Goal: Task Accomplishment & Management: Complete application form

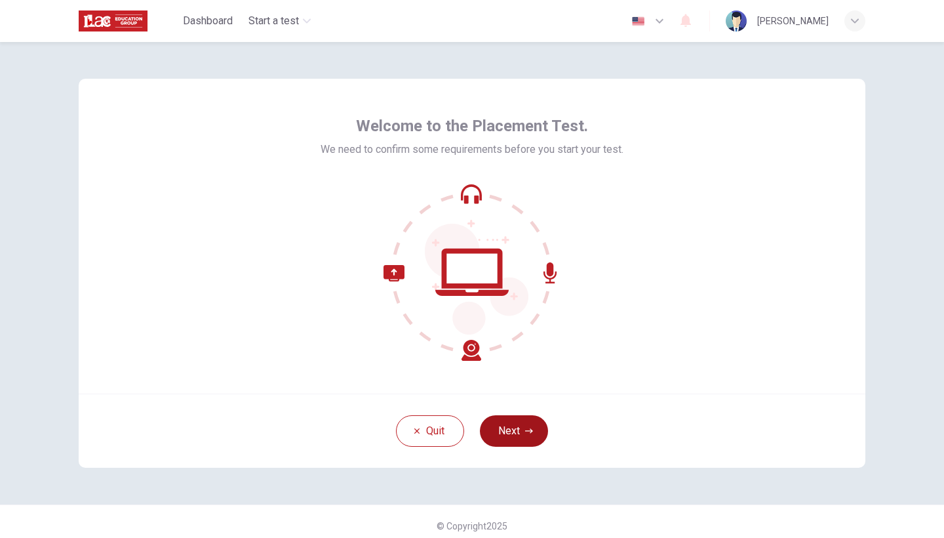
click at [516, 426] on button "Next" at bounding box center [514, 430] width 68 height 31
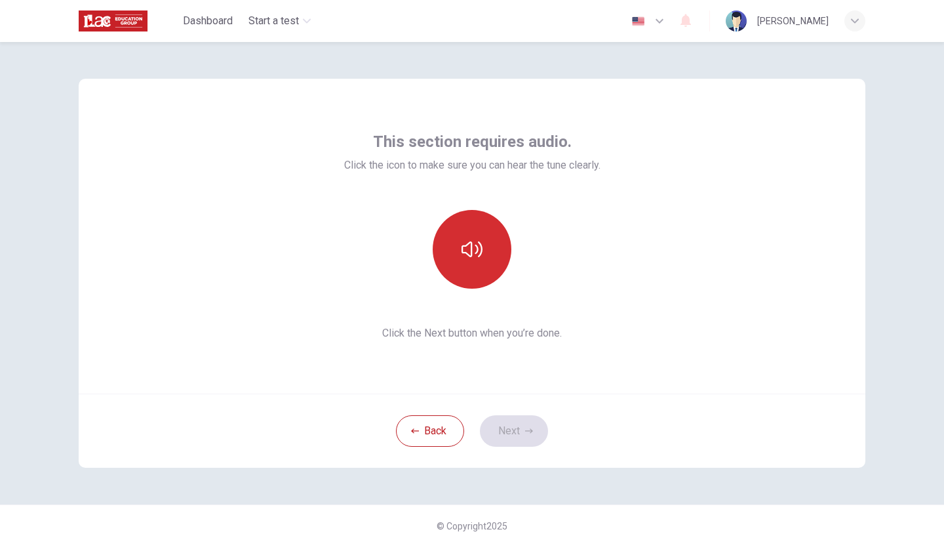
click at [474, 227] on button "button" at bounding box center [472, 249] width 79 height 79
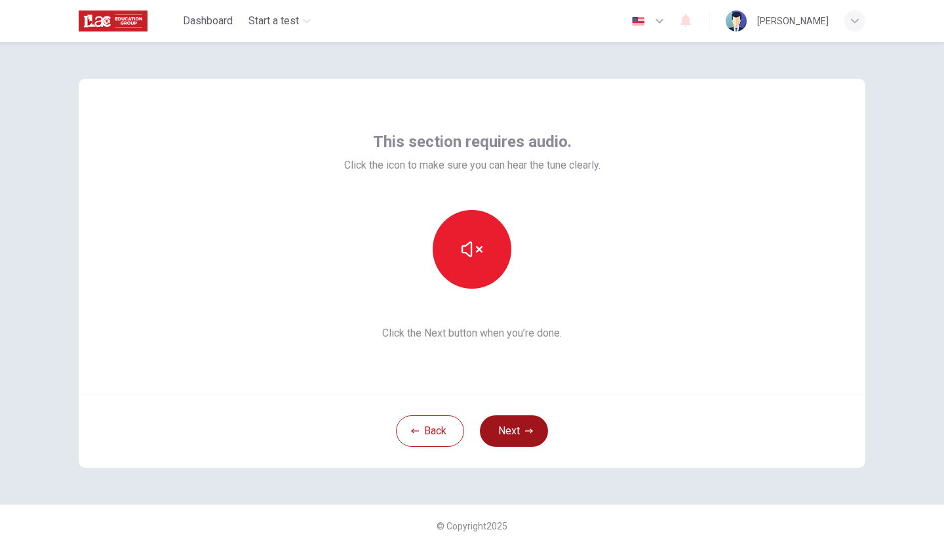
click at [525, 418] on button "Next" at bounding box center [514, 430] width 68 height 31
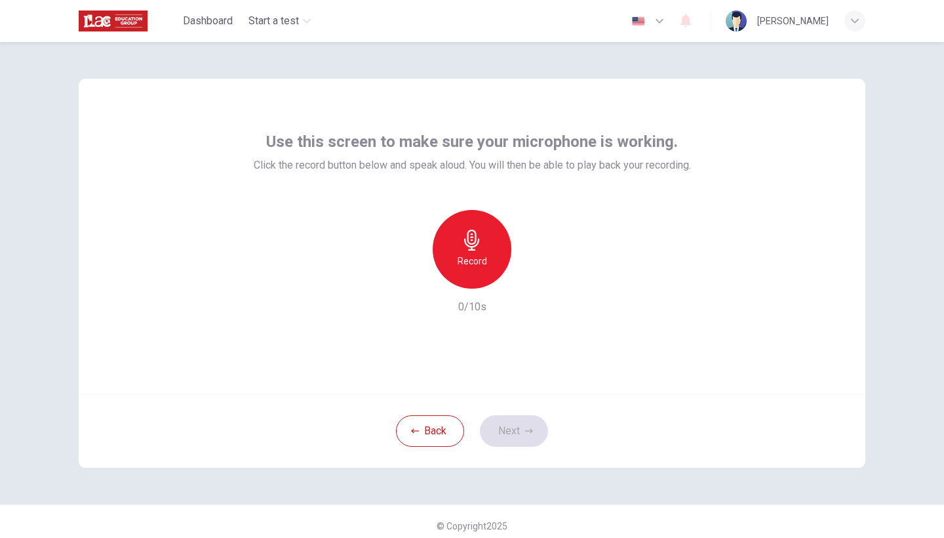
click at [472, 232] on icon "button" at bounding box center [472, 240] width 21 height 21
click at [534, 279] on icon "button" at bounding box center [532, 277] width 13 height 13
click at [527, 428] on icon "button" at bounding box center [529, 431] width 8 height 8
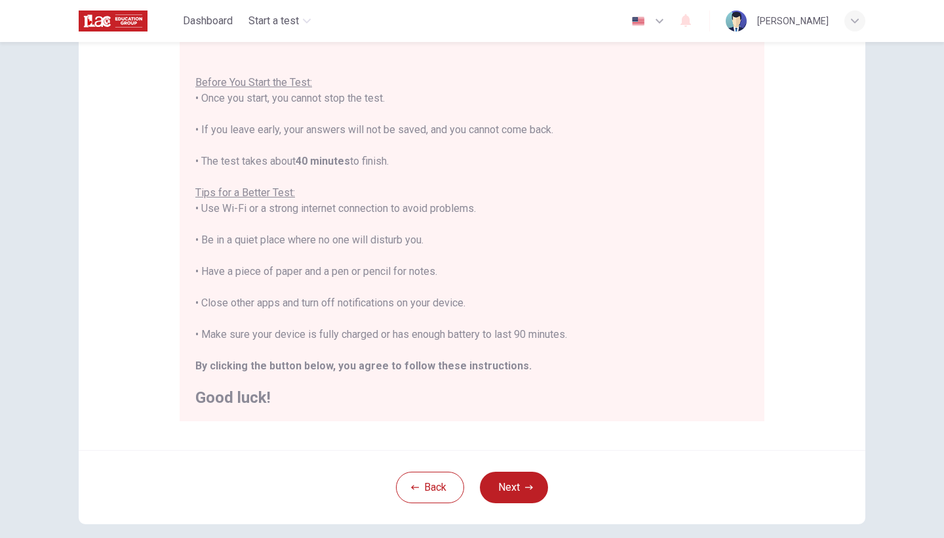
scroll to position [125, 0]
click at [515, 481] on button "Next" at bounding box center [514, 488] width 68 height 31
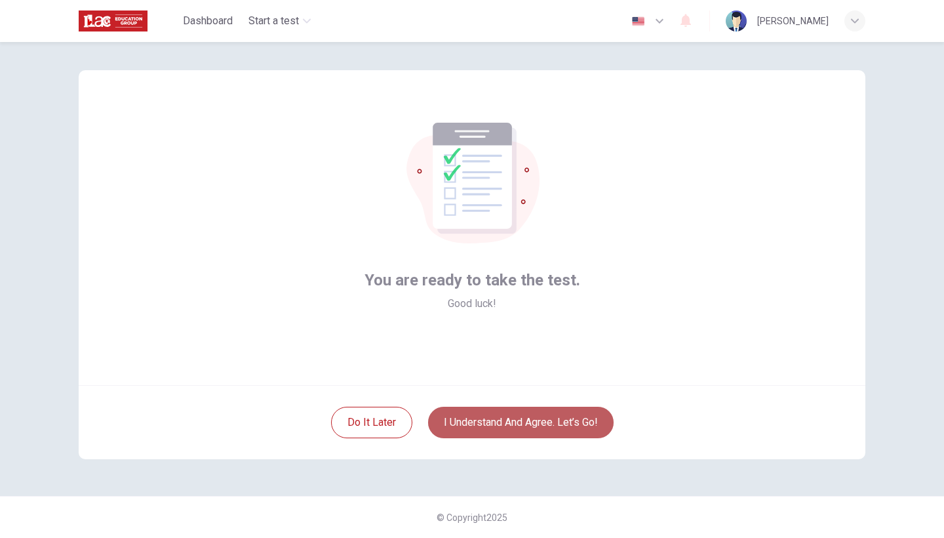
click at [595, 426] on button "I understand and agree. Let’s go!" at bounding box center [521, 422] width 186 height 31
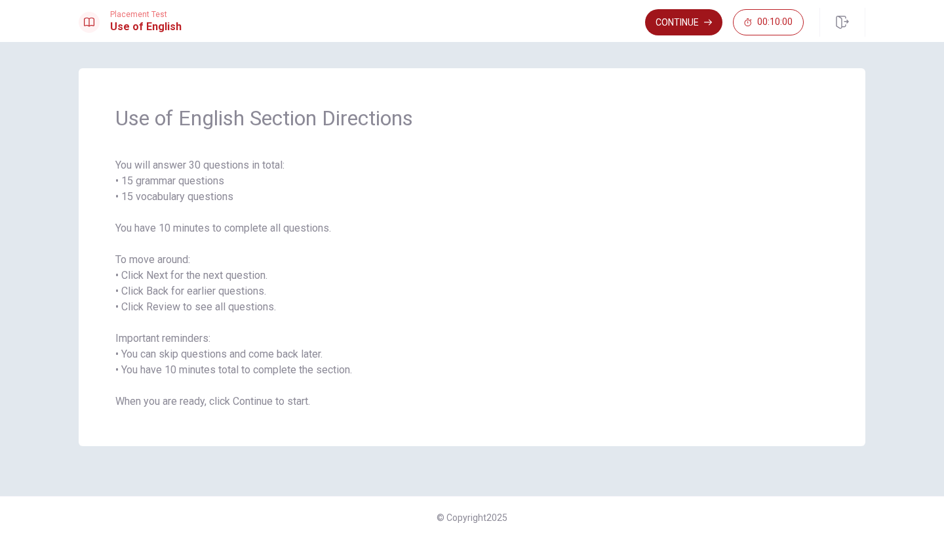
click at [612, 30] on button "Continue" at bounding box center [683, 22] width 77 height 26
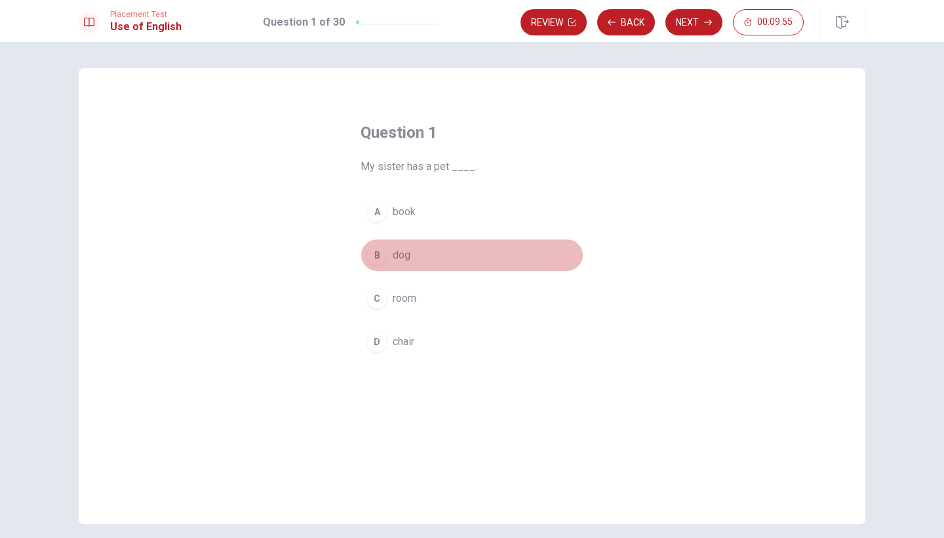
click at [376, 262] on div "B" at bounding box center [377, 255] width 21 height 21
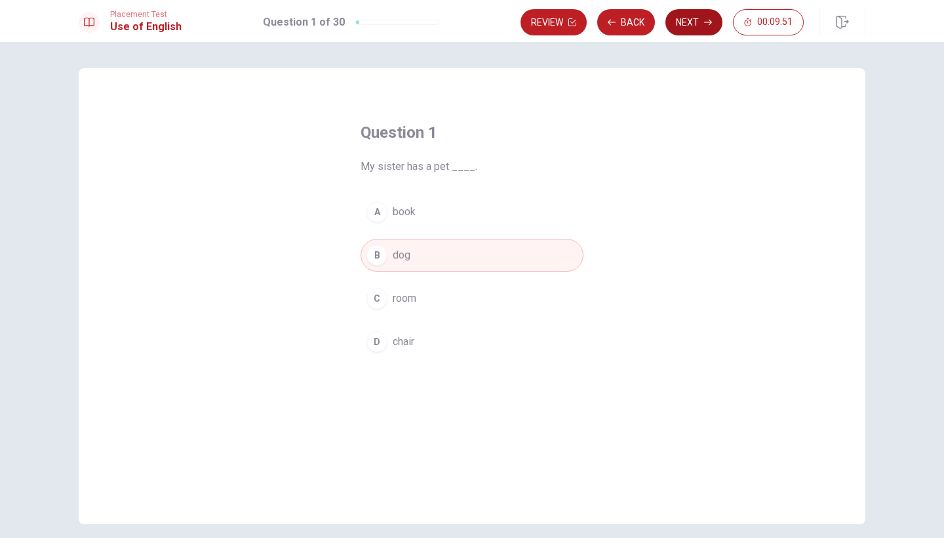
click at [612, 24] on button "Next" at bounding box center [694, 22] width 57 height 26
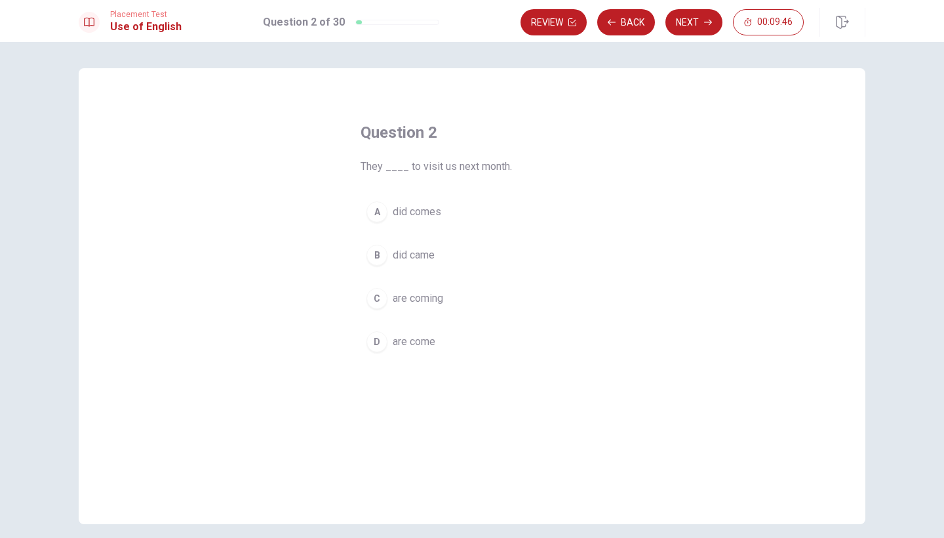
click at [370, 296] on div "C" at bounding box center [377, 298] width 21 height 21
click at [612, 16] on button "Next" at bounding box center [694, 22] width 57 height 26
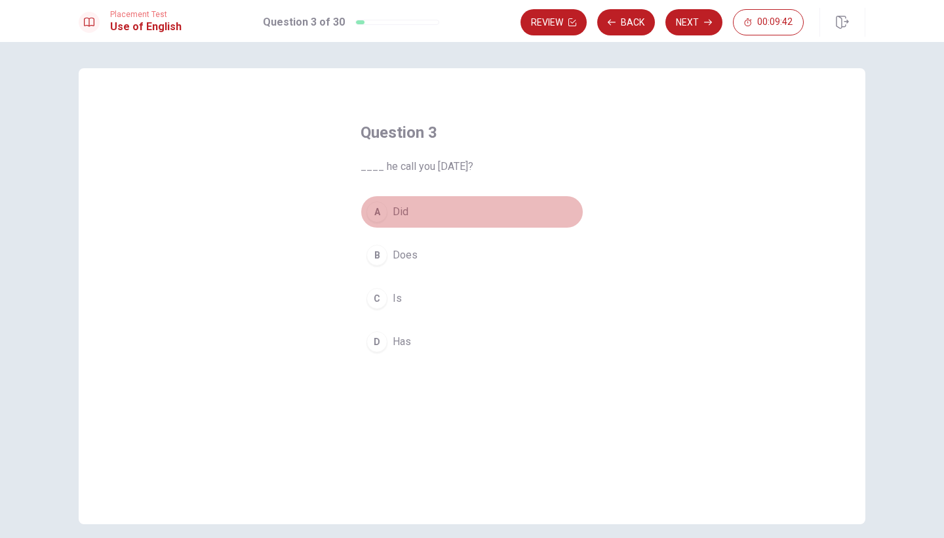
click at [373, 213] on div "A" at bounding box center [377, 211] width 21 height 21
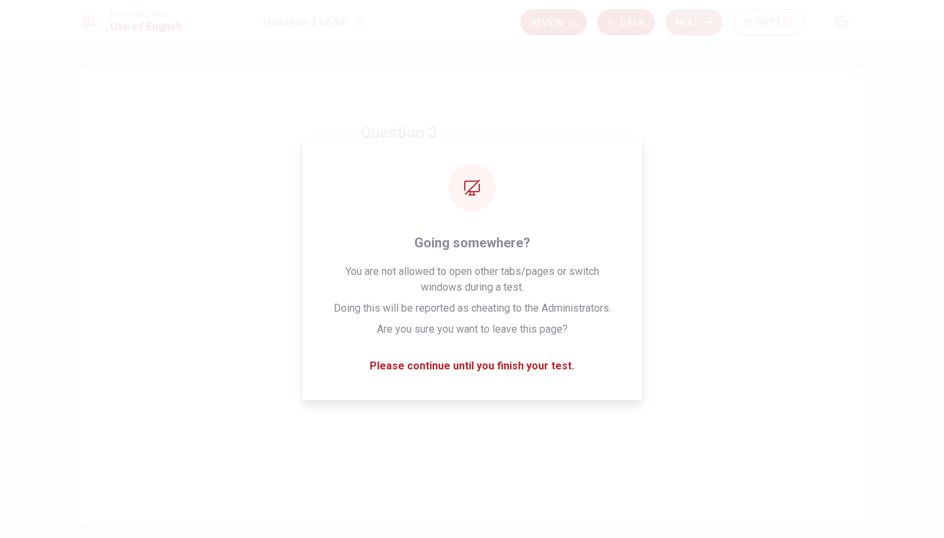
click at [612, 14] on button "Next" at bounding box center [694, 22] width 57 height 26
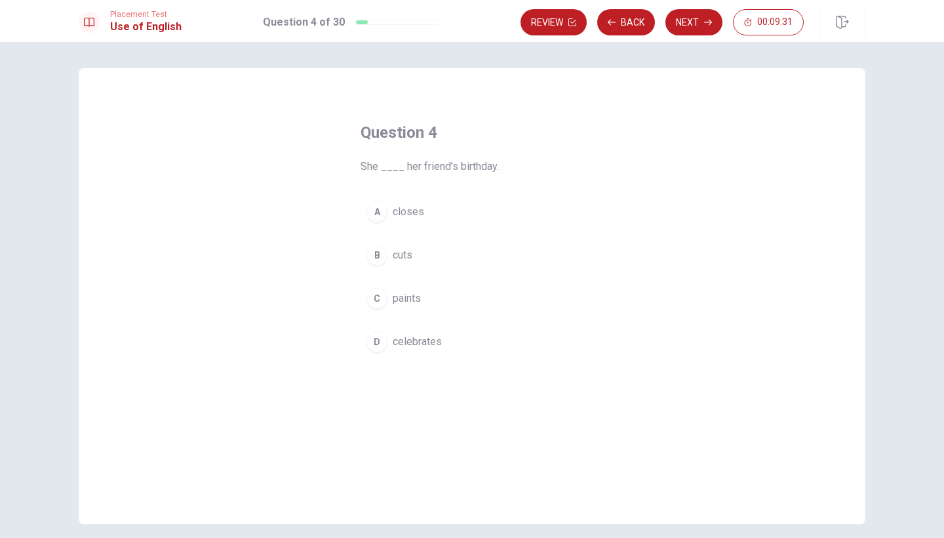
click at [388, 338] on button "D celebrates" at bounding box center [472, 341] width 223 height 33
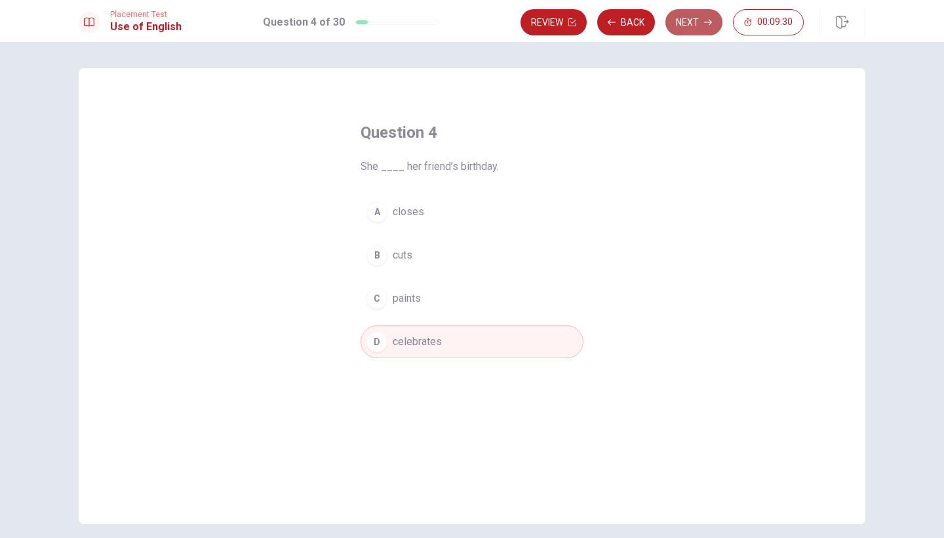
click at [612, 13] on button "Next" at bounding box center [694, 22] width 57 height 26
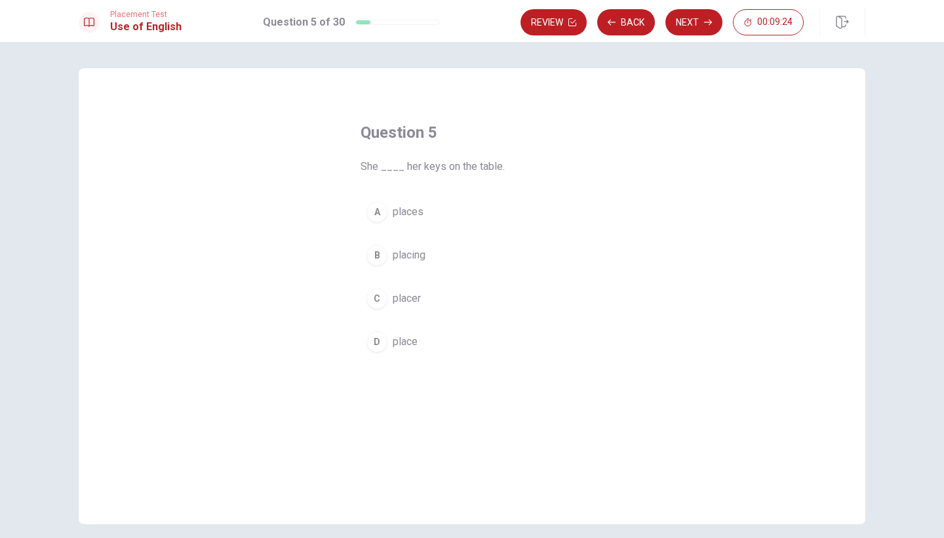
click at [374, 203] on div "A" at bounding box center [377, 211] width 21 height 21
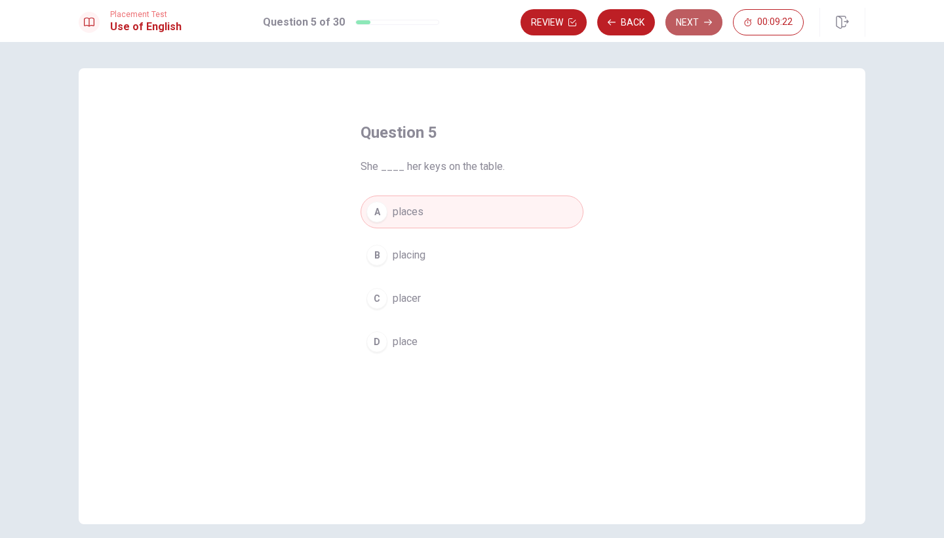
click at [612, 24] on icon "button" at bounding box center [708, 22] width 8 height 8
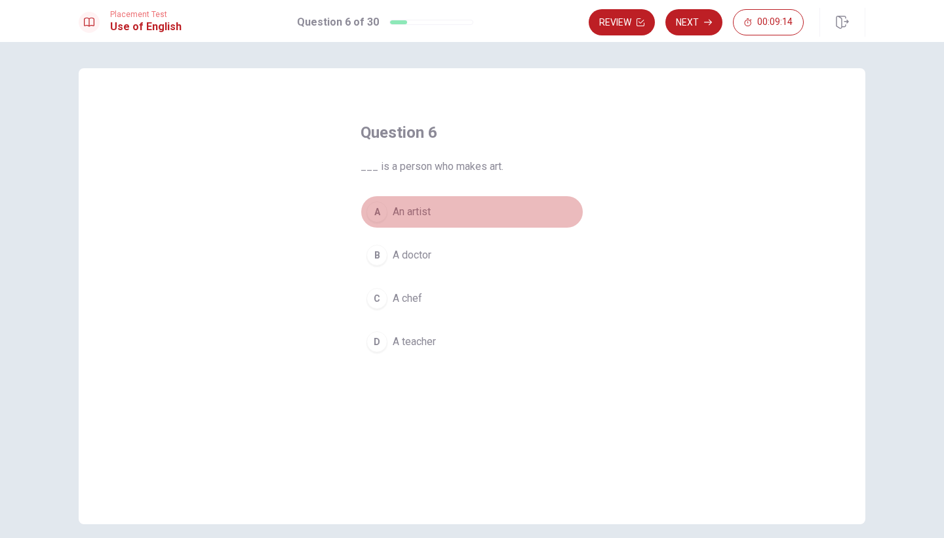
click at [378, 199] on button "A An artist" at bounding box center [472, 211] width 223 height 33
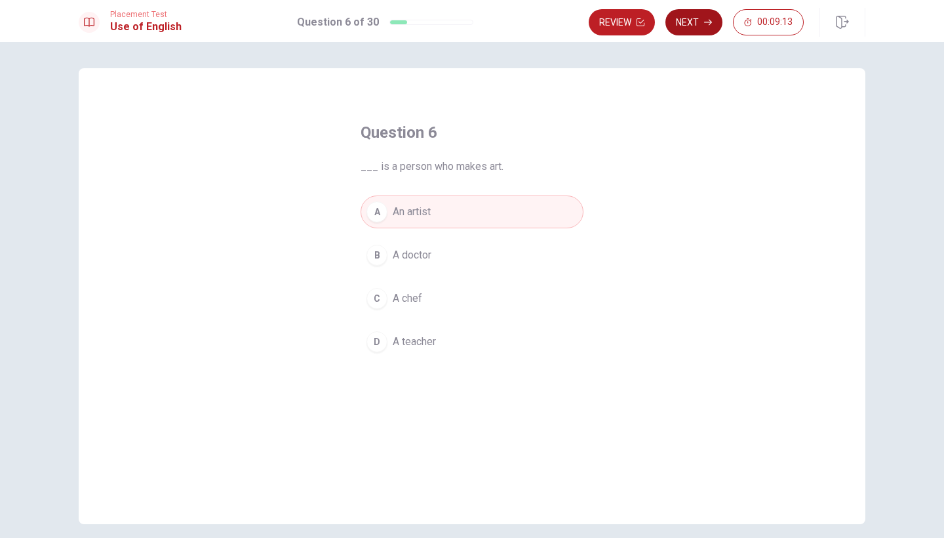
click at [612, 30] on button "Next" at bounding box center [694, 22] width 57 height 26
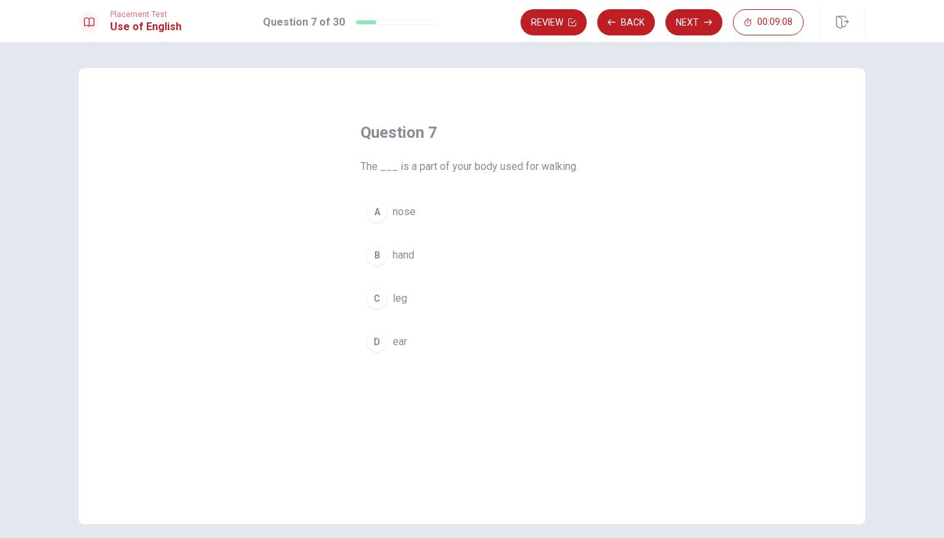
click at [399, 306] on button "C leg" at bounding box center [472, 298] width 223 height 33
click at [612, 22] on button "Next" at bounding box center [694, 22] width 57 height 26
click at [414, 334] on button "D sofa" at bounding box center [472, 341] width 223 height 33
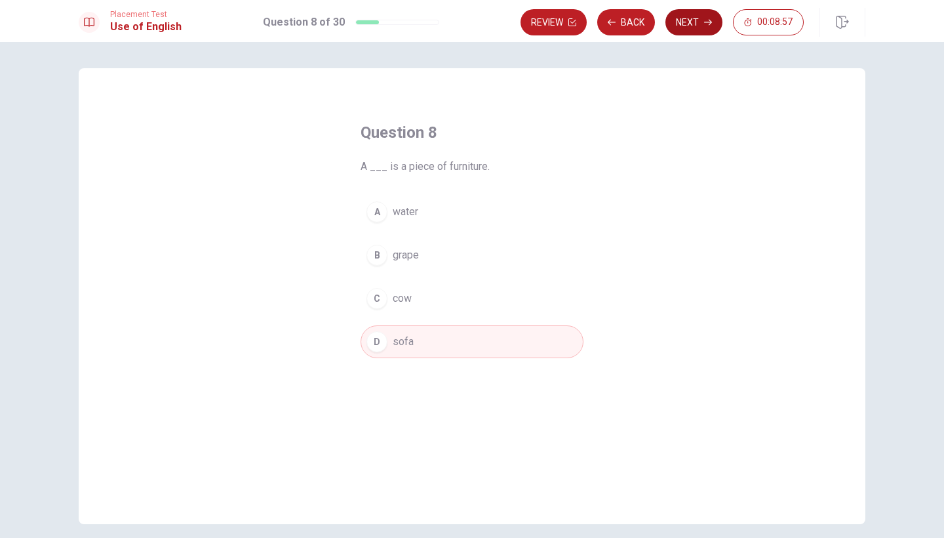
click at [612, 15] on button "Next" at bounding box center [694, 22] width 57 height 26
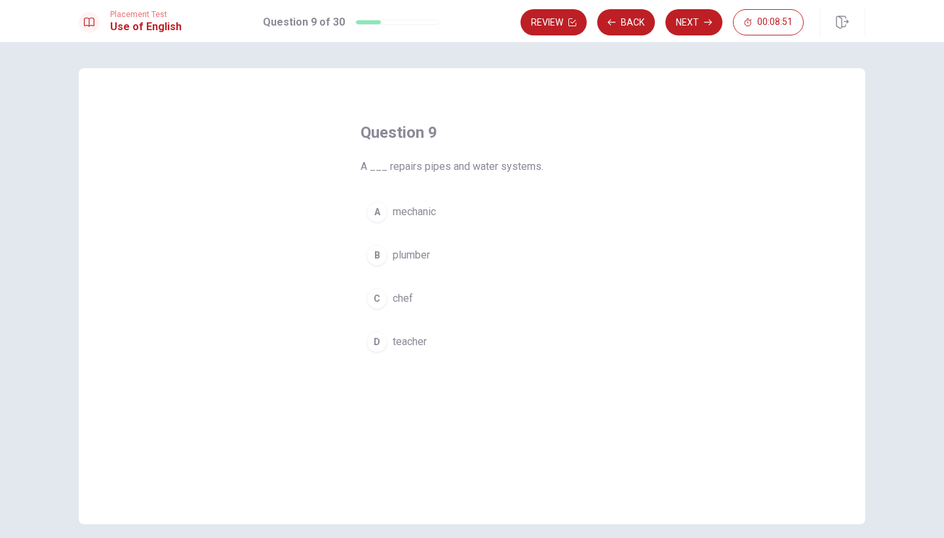
click at [399, 254] on span "plumber" at bounding box center [411, 255] width 37 height 16
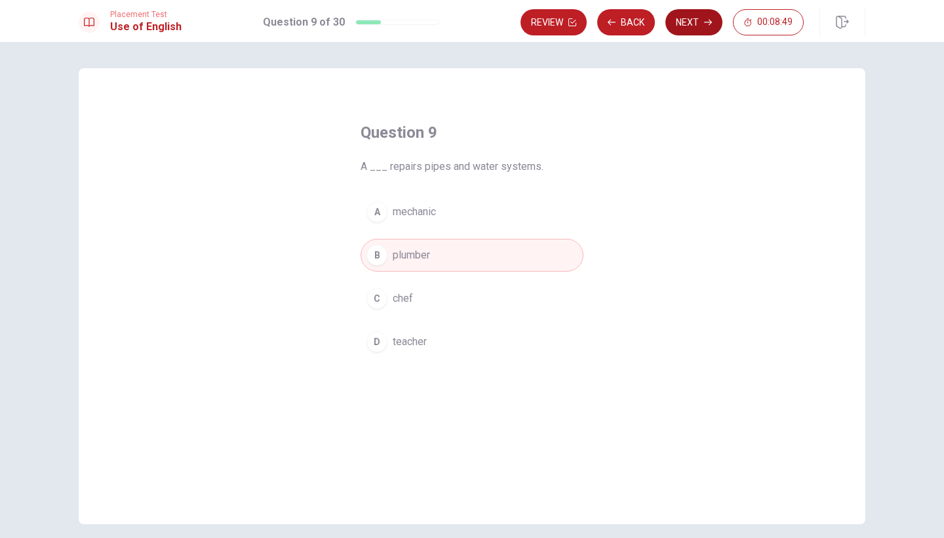
click at [612, 35] on button "Next" at bounding box center [694, 22] width 57 height 26
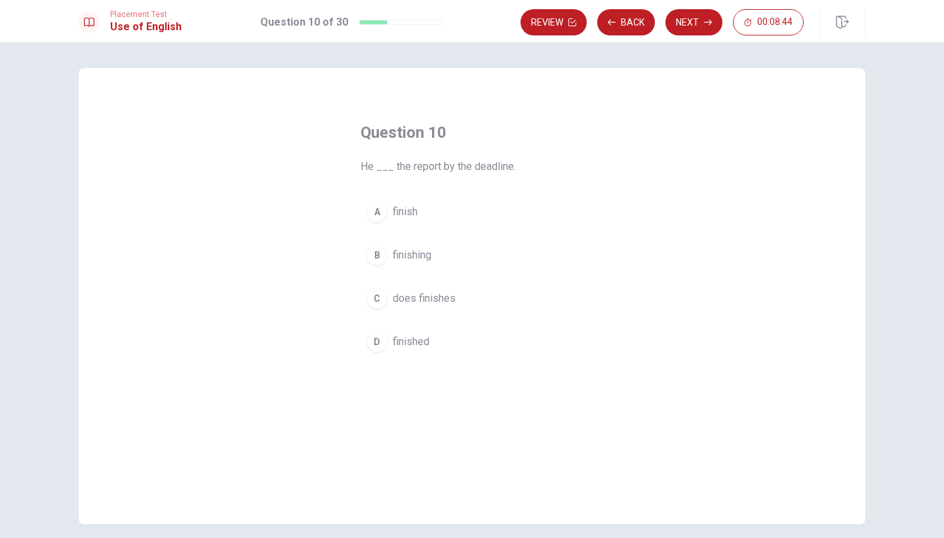
click at [405, 336] on span "finished" at bounding box center [411, 342] width 37 height 16
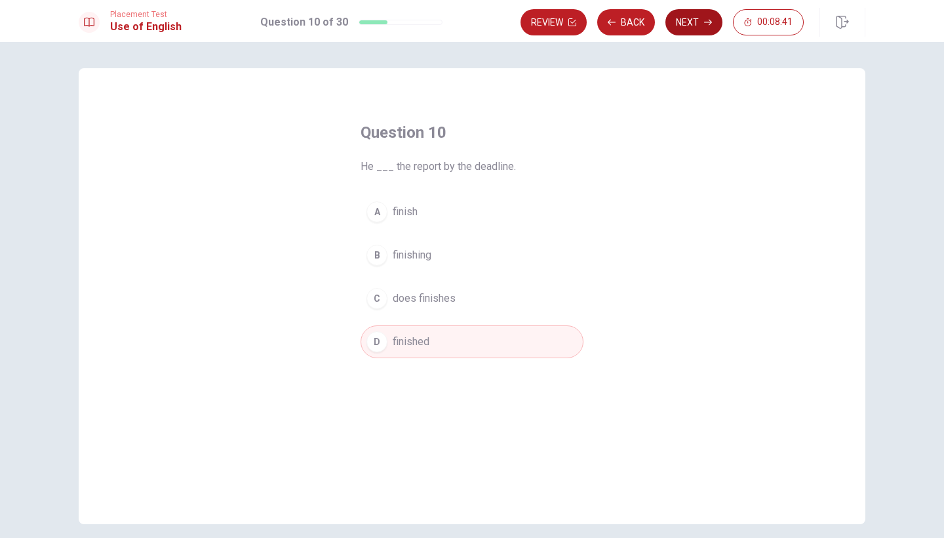
click at [612, 16] on button "Next" at bounding box center [694, 22] width 57 height 26
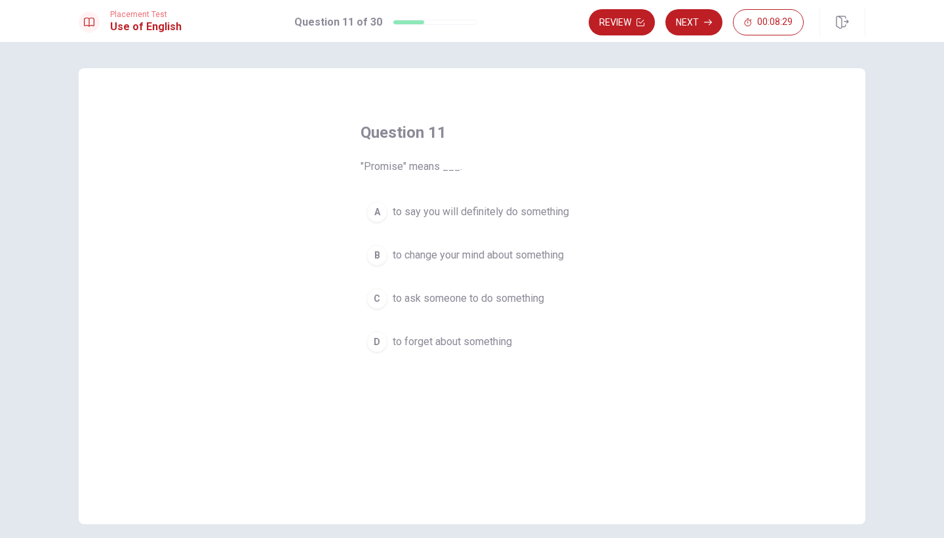
click at [520, 202] on button "A to say you will definitely do something" at bounding box center [472, 211] width 223 height 33
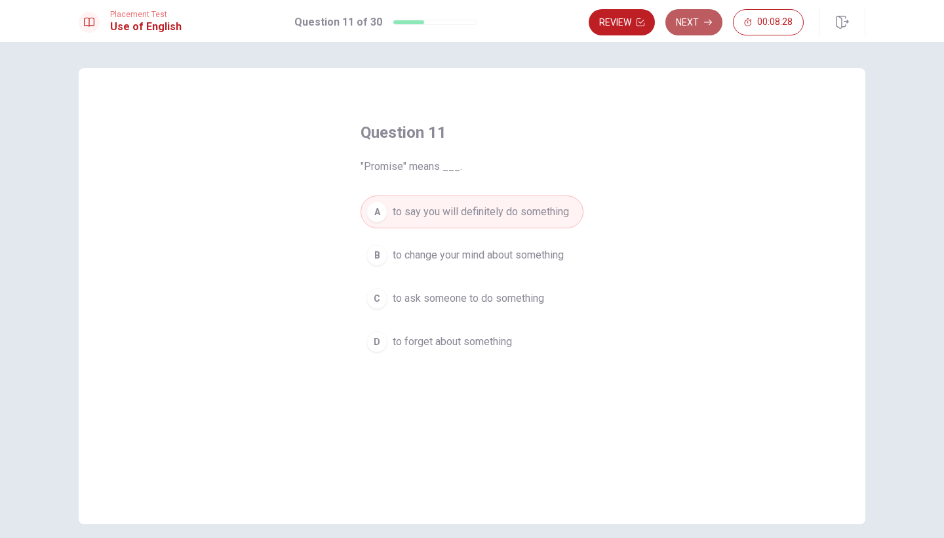
click at [612, 31] on button "Next" at bounding box center [694, 22] width 57 height 26
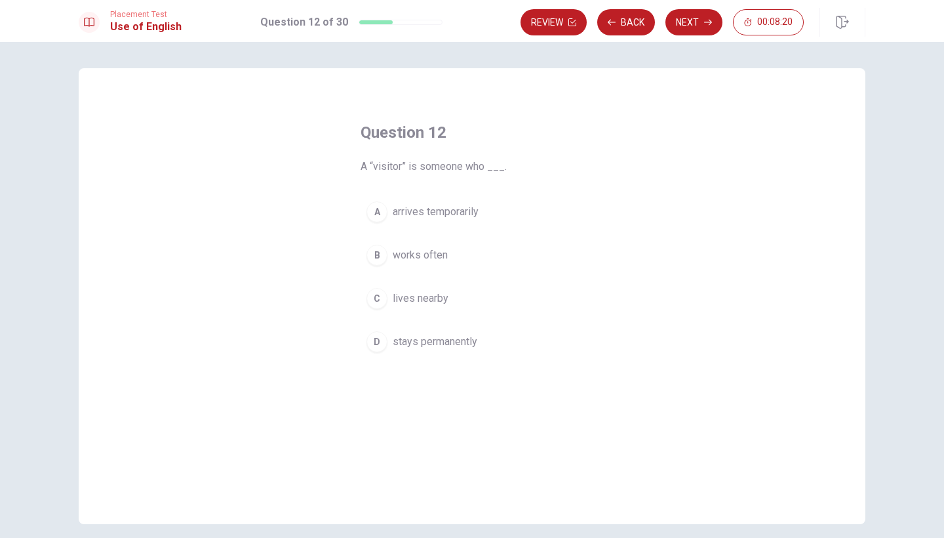
click at [449, 207] on span "arrives temporarily" at bounding box center [436, 212] width 86 height 16
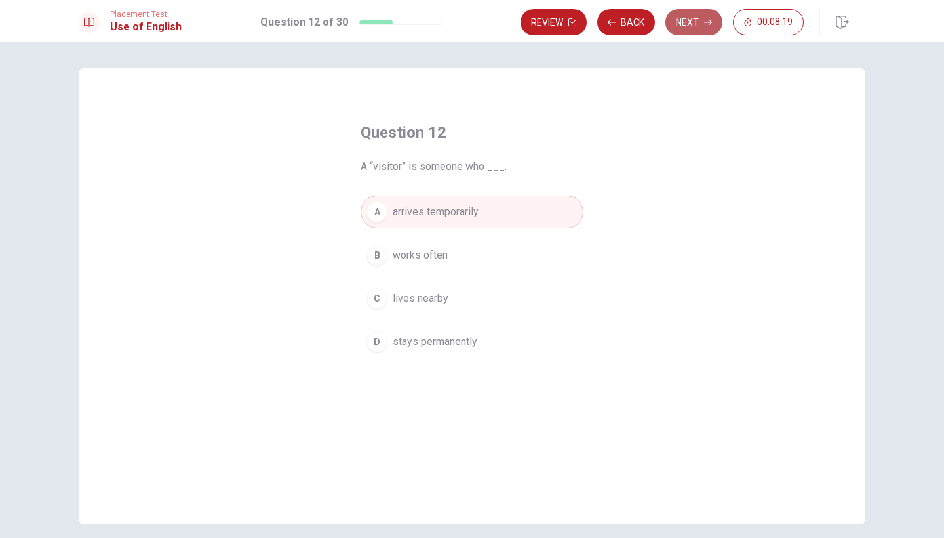
click at [612, 30] on button "Next" at bounding box center [694, 22] width 57 height 26
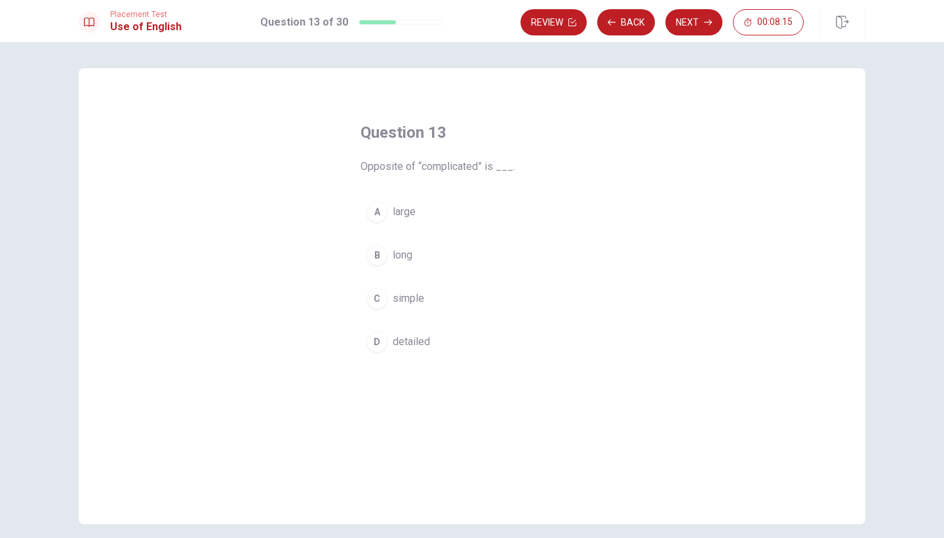
click at [435, 294] on button "C simple" at bounding box center [472, 298] width 223 height 33
click at [612, 14] on button "Next" at bounding box center [694, 22] width 57 height 26
click at [418, 206] on span "ancient" at bounding box center [409, 212] width 33 height 16
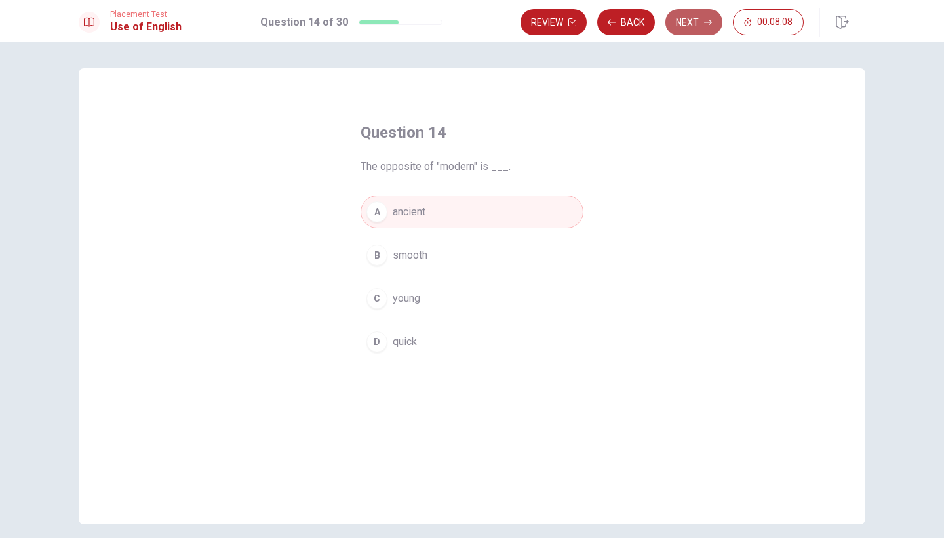
click at [612, 22] on button "Next" at bounding box center [694, 22] width 57 height 26
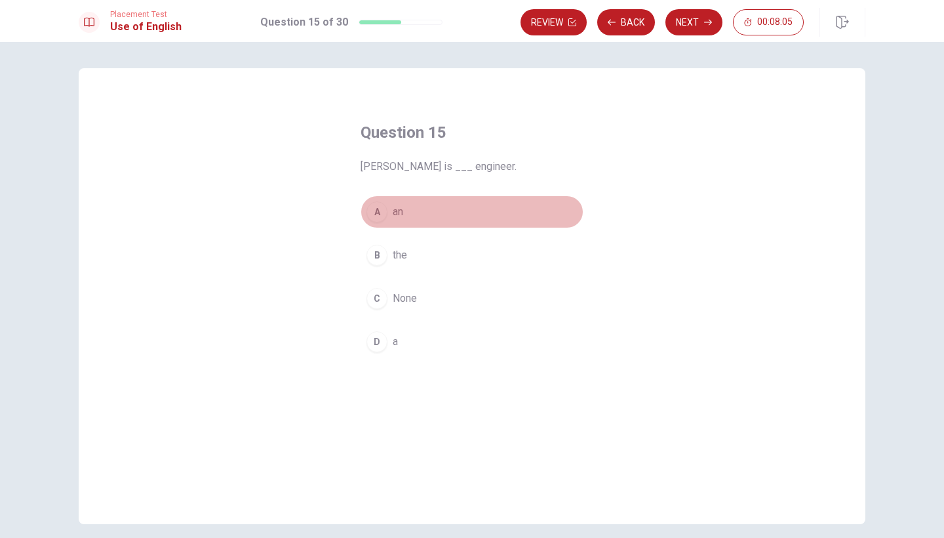
click at [403, 212] on button "A an" at bounding box center [472, 211] width 223 height 33
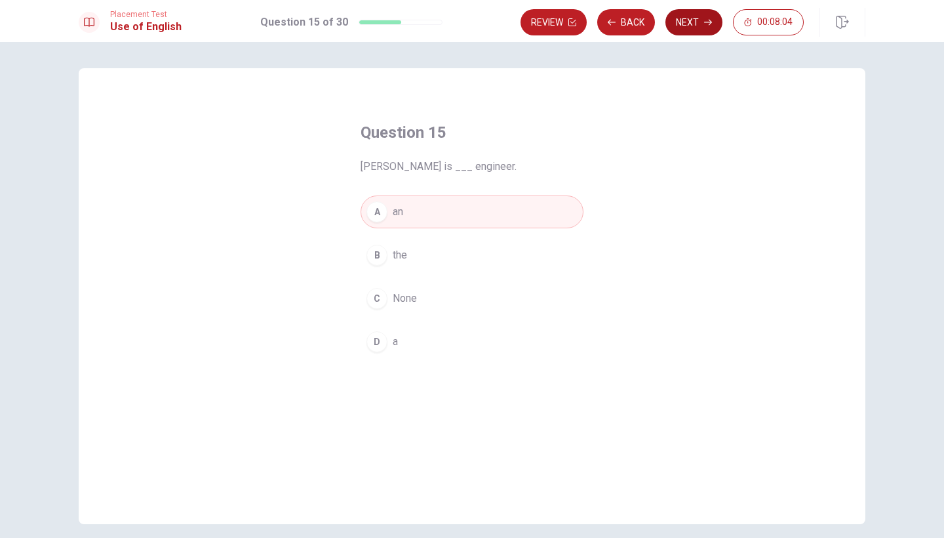
click at [612, 20] on button "Next" at bounding box center [694, 22] width 57 height 26
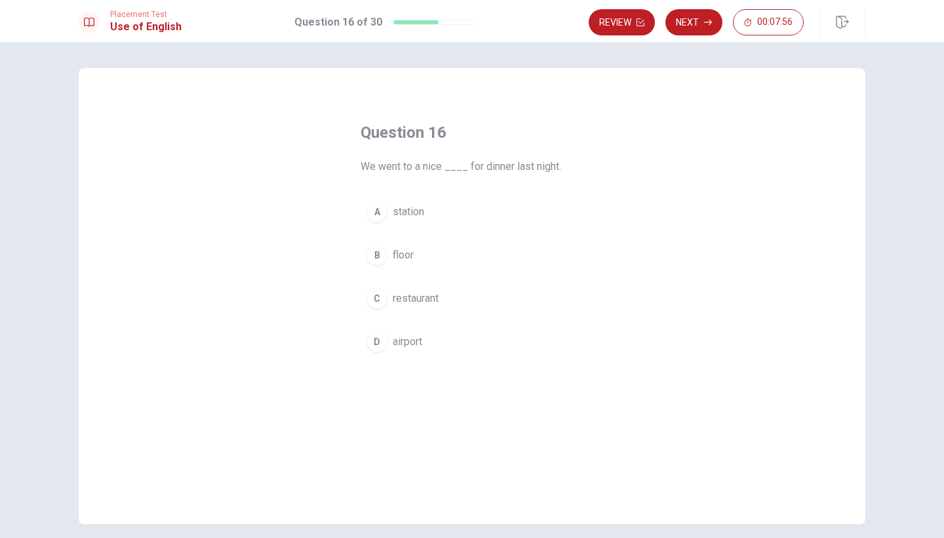
click at [444, 299] on button "C restaurant" at bounding box center [472, 298] width 223 height 33
click at [612, 29] on button "Next" at bounding box center [694, 22] width 57 height 26
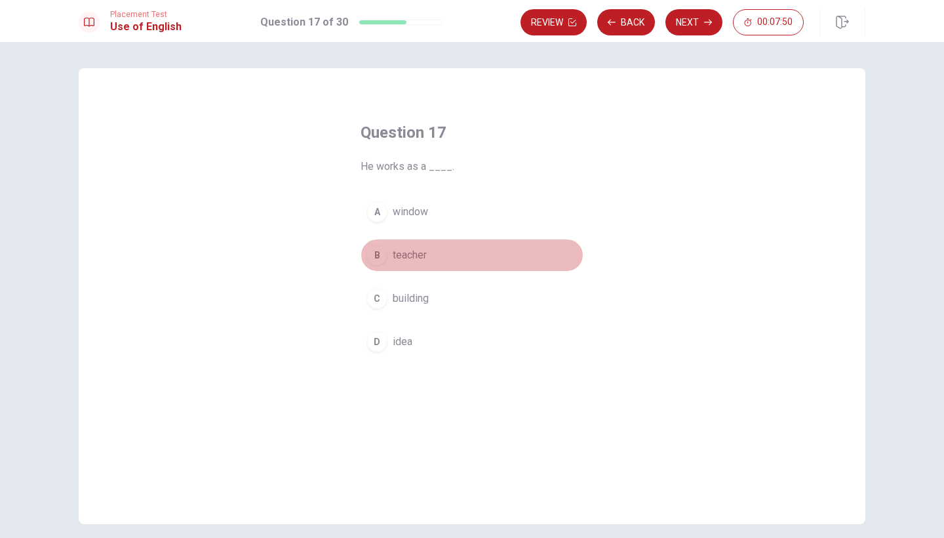
click at [419, 260] on span "teacher" at bounding box center [410, 255] width 34 height 16
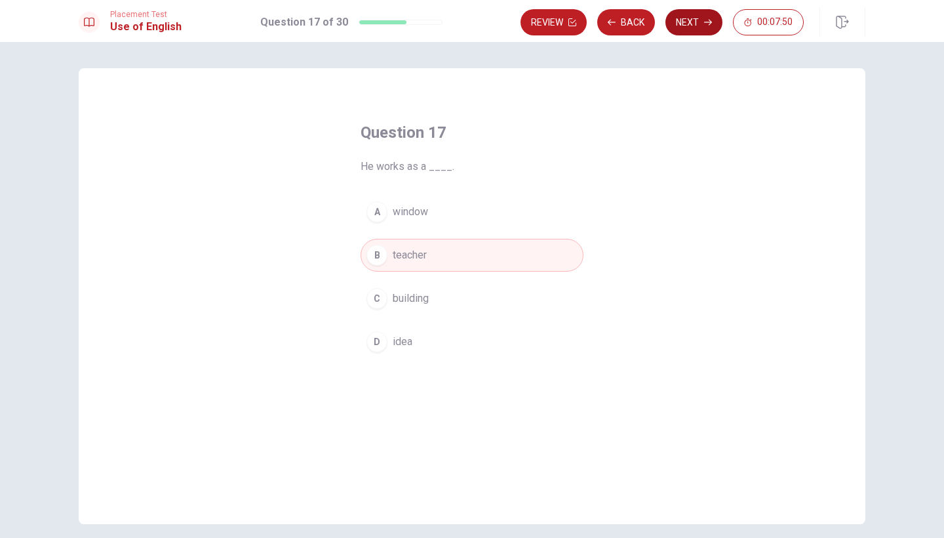
click at [612, 17] on button "Next" at bounding box center [694, 22] width 57 height 26
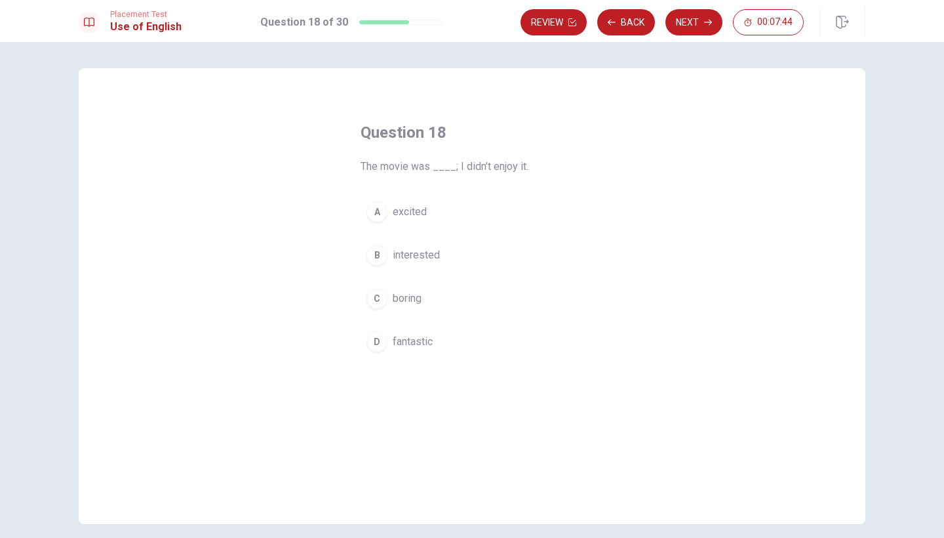
click at [390, 304] on button "C boring" at bounding box center [472, 298] width 223 height 33
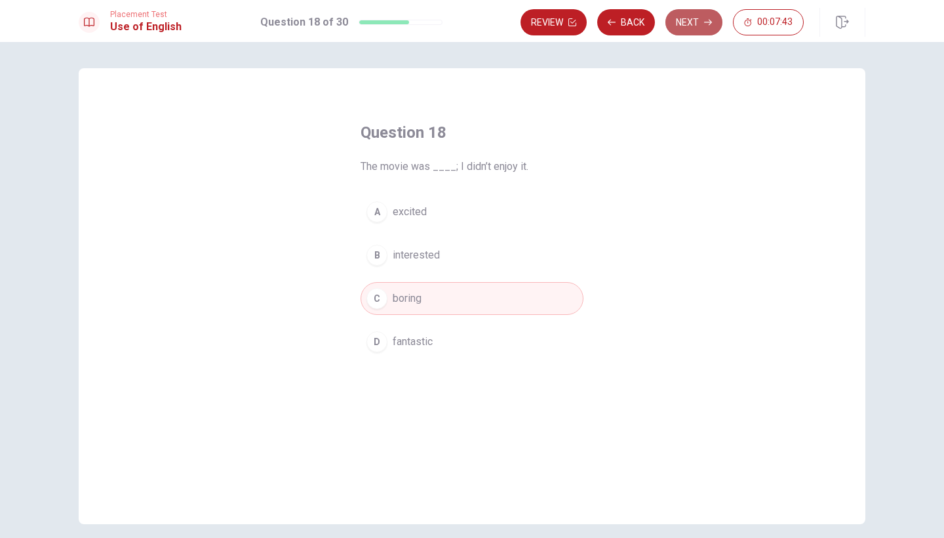
click at [612, 22] on button "Next" at bounding box center [694, 22] width 57 height 26
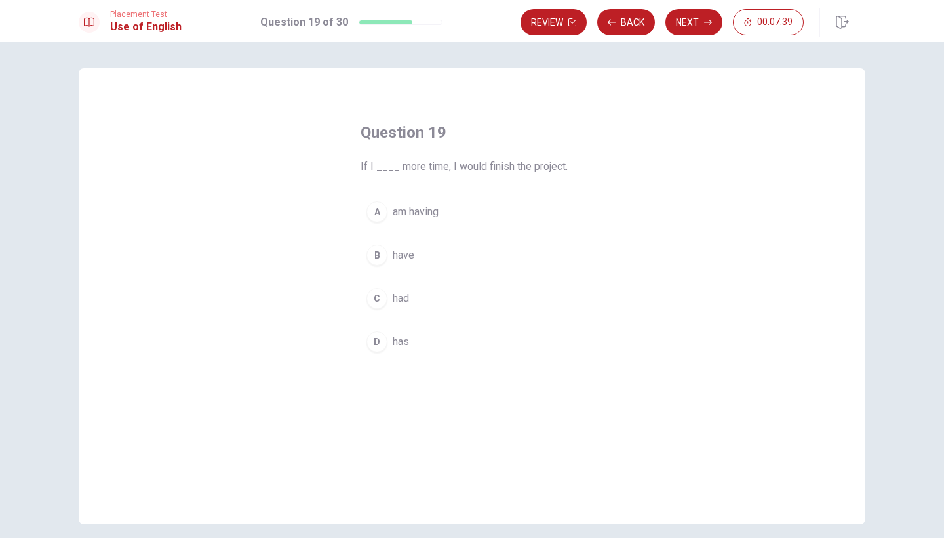
click at [401, 295] on span "had" at bounding box center [401, 299] width 16 height 16
click at [416, 253] on button "B have" at bounding box center [472, 255] width 223 height 33
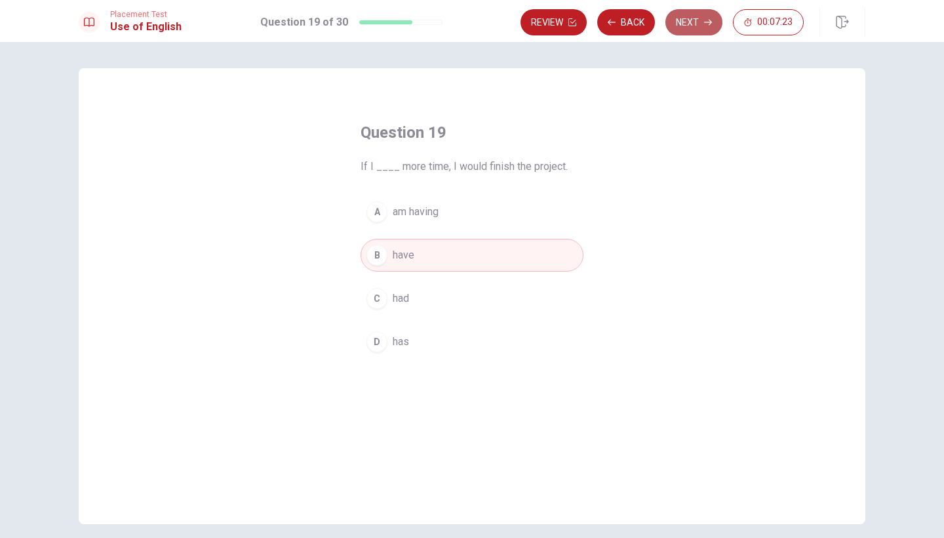
click at [612, 18] on icon "button" at bounding box center [708, 22] width 8 height 8
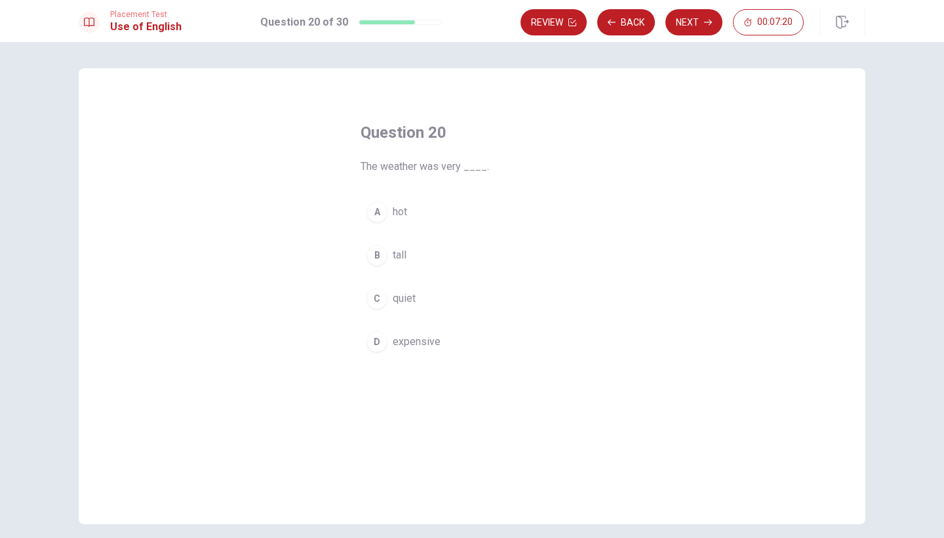
click at [403, 205] on span "hot" at bounding box center [400, 212] width 14 height 16
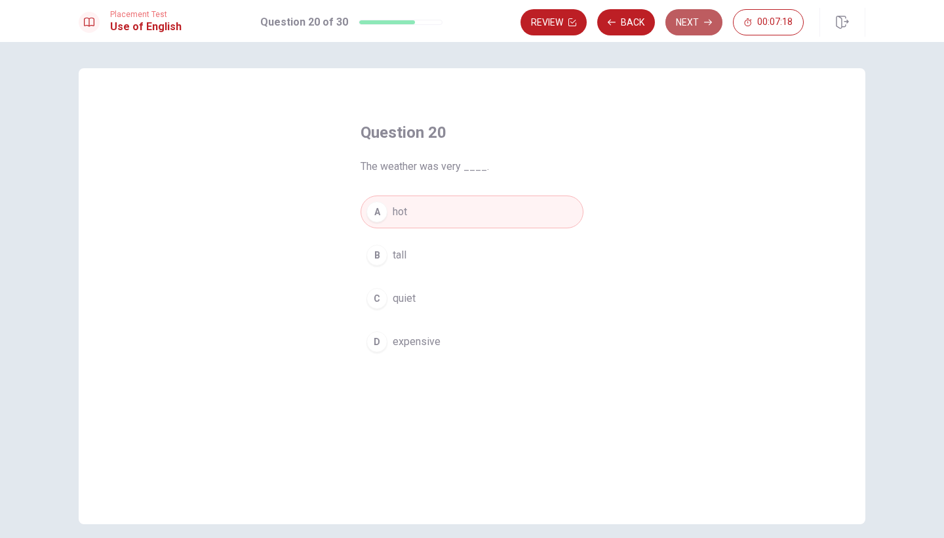
click at [612, 24] on button "Next" at bounding box center [694, 22] width 57 height 26
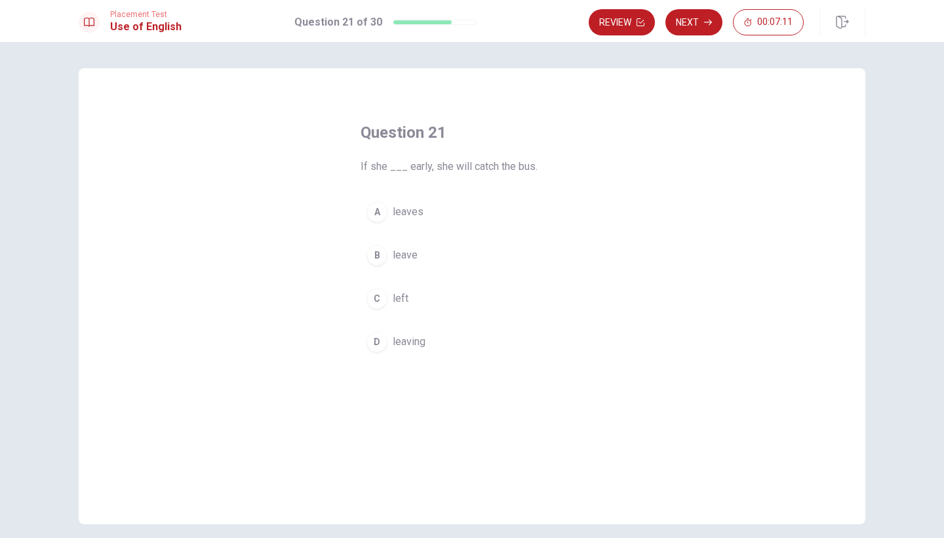
click at [437, 207] on button "A leaves" at bounding box center [472, 211] width 223 height 33
click at [612, 14] on button "Next" at bounding box center [694, 22] width 57 height 26
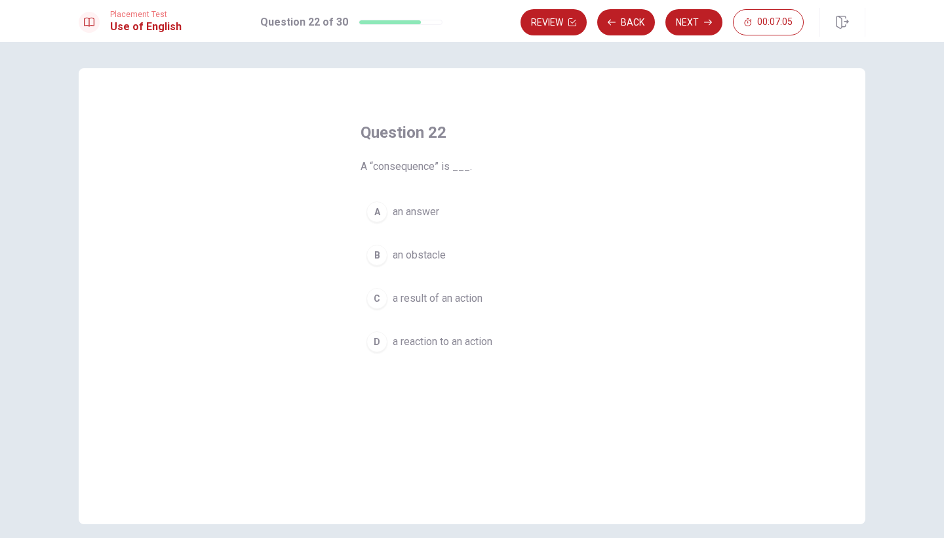
click at [460, 306] on span "a result of an action" at bounding box center [438, 299] width 90 height 16
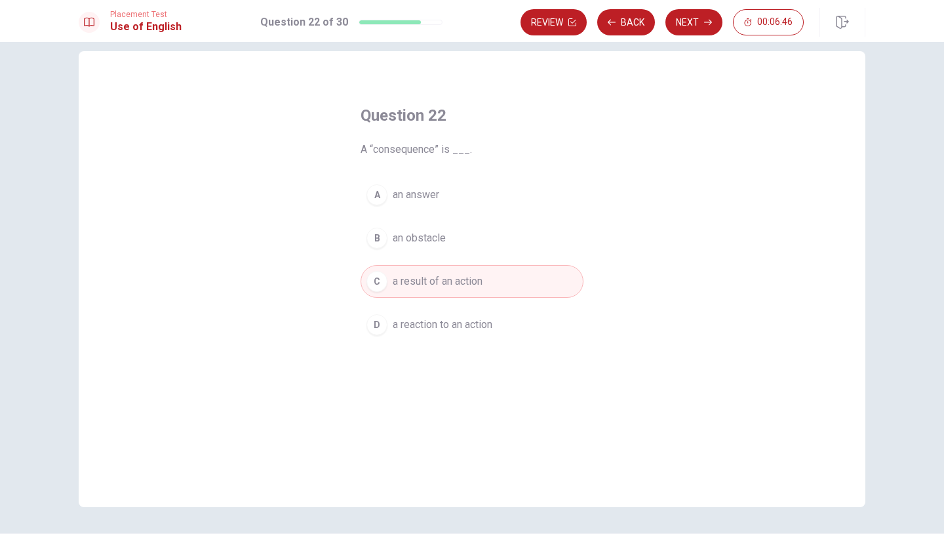
scroll to position [12, 0]
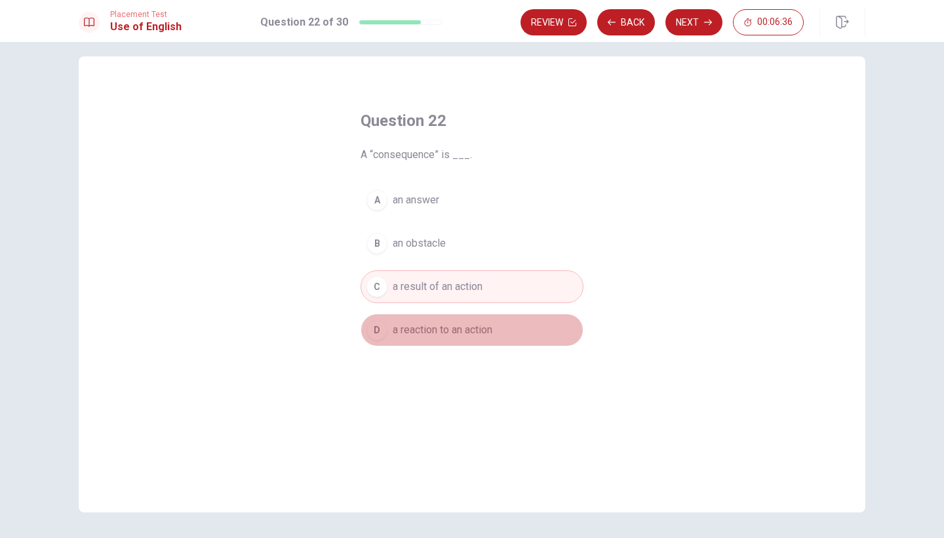
click at [493, 342] on button "D a reaction to an action" at bounding box center [472, 329] width 223 height 33
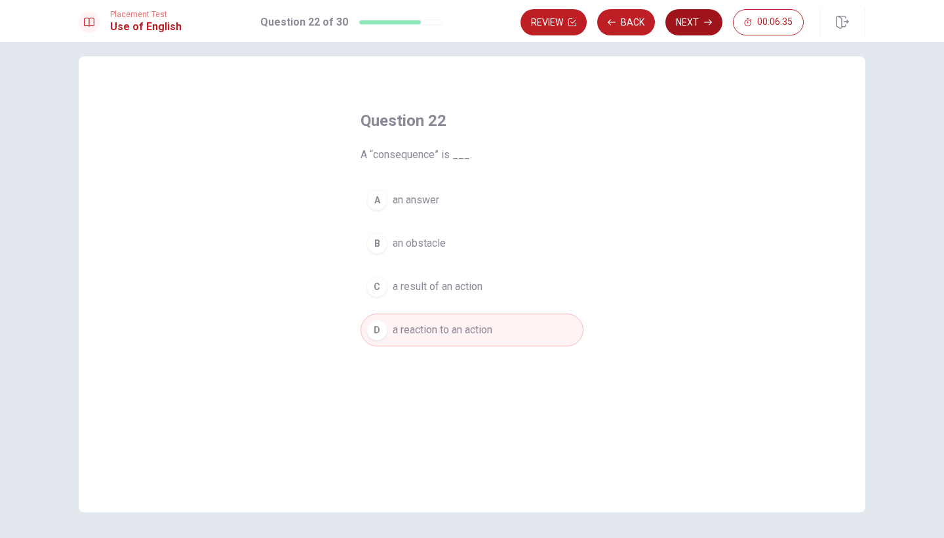
click at [612, 18] on button "Next" at bounding box center [694, 22] width 57 height 26
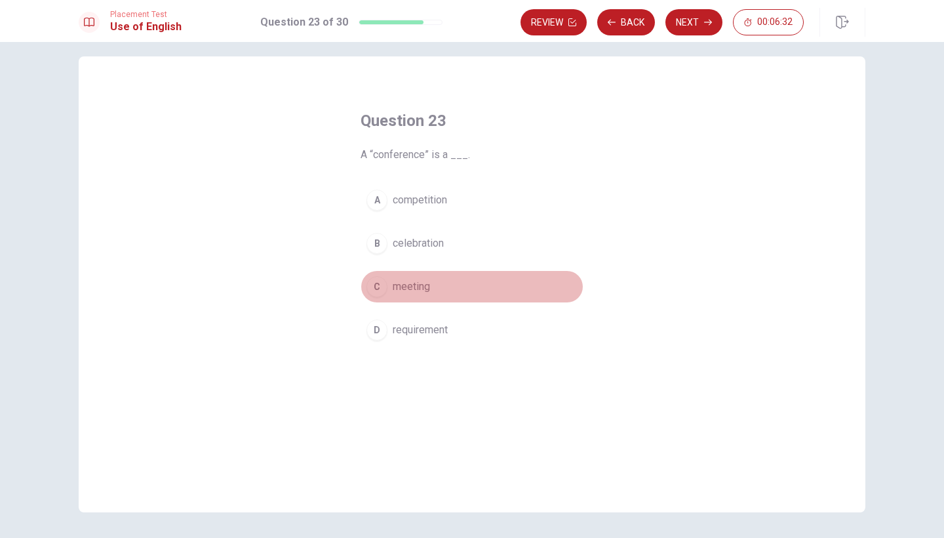
click at [427, 272] on button "C meeting" at bounding box center [472, 286] width 223 height 33
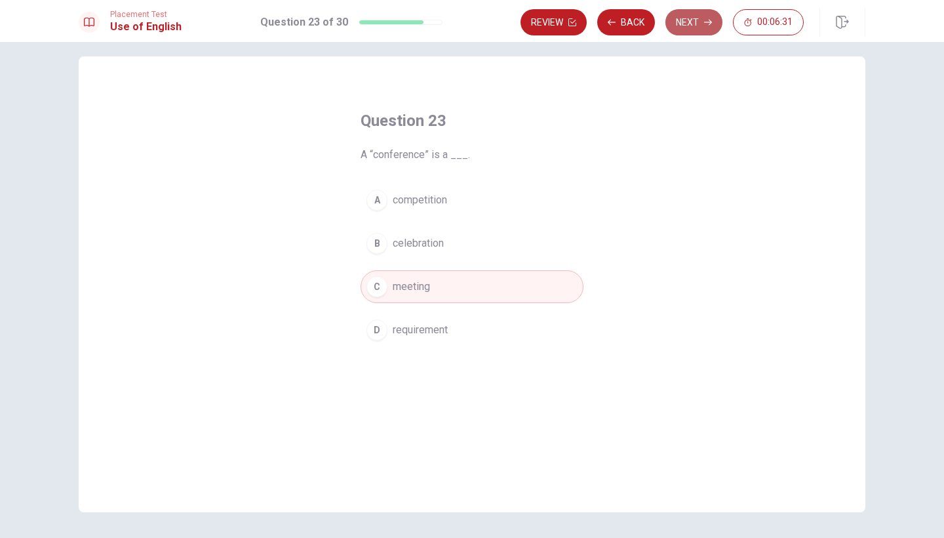
click at [612, 16] on button "Next" at bounding box center [694, 22] width 57 height 26
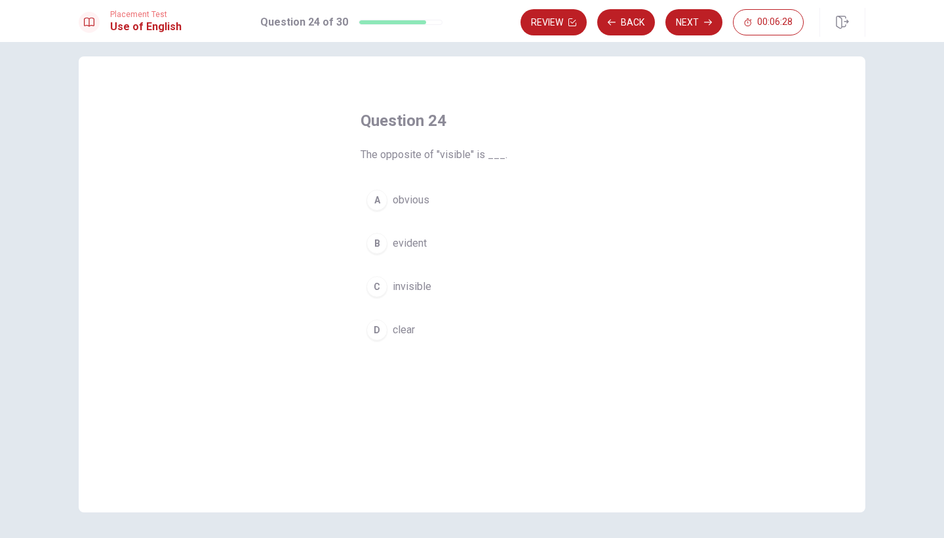
click at [432, 291] on button "C invisible" at bounding box center [472, 286] width 223 height 33
click at [612, 30] on button "Next" at bounding box center [694, 22] width 57 height 26
click at [436, 329] on span "move forward" at bounding box center [425, 330] width 64 height 16
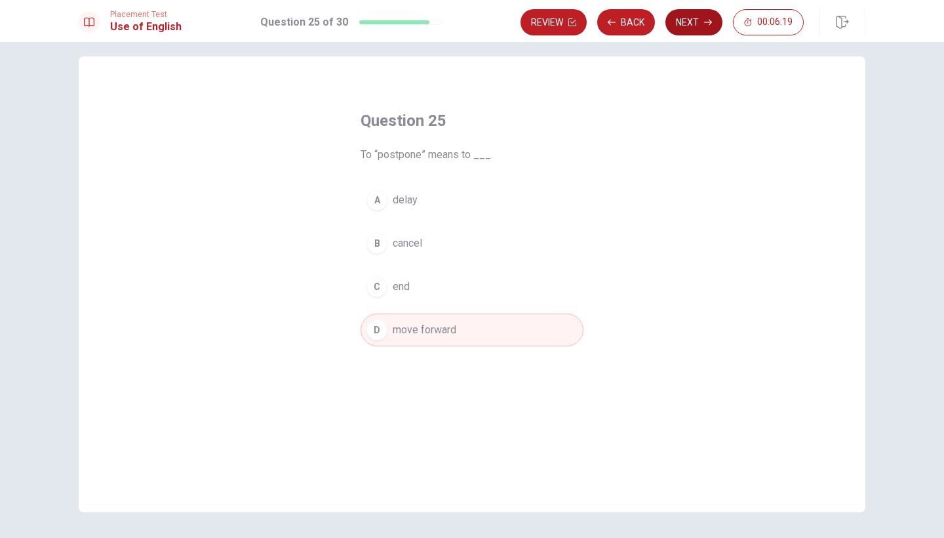
click at [612, 28] on button "Next" at bounding box center [694, 22] width 57 height 26
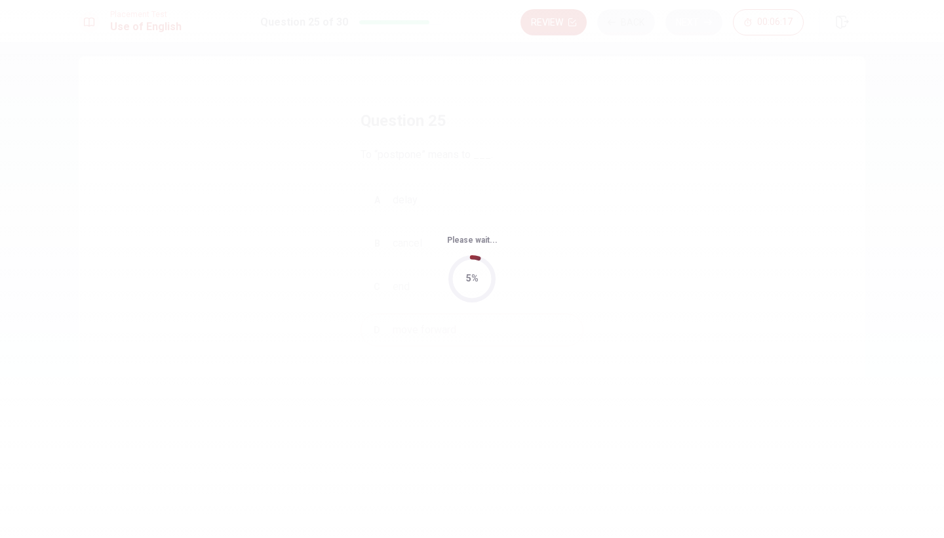
scroll to position [0, 0]
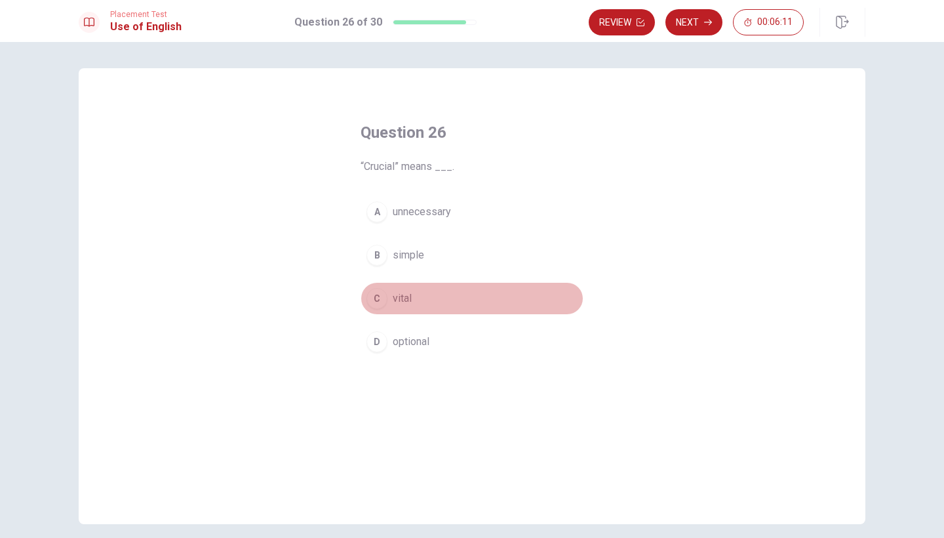
click at [407, 305] on span "vital" at bounding box center [402, 299] width 19 height 16
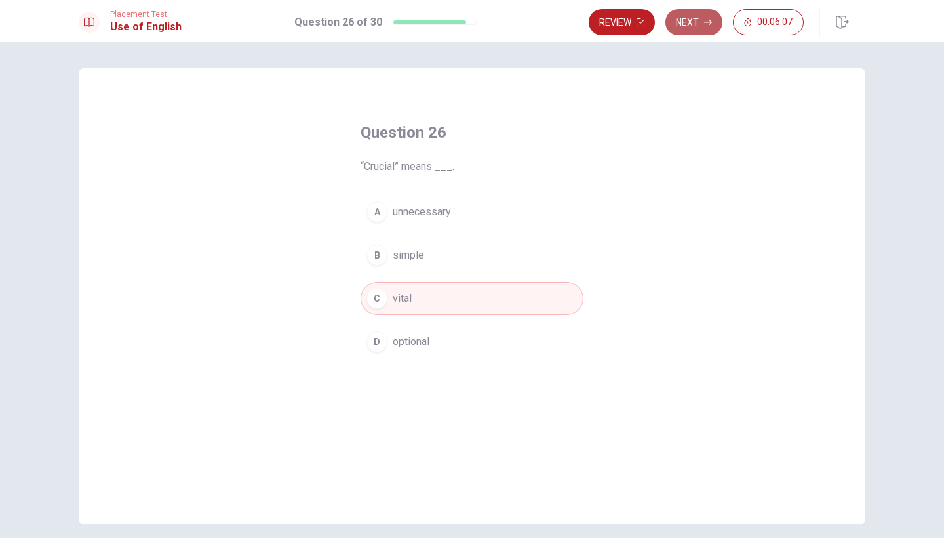
click at [612, 22] on button "Next" at bounding box center [694, 22] width 57 height 26
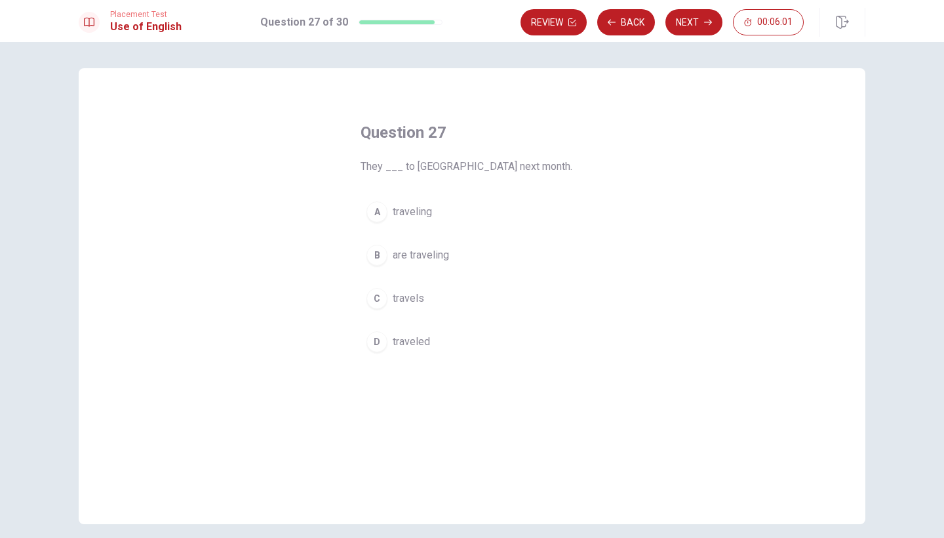
click at [445, 256] on span "are traveling" at bounding box center [421, 255] width 56 height 16
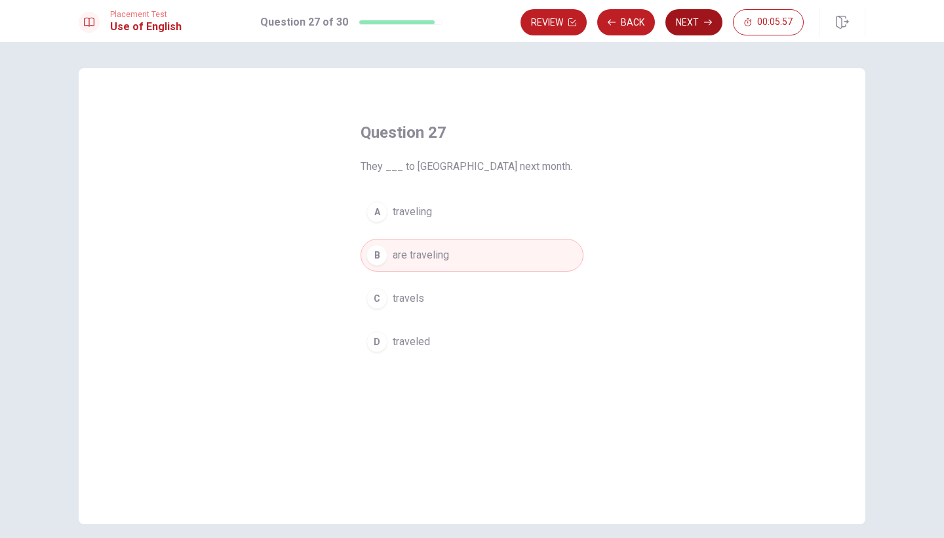
click at [612, 28] on button "Next" at bounding box center [694, 22] width 57 height 26
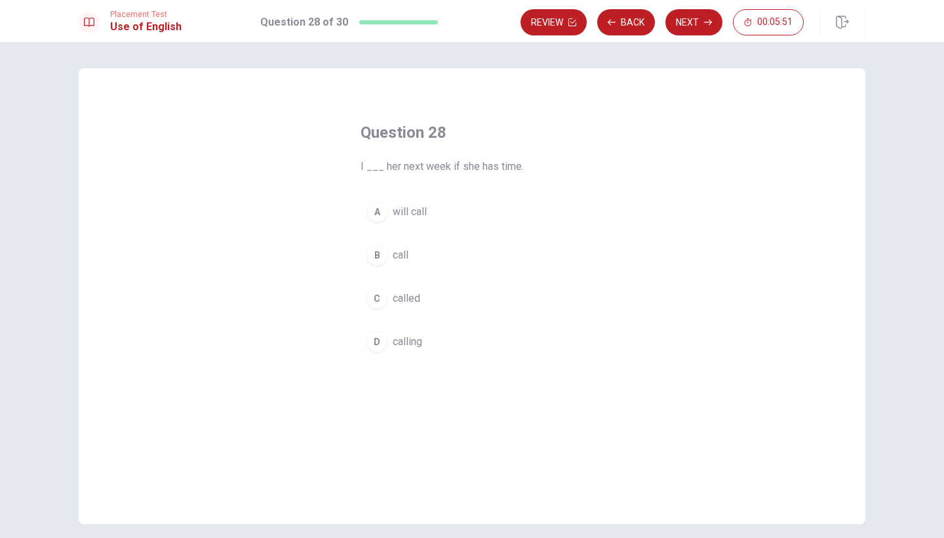
click at [412, 208] on span "will call" at bounding box center [410, 212] width 34 height 16
click at [612, 23] on button "Next" at bounding box center [694, 22] width 57 height 26
click at [400, 251] on span "were" at bounding box center [404, 255] width 23 height 16
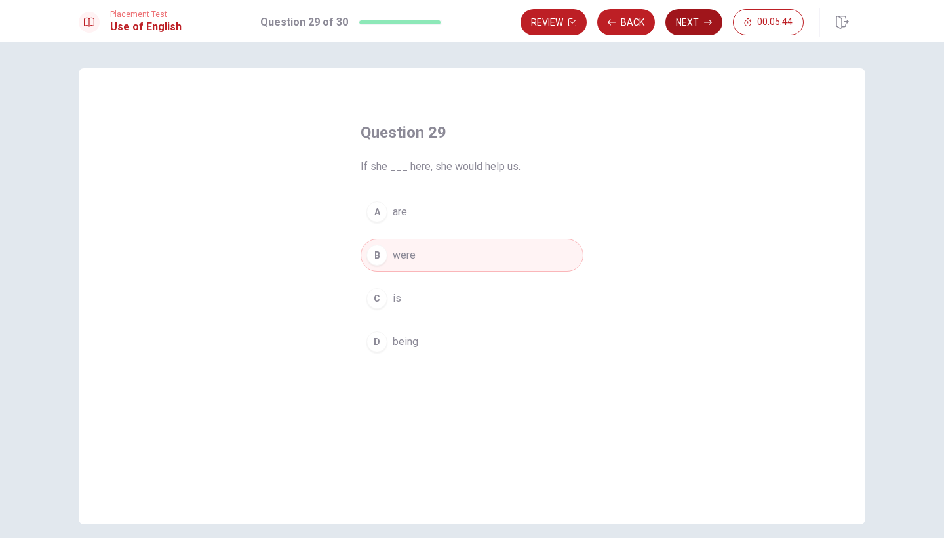
click at [612, 20] on button "Next" at bounding box center [694, 22] width 57 height 26
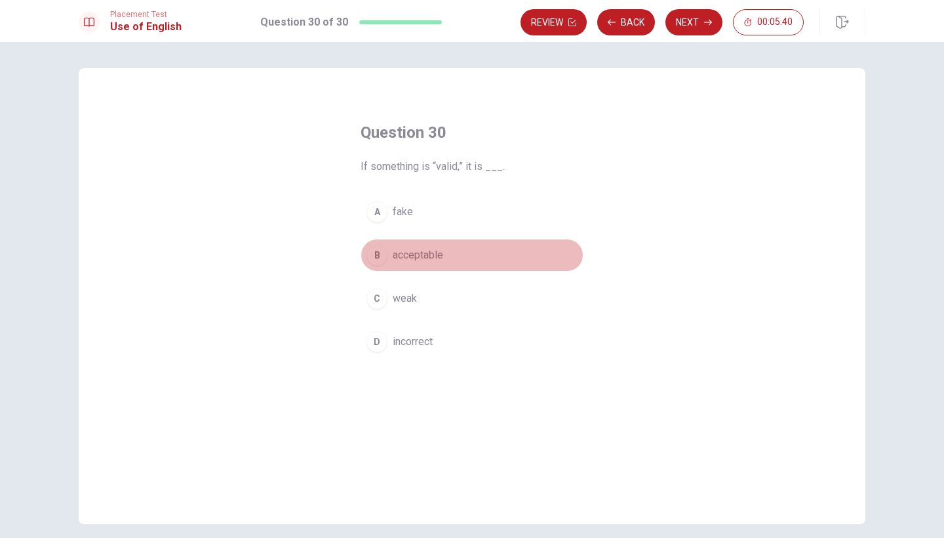
click at [433, 247] on button "B acceptable" at bounding box center [472, 255] width 223 height 33
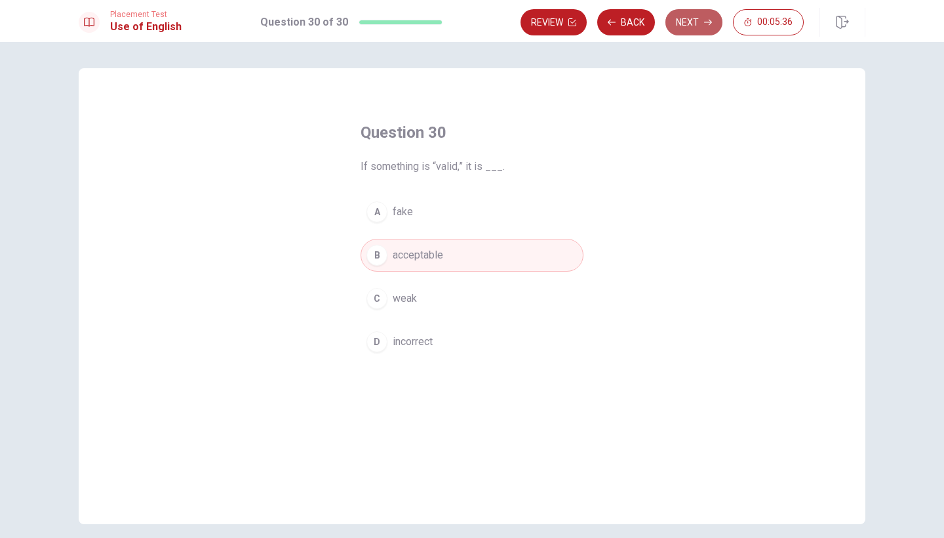
click at [612, 29] on button "Next" at bounding box center [694, 22] width 57 height 26
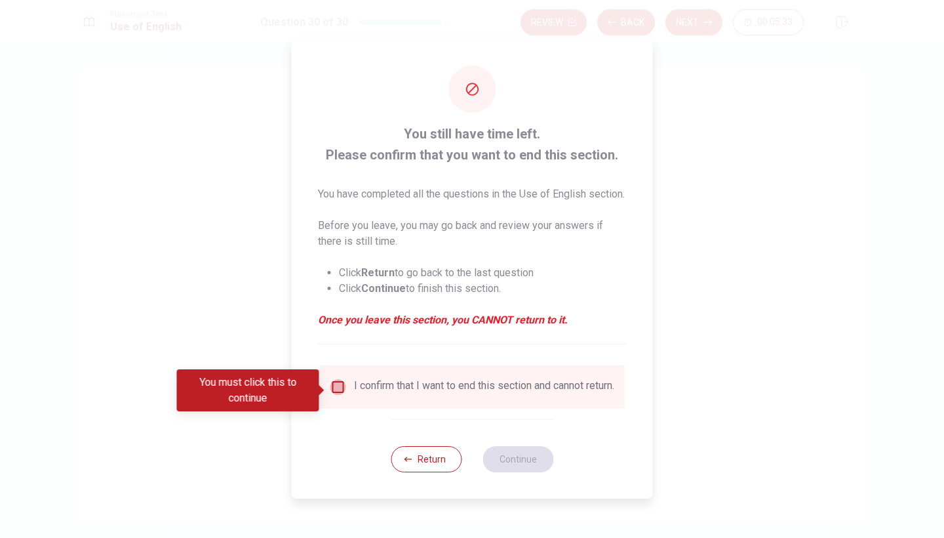
click at [342, 389] on input "You must click this to continue" at bounding box center [339, 387] width 16 height 16
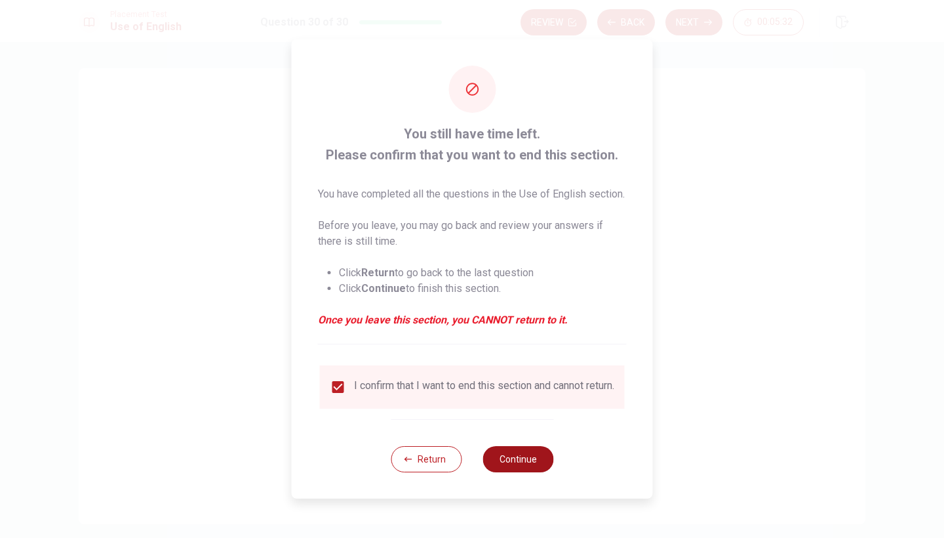
click at [525, 469] on button "Continue" at bounding box center [518, 459] width 71 height 26
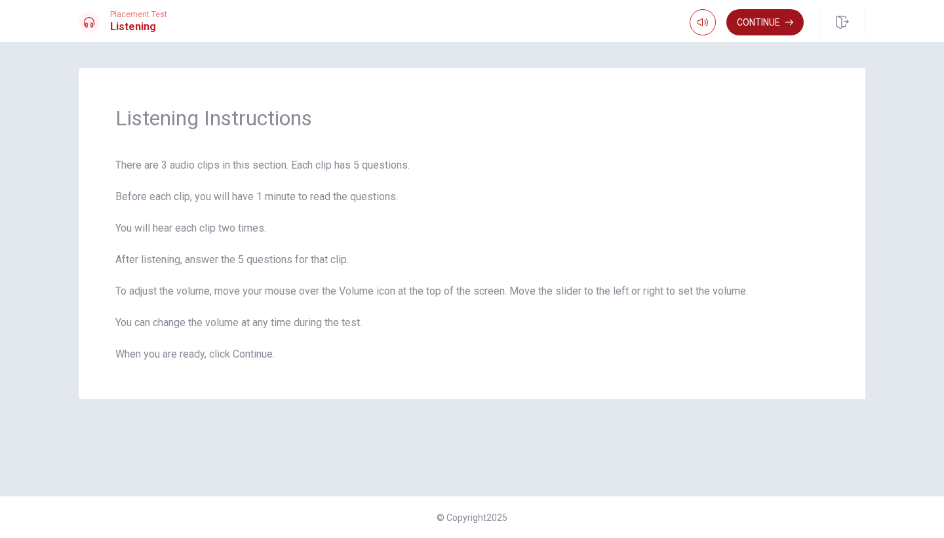
click at [612, 31] on button "Continue" at bounding box center [765, 22] width 77 height 26
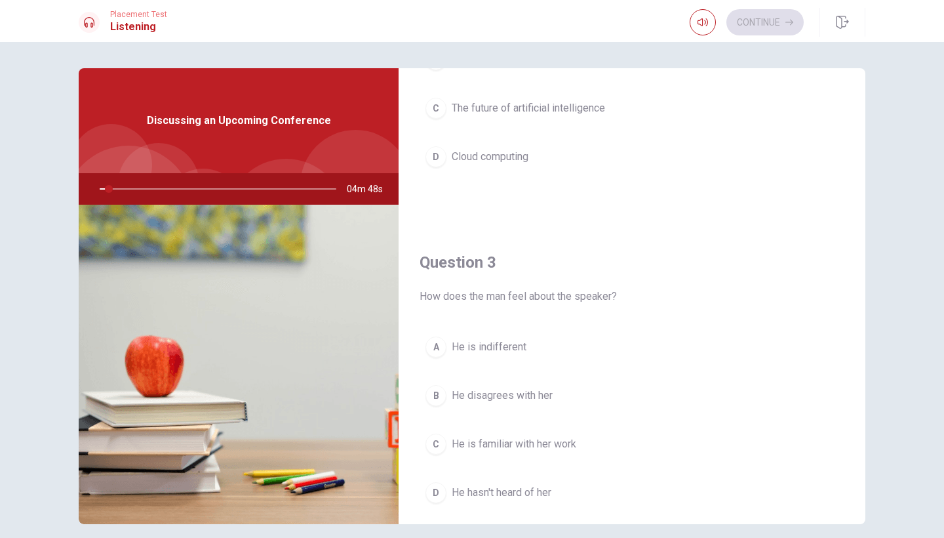
scroll to position [520, 0]
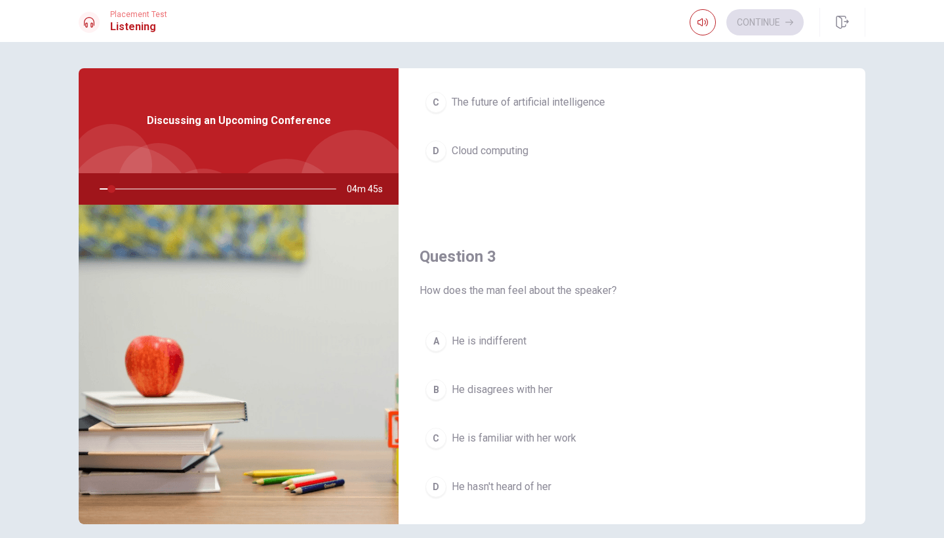
drag, startPoint x: 110, startPoint y: 189, endPoint x: 120, endPoint y: 190, distance: 10.6
click at [120, 190] on div at bounding box center [215, 188] width 263 height 31
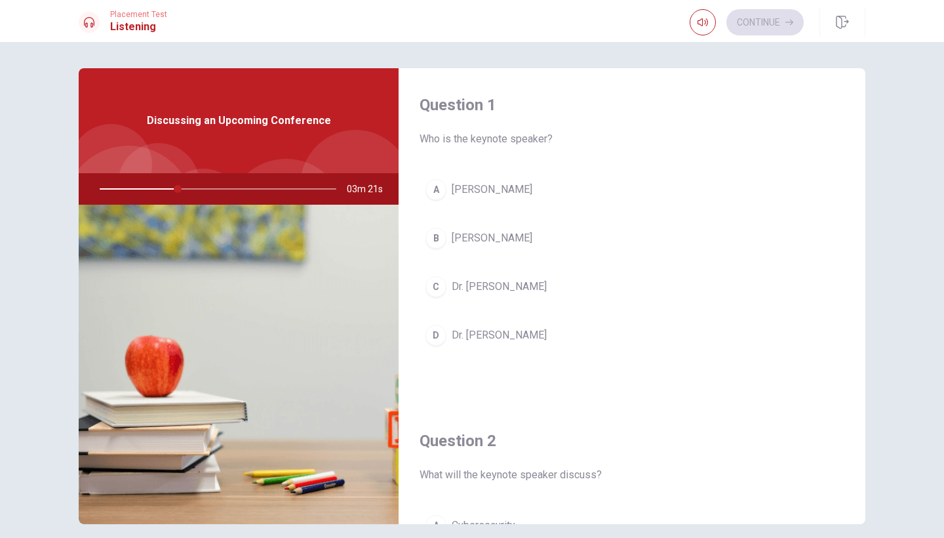
scroll to position [0, 0]
click at [445, 238] on div "B" at bounding box center [436, 238] width 21 height 21
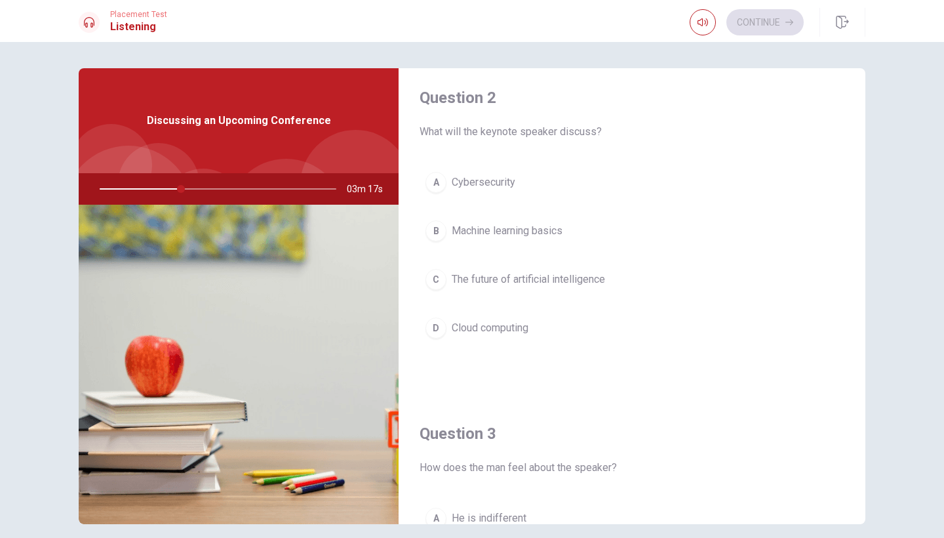
scroll to position [345, 0]
click at [500, 279] on span "The future of artificial intelligence" at bounding box center [528, 278] width 153 height 16
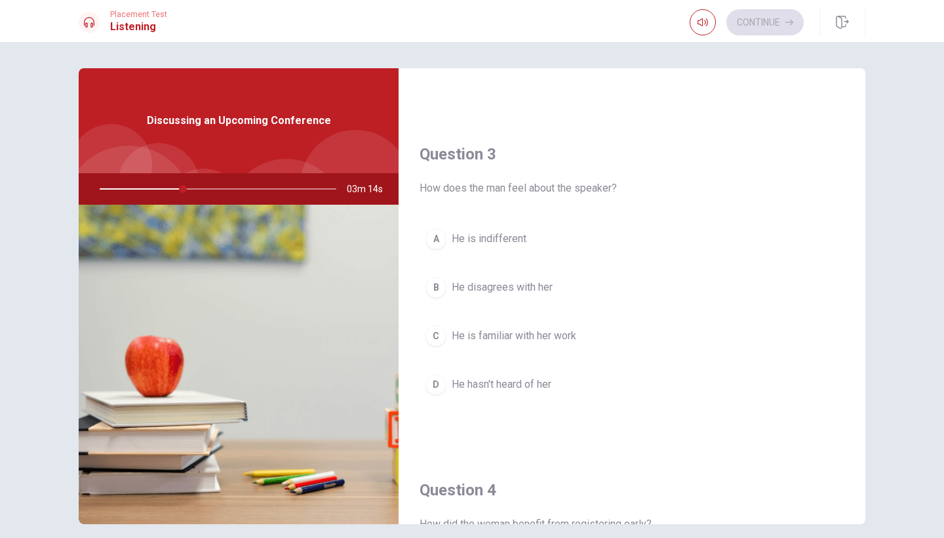
scroll to position [674, 0]
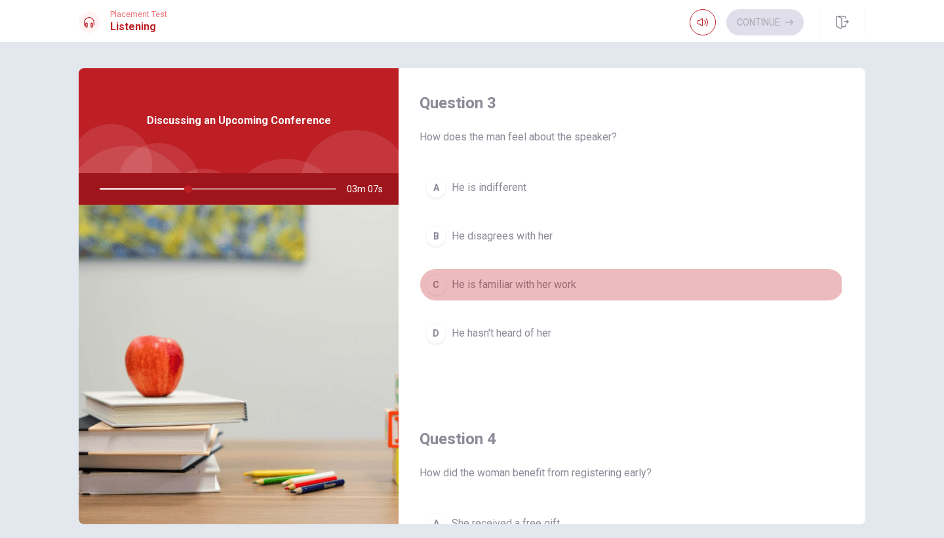
click at [529, 288] on span "He is familiar with her work" at bounding box center [514, 285] width 125 height 16
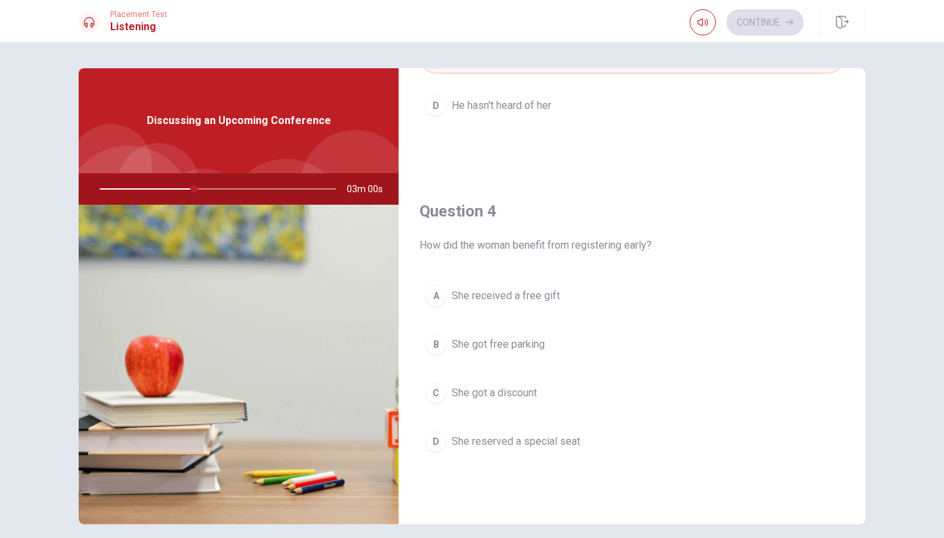
scroll to position [902, 0]
click at [524, 395] on span "She got a discount" at bounding box center [494, 392] width 85 height 16
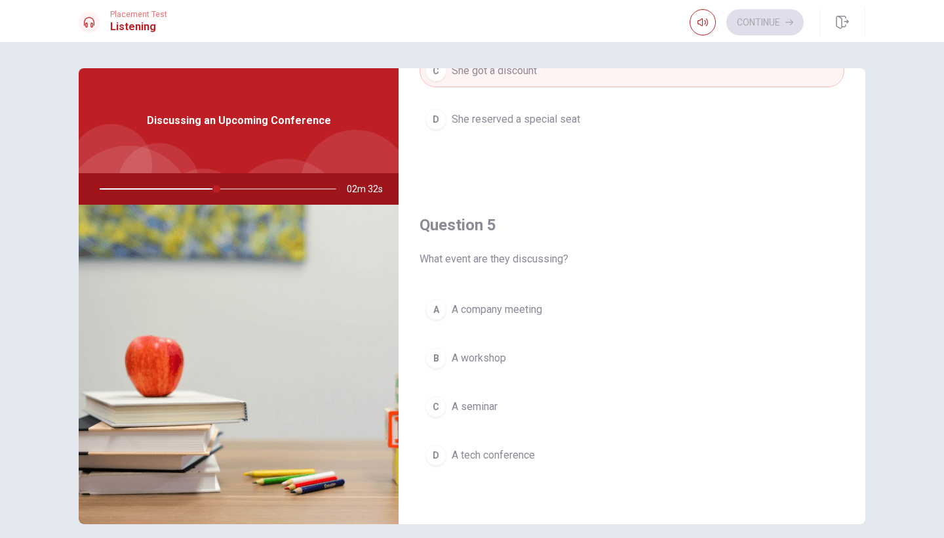
scroll to position [1223, 0]
click at [502, 446] on button "D A tech conference" at bounding box center [632, 455] width 425 height 33
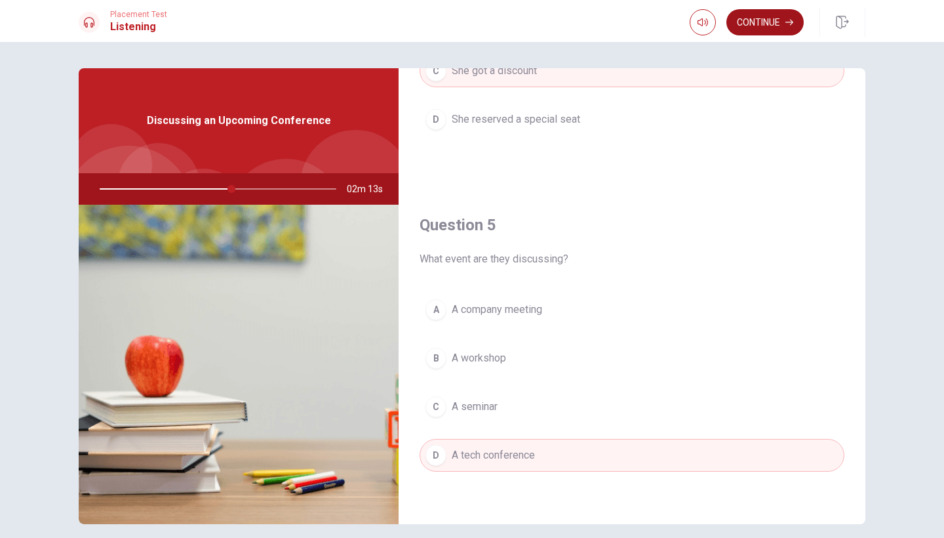
click at [612, 28] on button "Continue" at bounding box center [765, 22] width 77 height 26
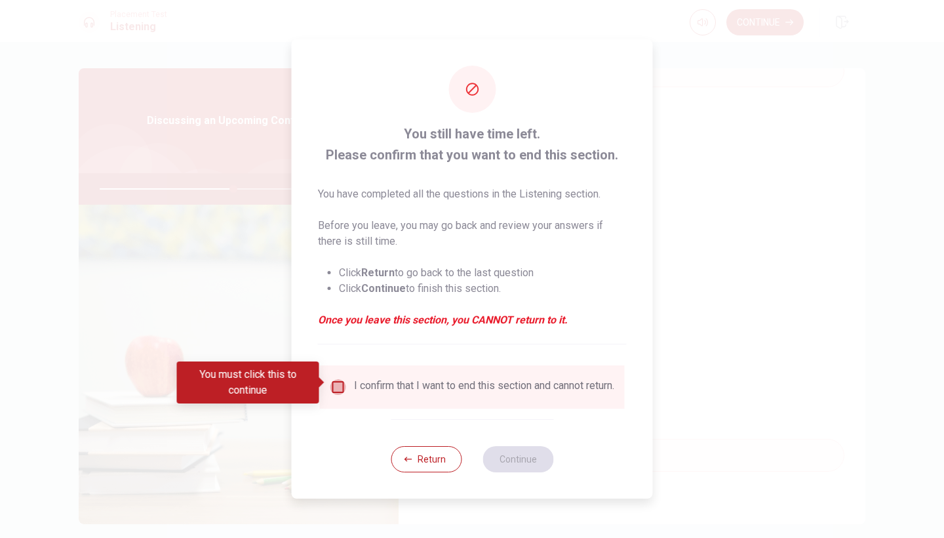
click at [340, 379] on input "You must click this to continue" at bounding box center [339, 387] width 16 height 16
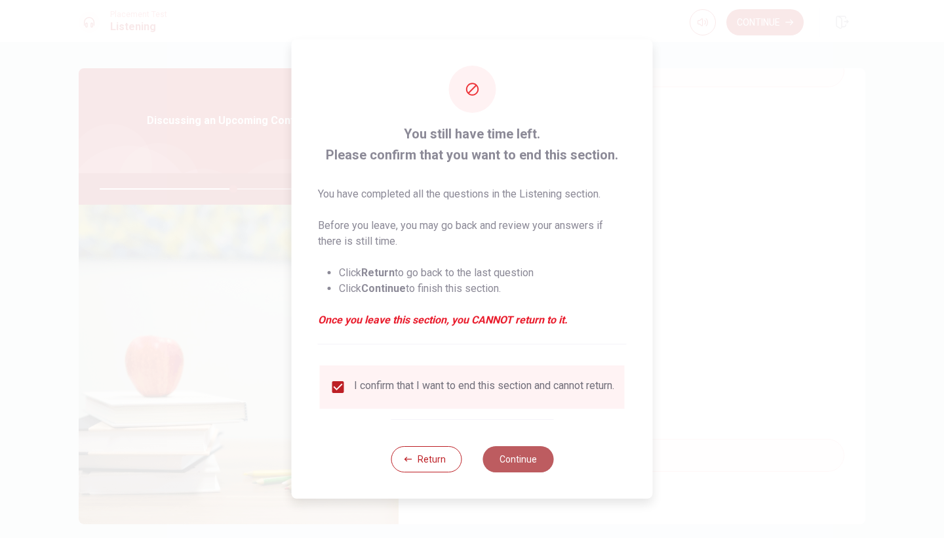
click at [536, 463] on button "Continue" at bounding box center [518, 459] width 71 height 26
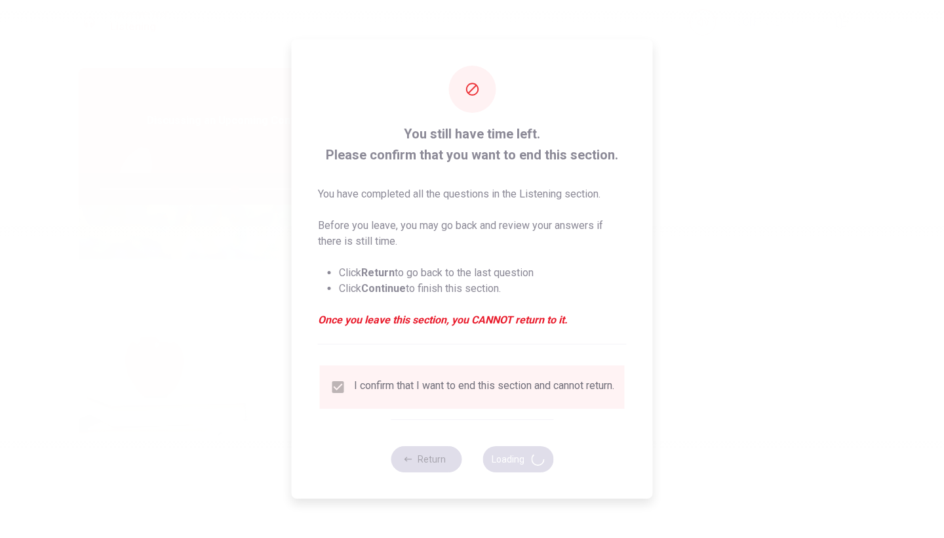
type input "57"
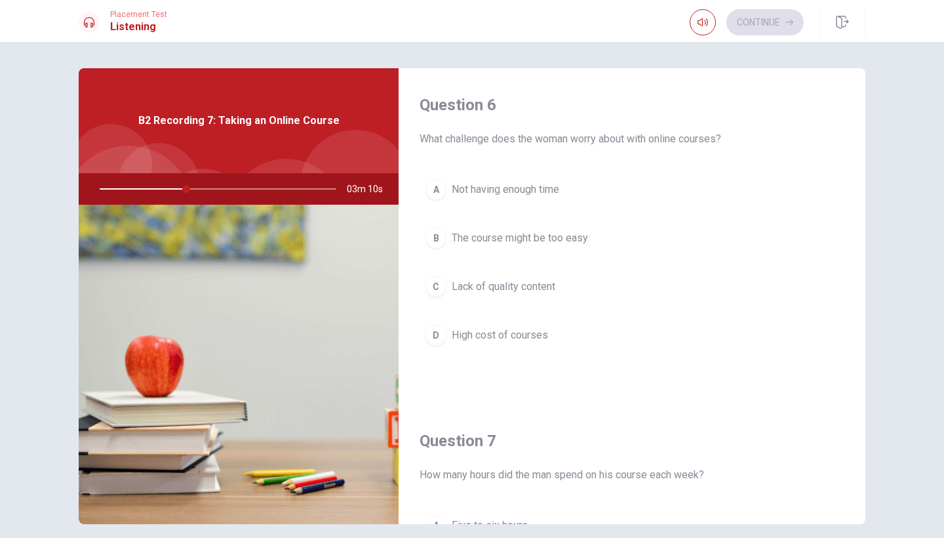
scroll to position [0, 0]
click at [443, 194] on div "A" at bounding box center [436, 189] width 21 height 21
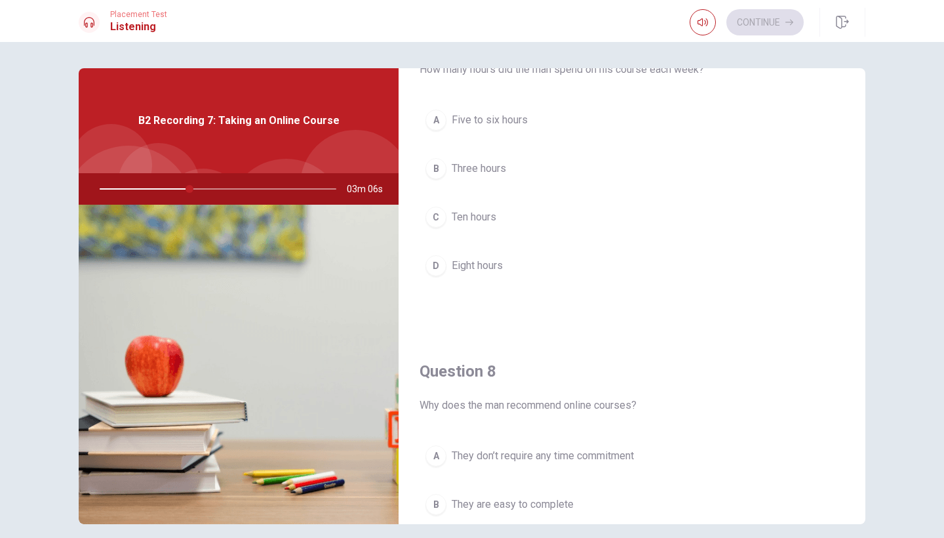
scroll to position [373, 0]
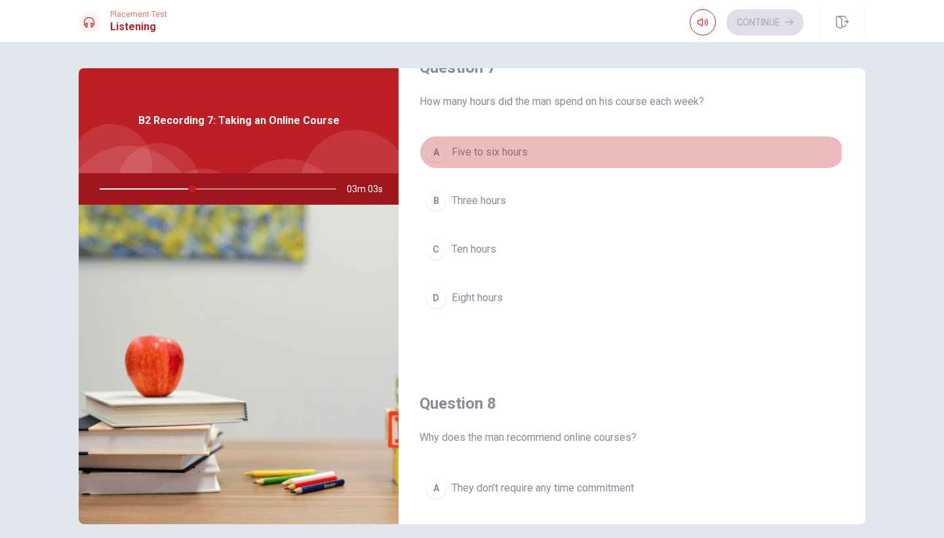
click at [512, 147] on span "Five to six hours" at bounding box center [490, 152] width 76 height 16
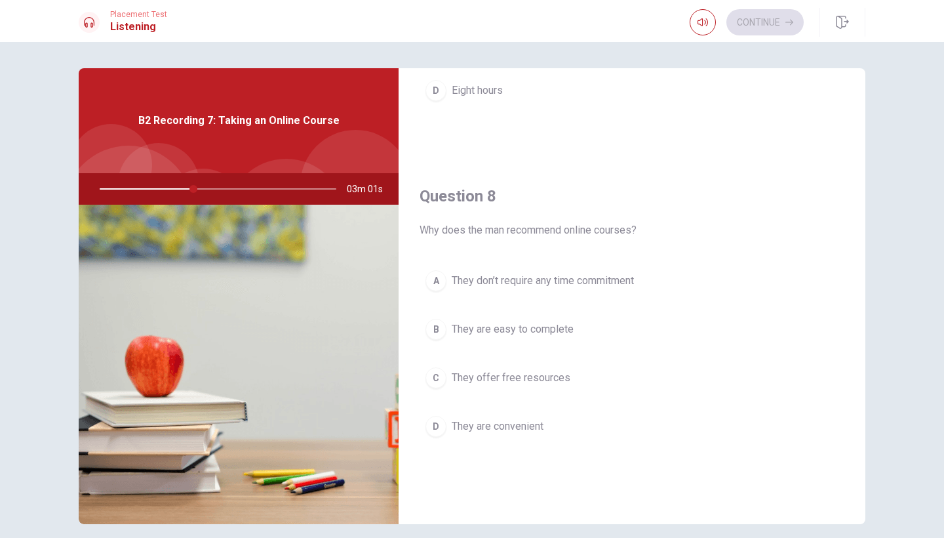
scroll to position [588, 0]
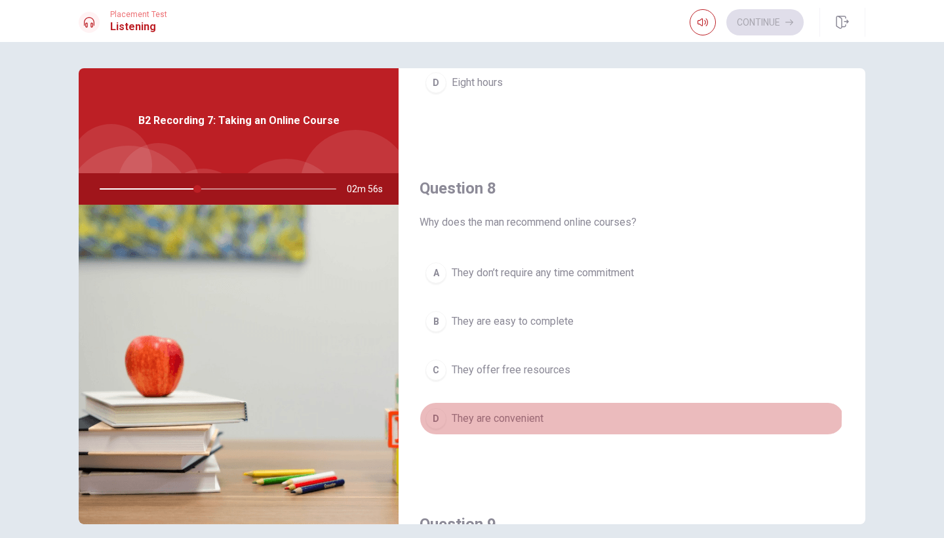
click at [538, 416] on span "They are convenient" at bounding box center [498, 419] width 92 height 16
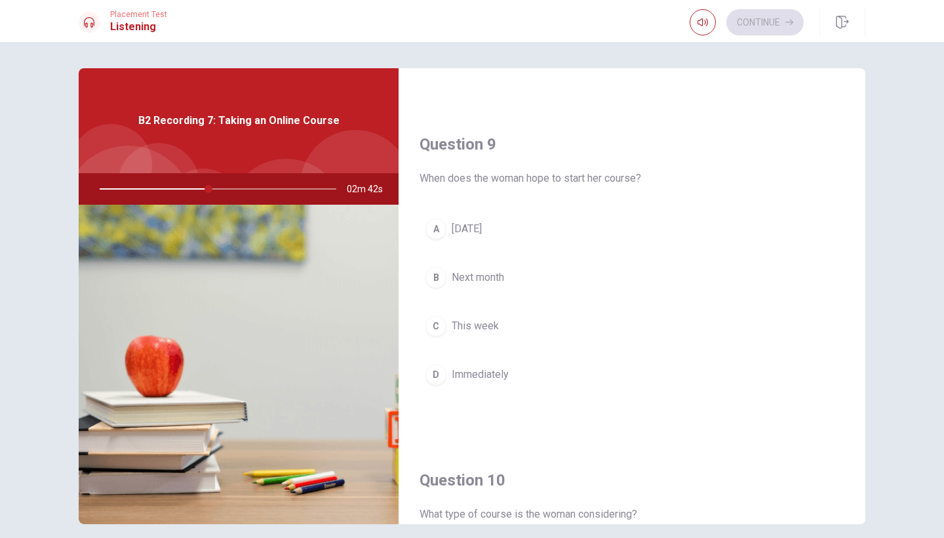
scroll to position [969, 0]
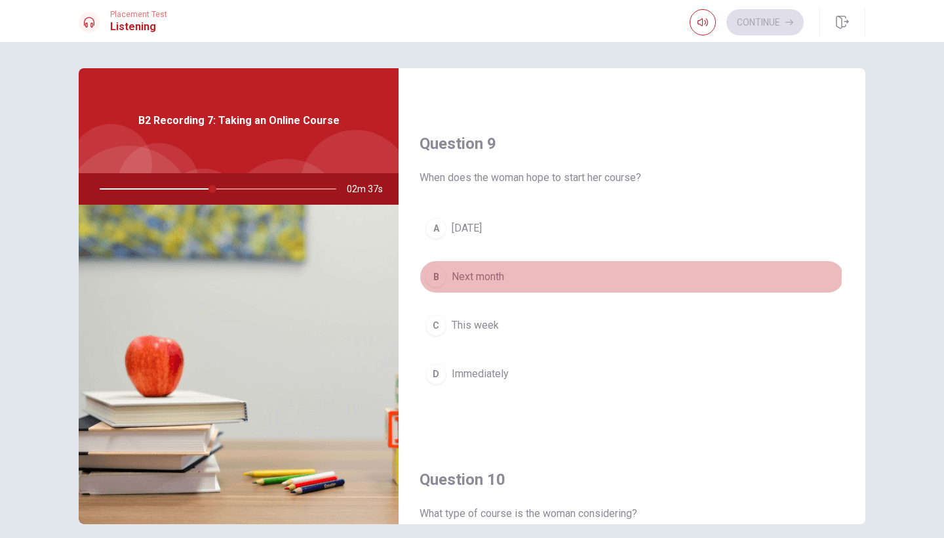
click at [483, 271] on span "Next month" at bounding box center [478, 277] width 52 height 16
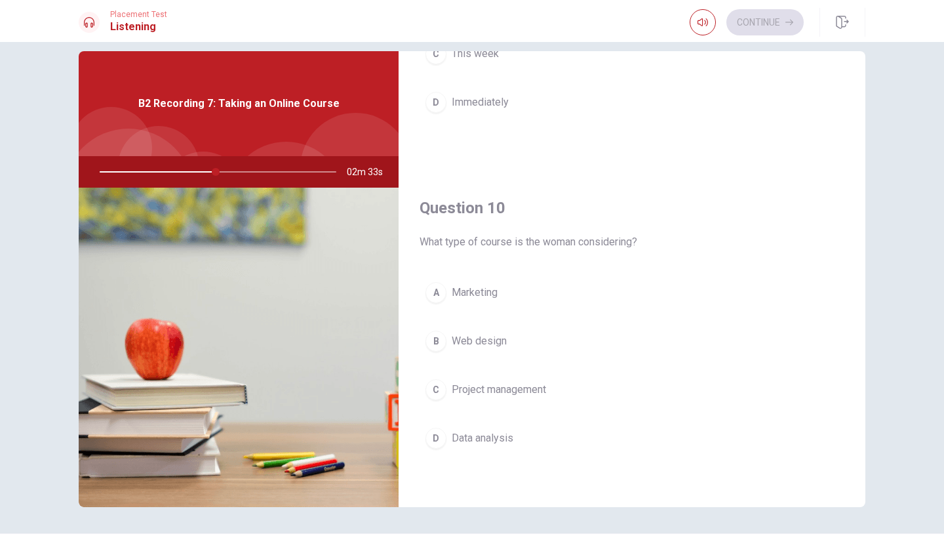
scroll to position [1223, 0]
click at [481, 432] on span "Data analysis" at bounding box center [483, 438] width 62 height 16
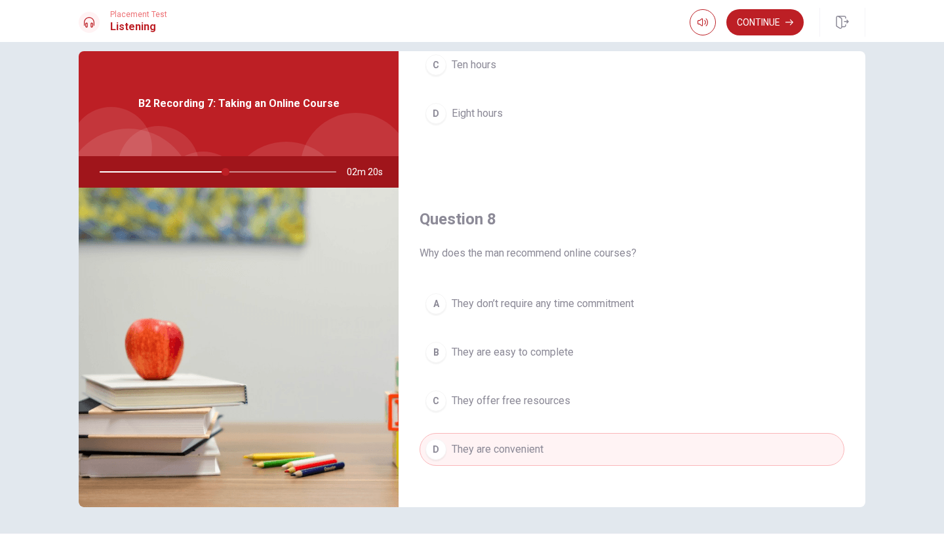
scroll to position [386, 0]
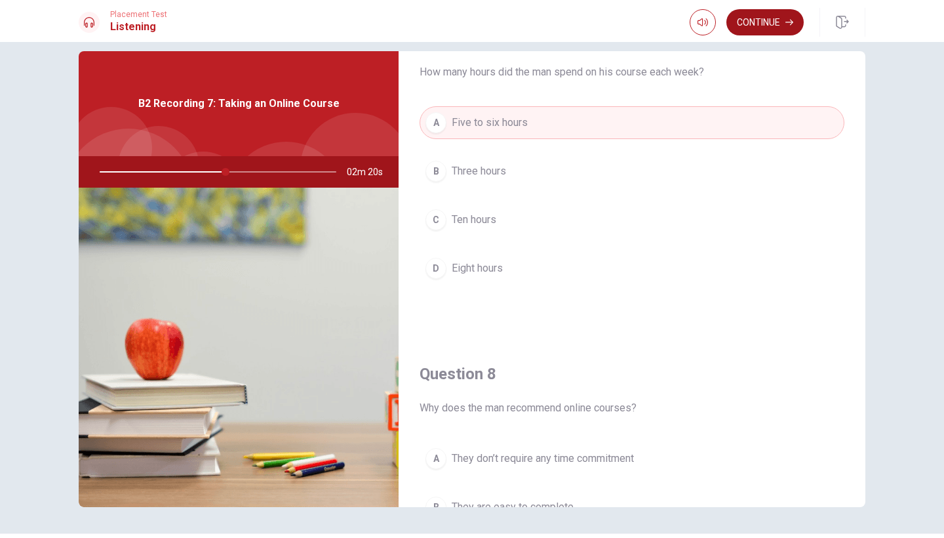
click at [612, 20] on button "Continue" at bounding box center [765, 22] width 77 height 26
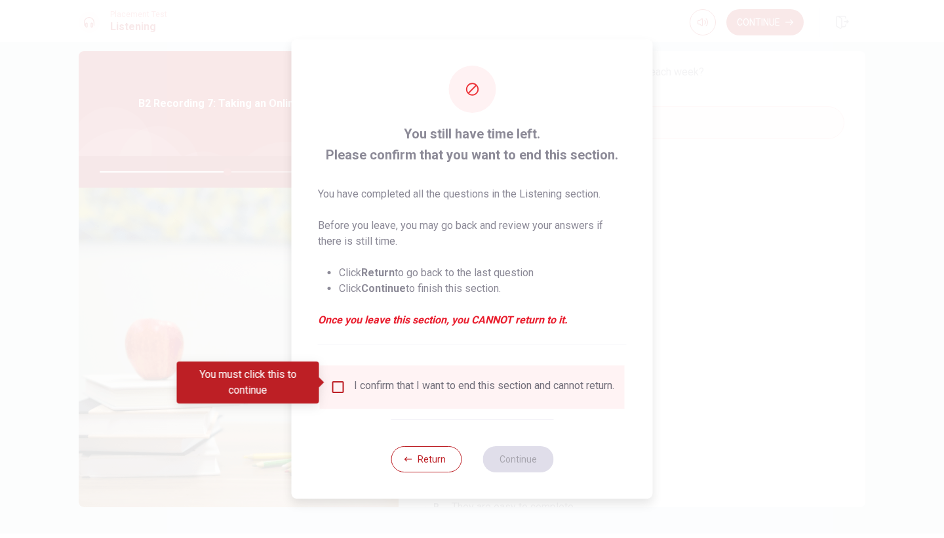
click at [336, 379] on input "You must click this to continue" at bounding box center [339, 387] width 16 height 16
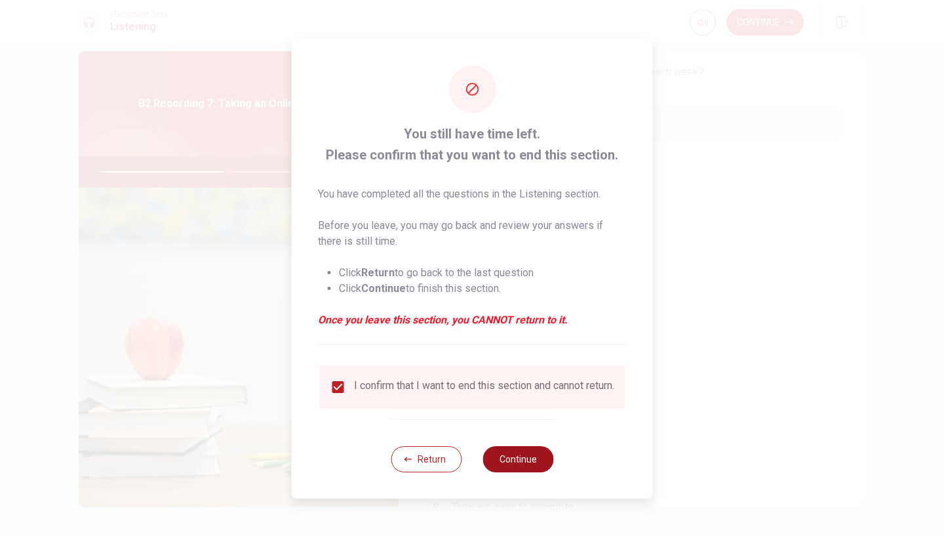
click at [515, 452] on button "Continue" at bounding box center [518, 459] width 71 height 26
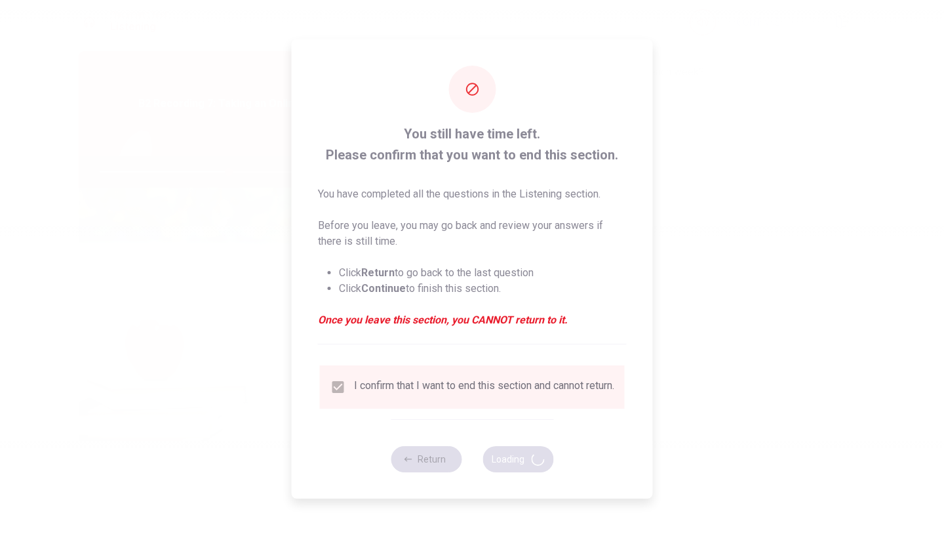
type input "55"
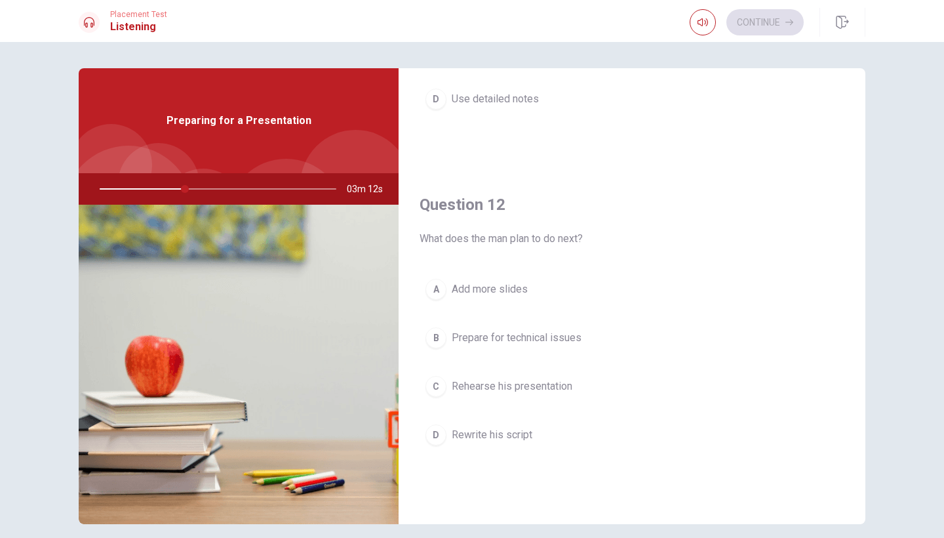
scroll to position [252, 0]
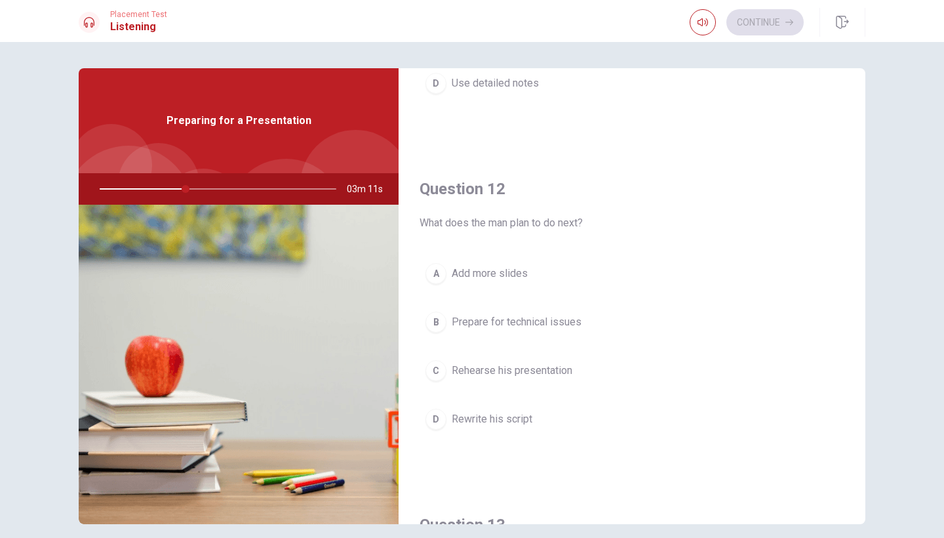
click at [539, 380] on button "C Rehearse his presentation" at bounding box center [632, 370] width 425 height 33
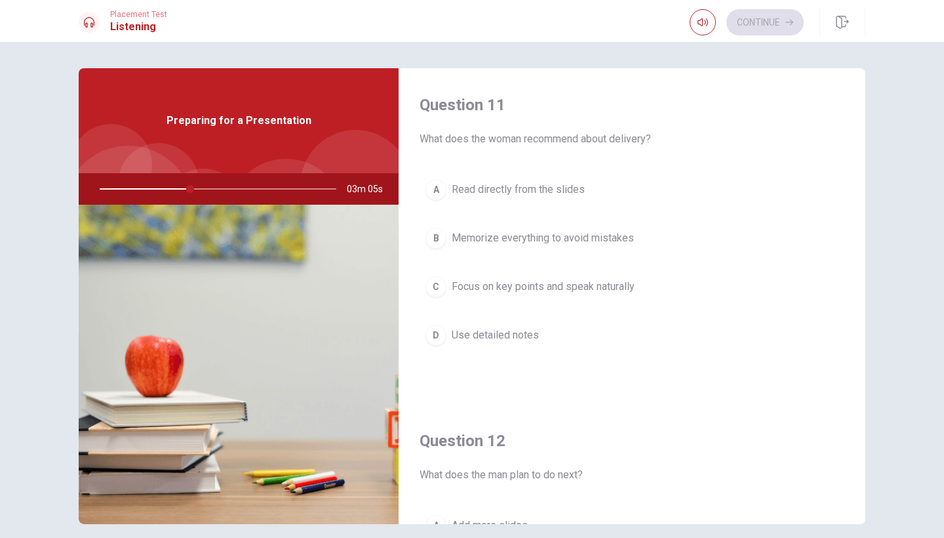
scroll to position [0, 0]
click at [611, 288] on span "Focus on key points and speak naturally" at bounding box center [543, 287] width 183 height 16
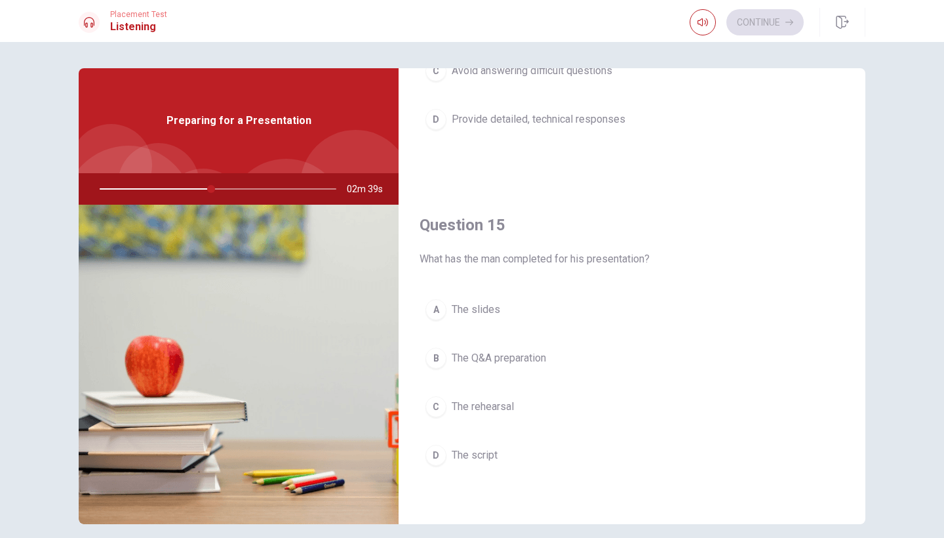
scroll to position [1223, 0]
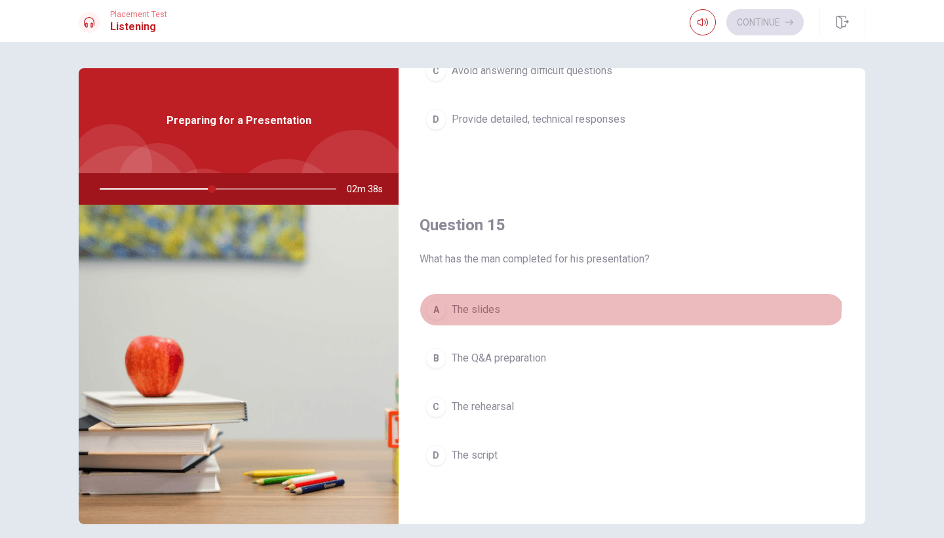
click at [497, 302] on span "The slides" at bounding box center [476, 310] width 49 height 16
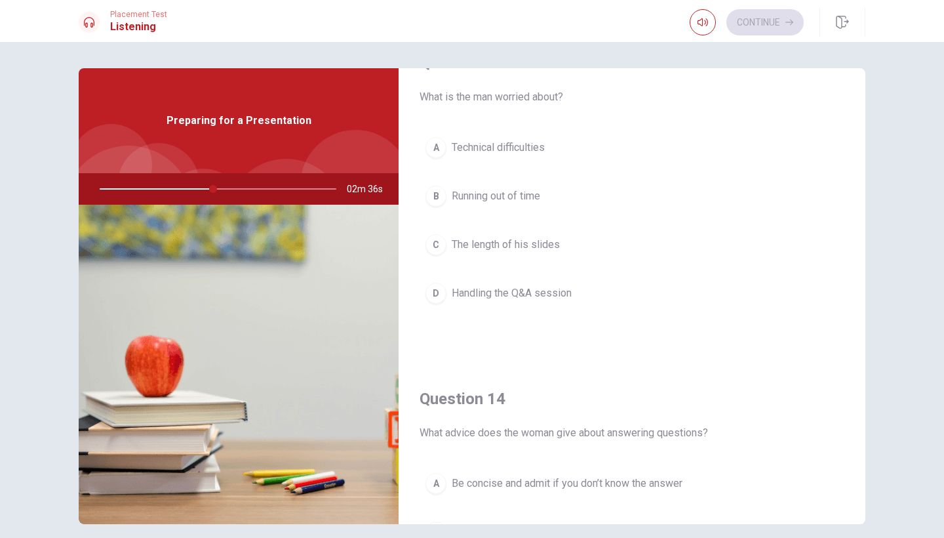
scroll to position [712, 0]
click at [542, 287] on span "Handling the Q&A session" at bounding box center [512, 295] width 120 height 16
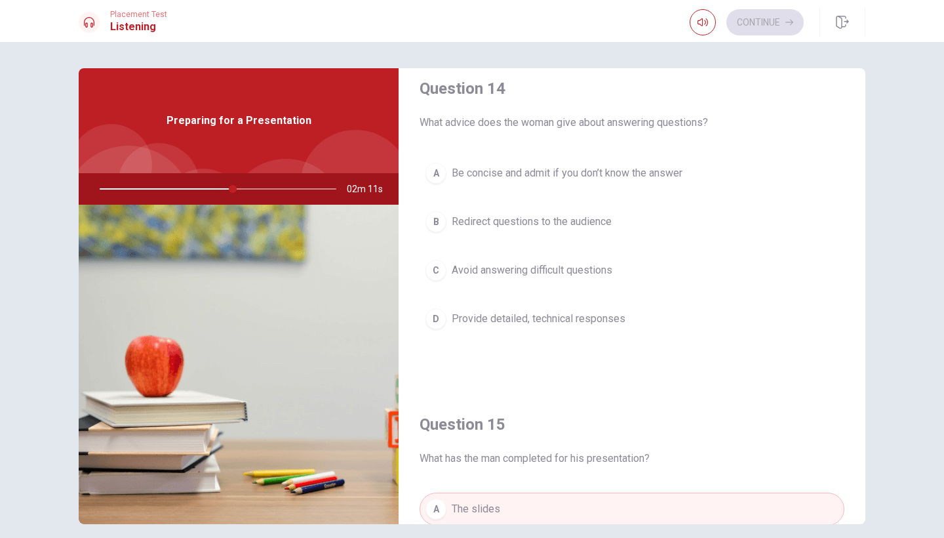
scroll to position [1055, 0]
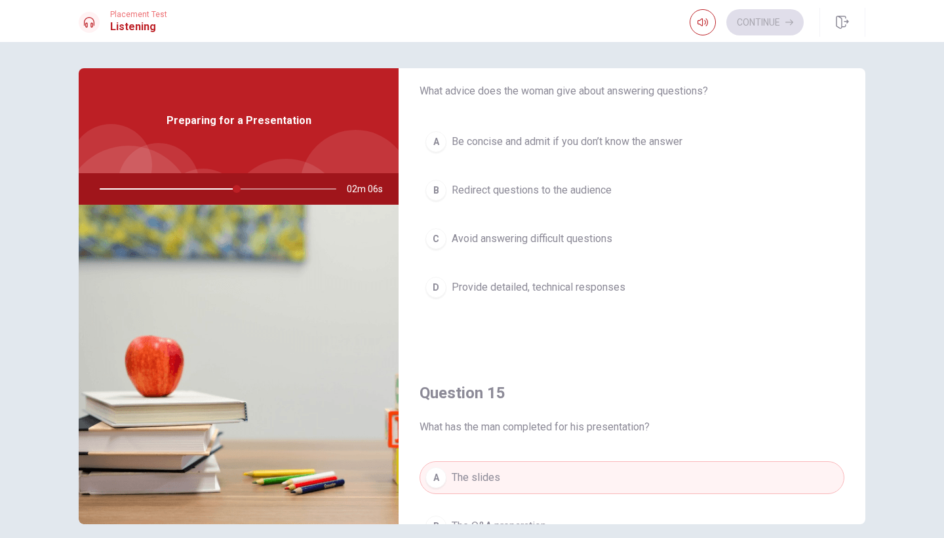
click at [593, 148] on span "Be concise and admit if you don’t know the answer" at bounding box center [567, 142] width 231 height 16
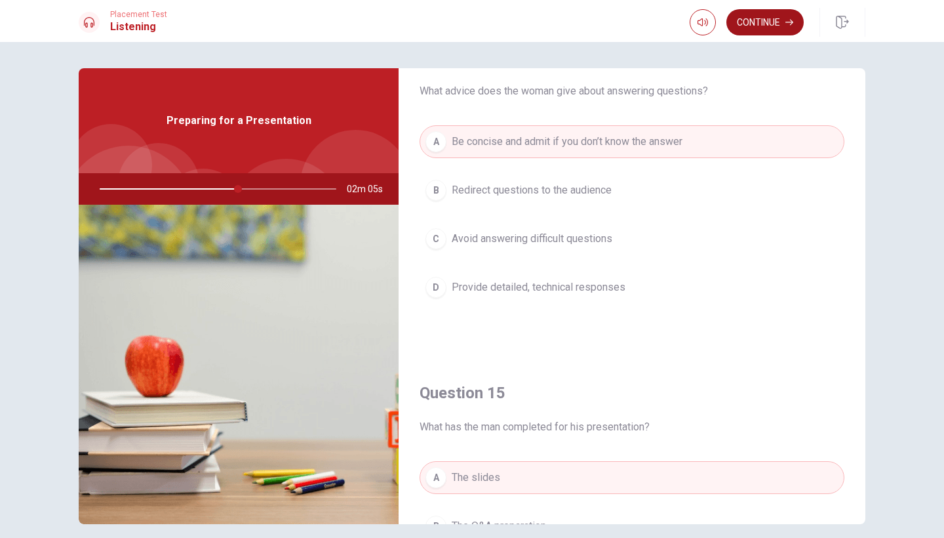
click at [612, 26] on button "Continue" at bounding box center [765, 22] width 77 height 26
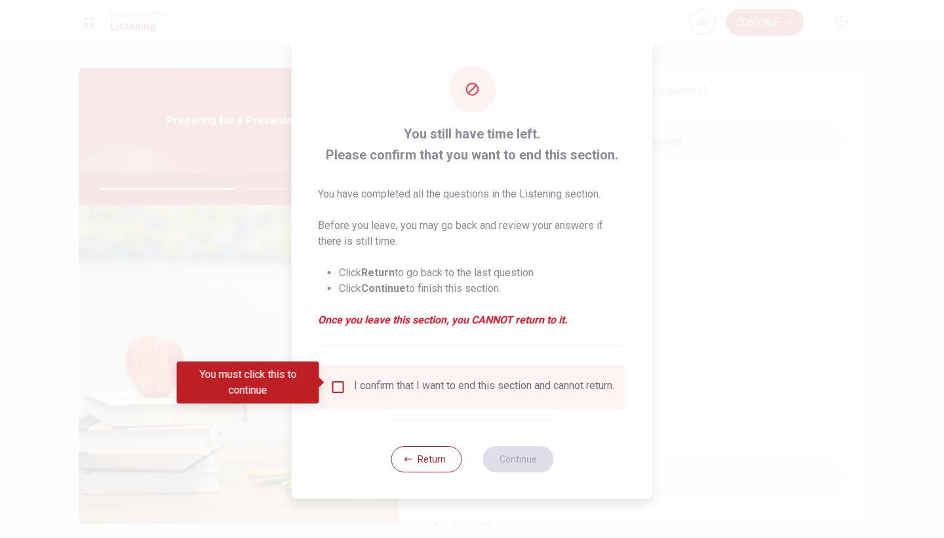
click at [402, 403] on div "I confirm that I want to end this section and cannot return." at bounding box center [472, 386] width 305 height 43
click at [335, 380] on input "You must click this to continue" at bounding box center [339, 387] width 16 height 16
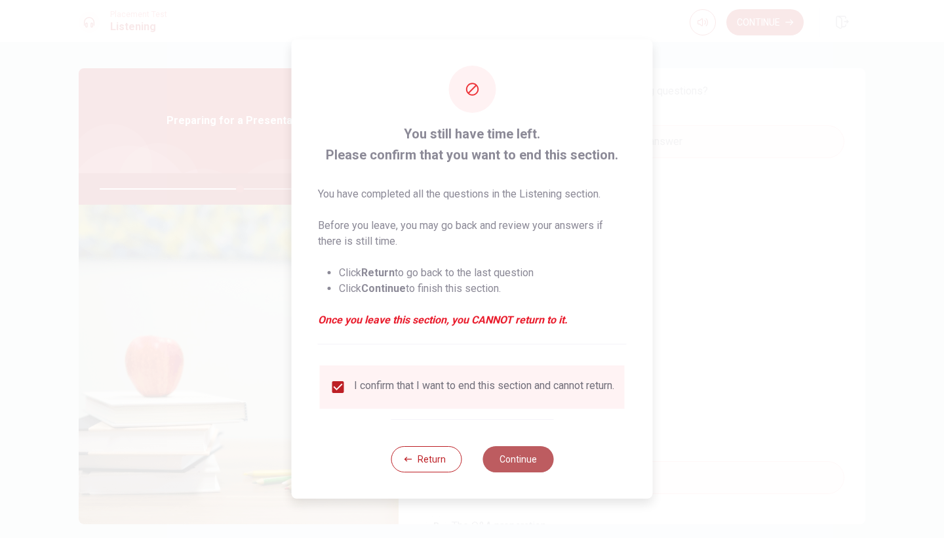
click at [547, 467] on button "Continue" at bounding box center [518, 459] width 71 height 26
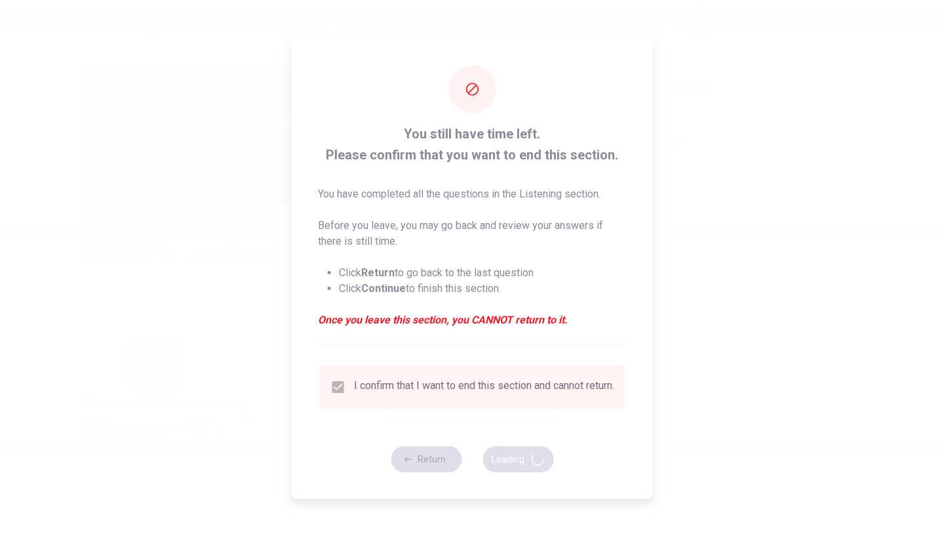
type input "60"
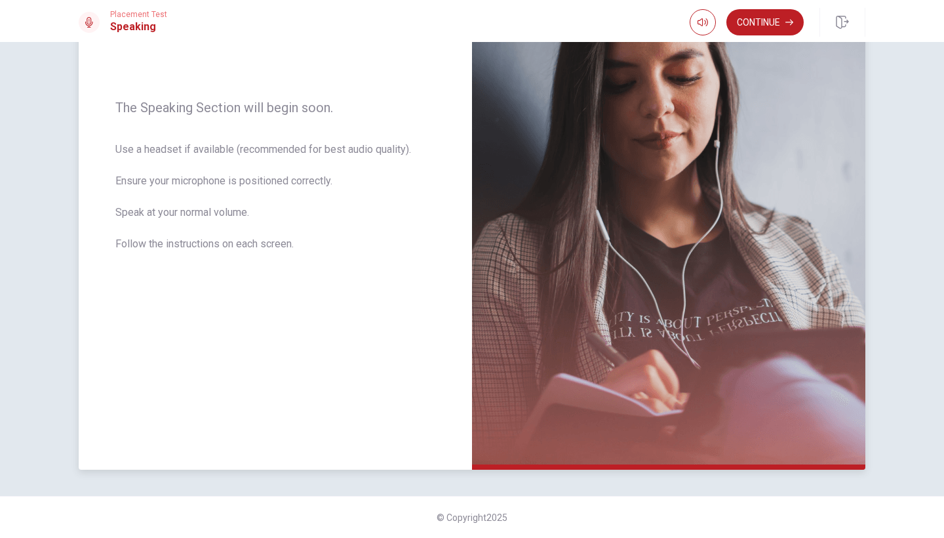
scroll to position [0, 0]
drag, startPoint x: 649, startPoint y: 385, endPoint x: 675, endPoint y: 217, distance: 169.8
click at [612, 217] on img at bounding box center [668, 184] width 393 height 572
click at [612, 20] on button "Continue" at bounding box center [765, 22] width 77 height 26
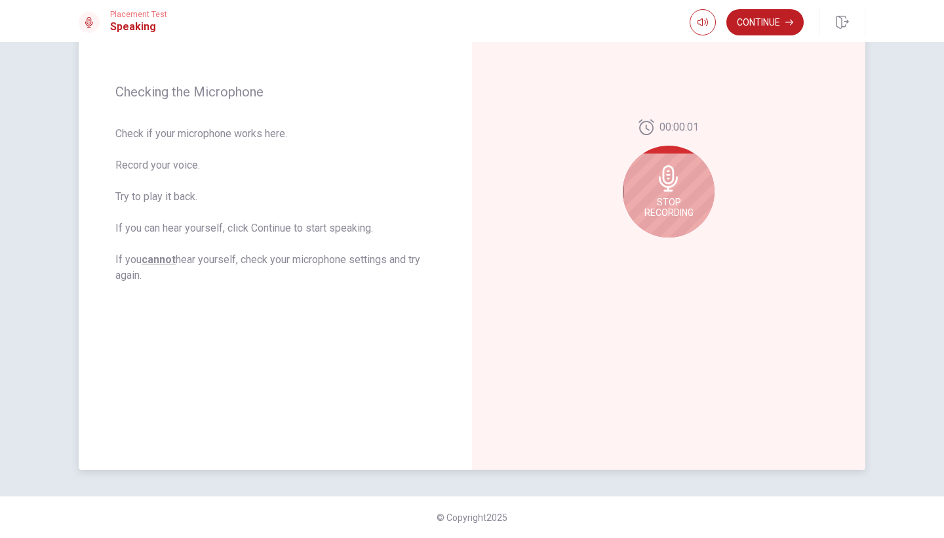
click at [612, 196] on div "Stop Recording" at bounding box center [669, 192] width 92 height 92
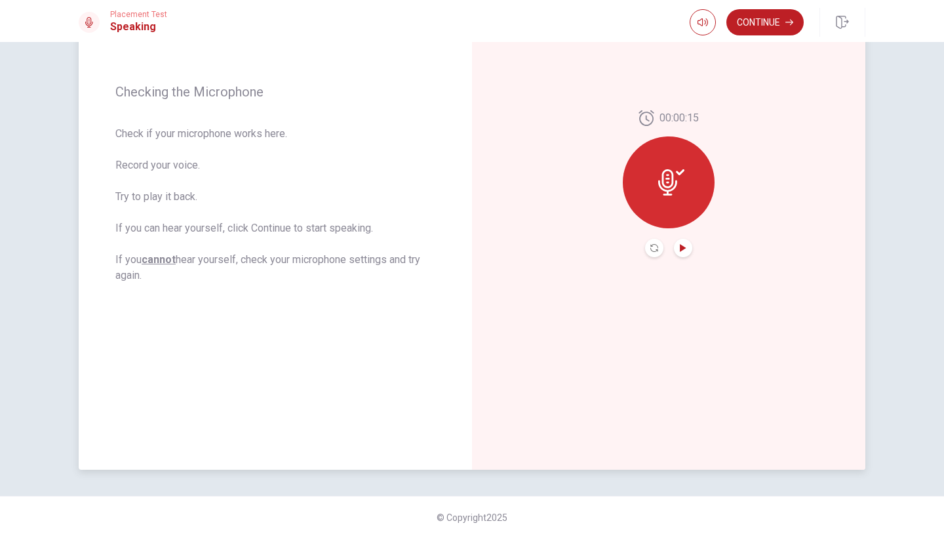
click at [612, 248] on icon "Play Audio" at bounding box center [683, 248] width 6 height 8
click at [612, 28] on button "Continue" at bounding box center [765, 22] width 77 height 26
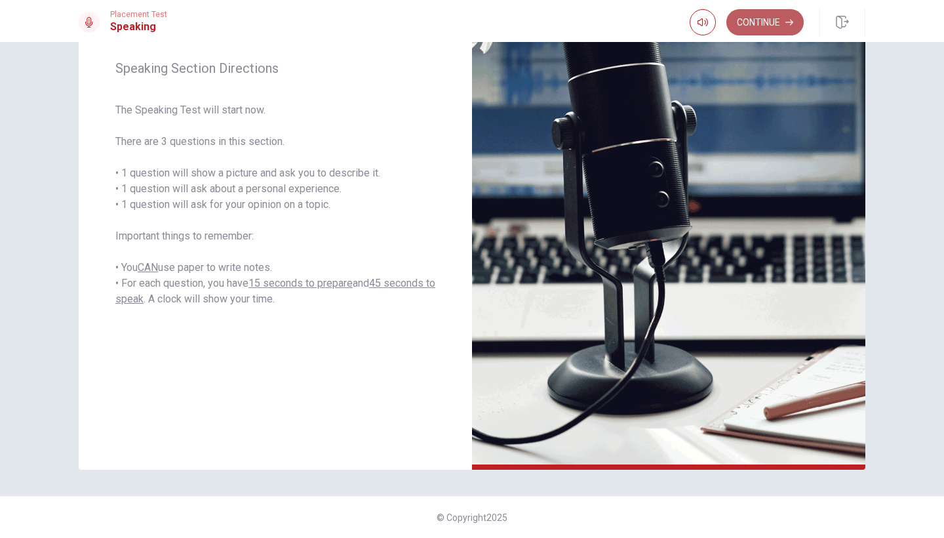
click at [612, 13] on button "Continue" at bounding box center [765, 22] width 77 height 26
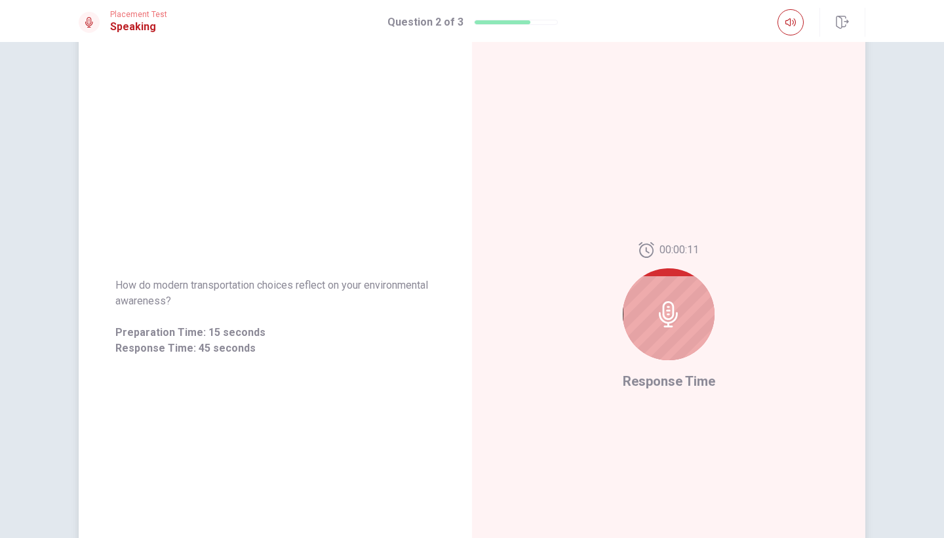
click at [612, 333] on div at bounding box center [669, 314] width 92 height 92
click at [612, 315] on icon at bounding box center [669, 314] width 26 height 26
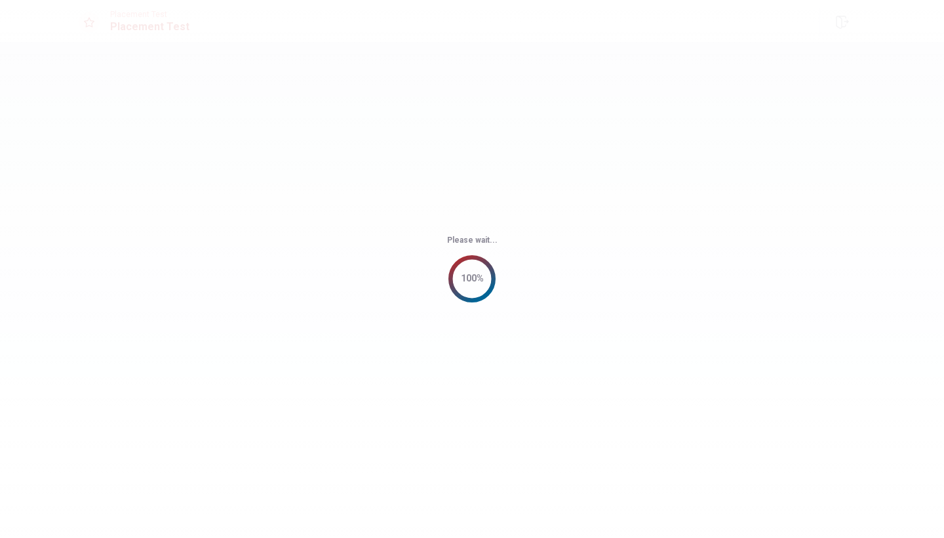
scroll to position [0, 0]
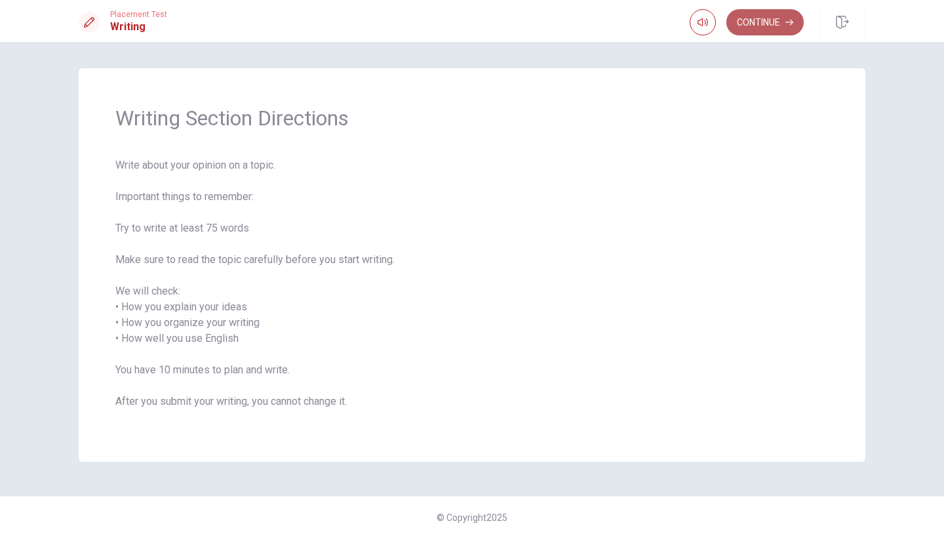
click at [612, 26] on button "Continue" at bounding box center [765, 22] width 77 height 26
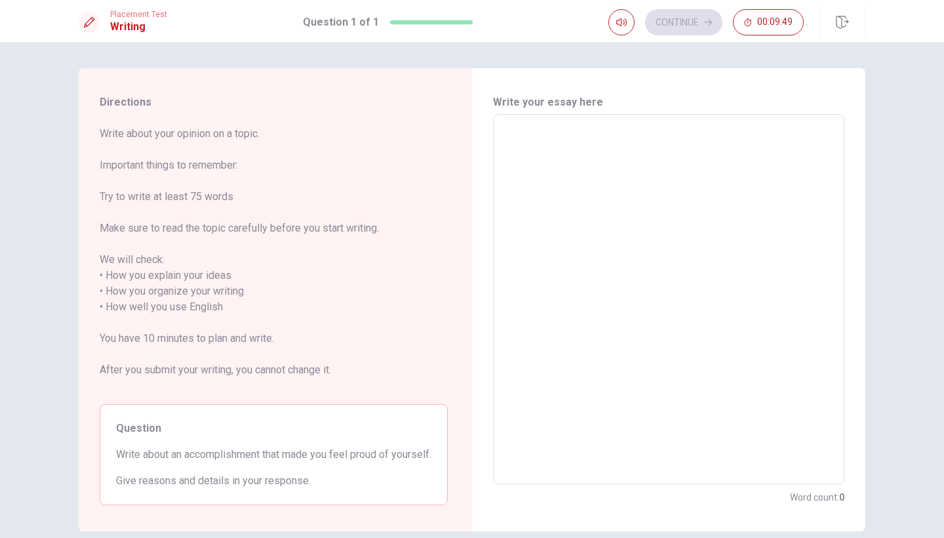
click at [612, 169] on textarea at bounding box center [668, 299] width 333 height 348
type textarea "L"
type textarea "x"
type textarea "La"
type textarea "x"
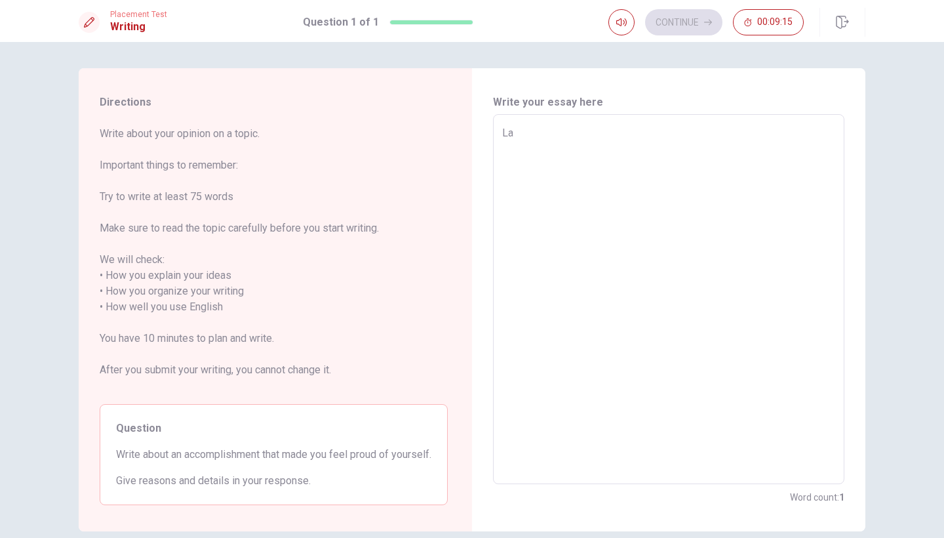
type textarea "Las"
type textarea "x"
type textarea "Last"
type textarea "x"
type textarea "Last"
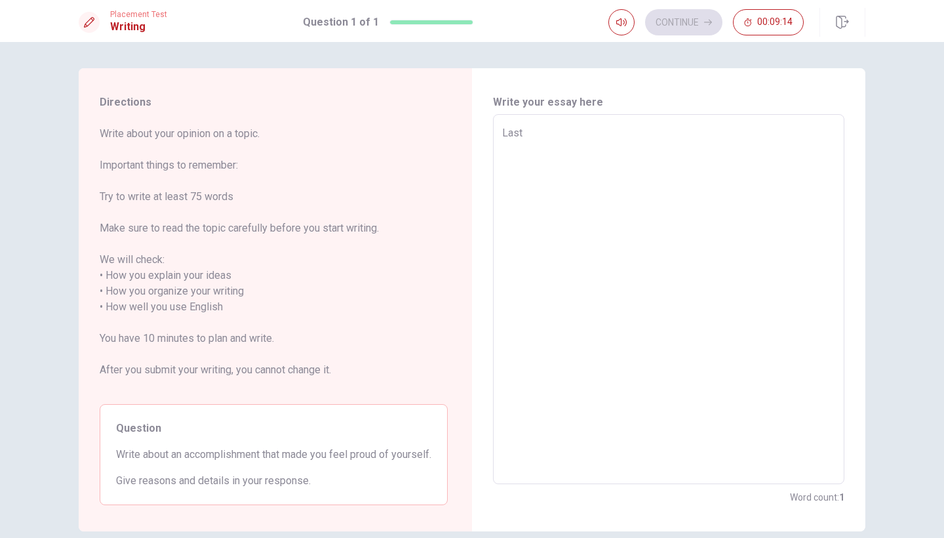
type textarea "x"
type textarea "Last m"
type textarea "x"
type textarea "Last mo"
type textarea "x"
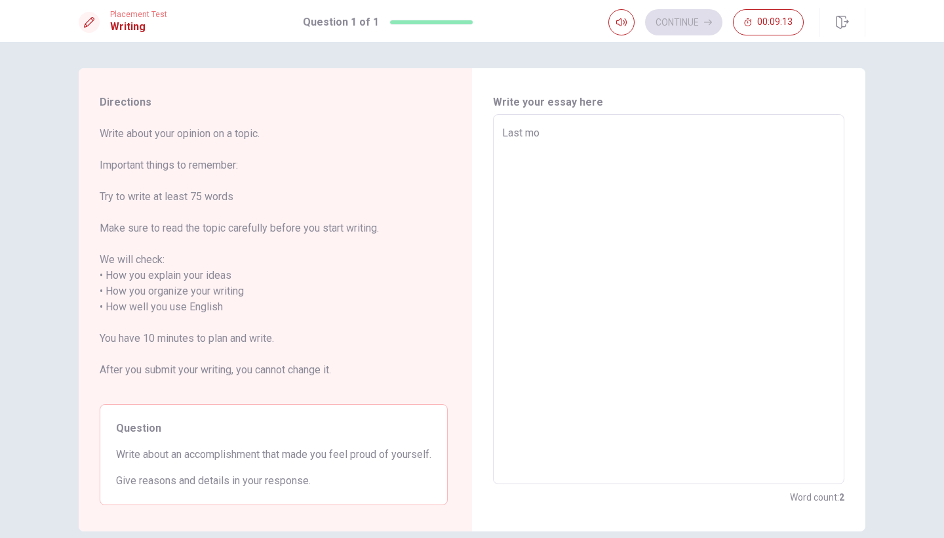
type textarea "[DATE]"
type textarea "x"
type textarea "Last mont"
type textarea "x"
type textarea "Last month"
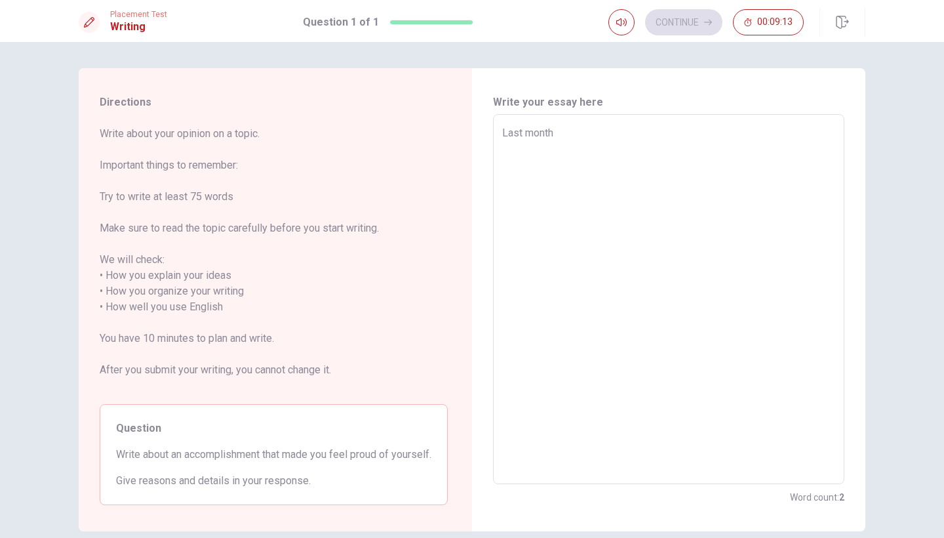
type textarea "x"
type textarea "Last month"
type textarea "x"
type textarea "Last month I"
type textarea "x"
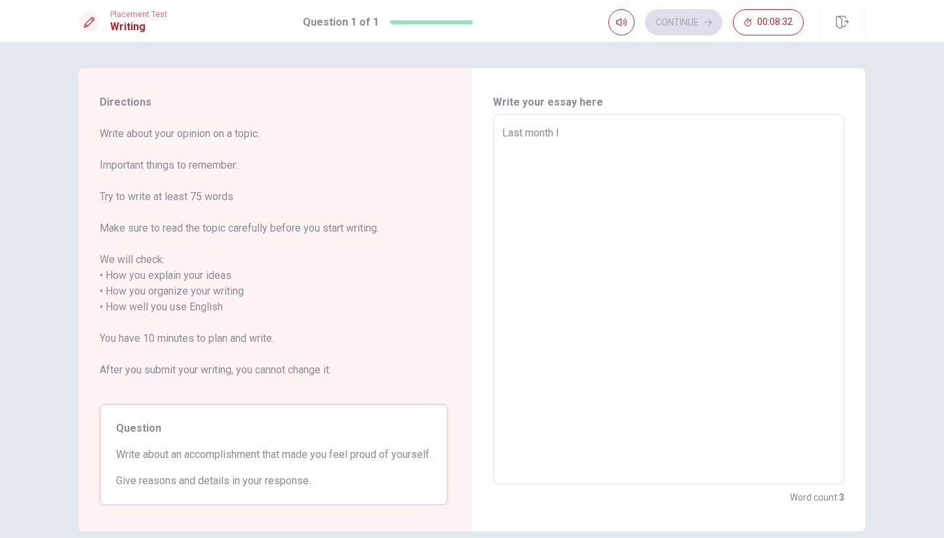
type textarea "Last month I"
type textarea "x"
type textarea "Last month I p"
type textarea "x"
type textarea "Last month I pa"
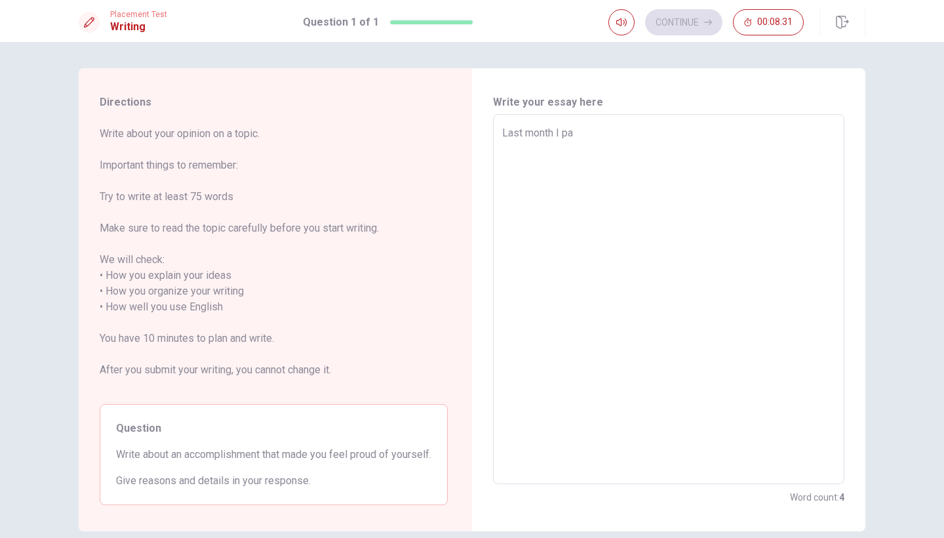
type textarea "x"
type textarea "Last month I pas"
type textarea "x"
type textarea "Last month I pass"
type textarea "x"
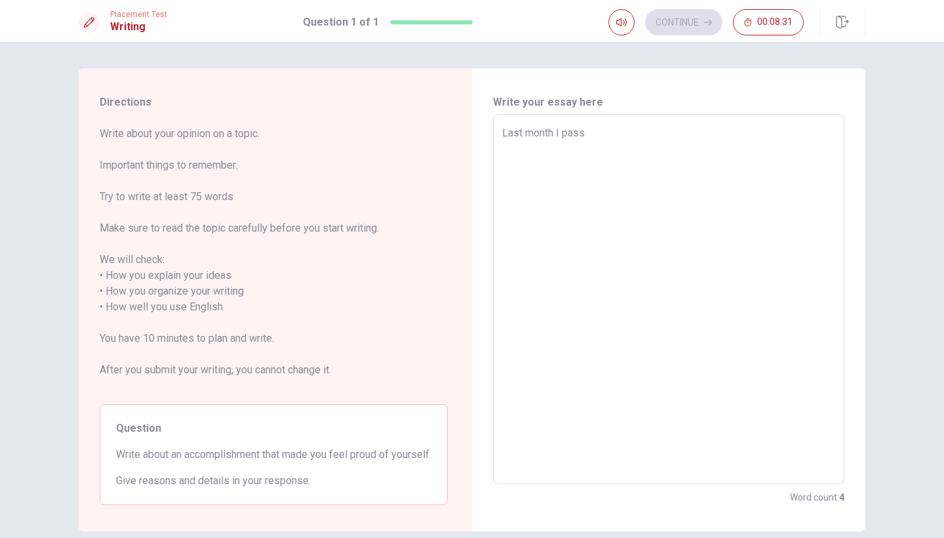
type textarea "Last month I passe"
type textarea "x"
type textarea "Last month I passed"
type textarea "x"
type textarea "Last month I passed"
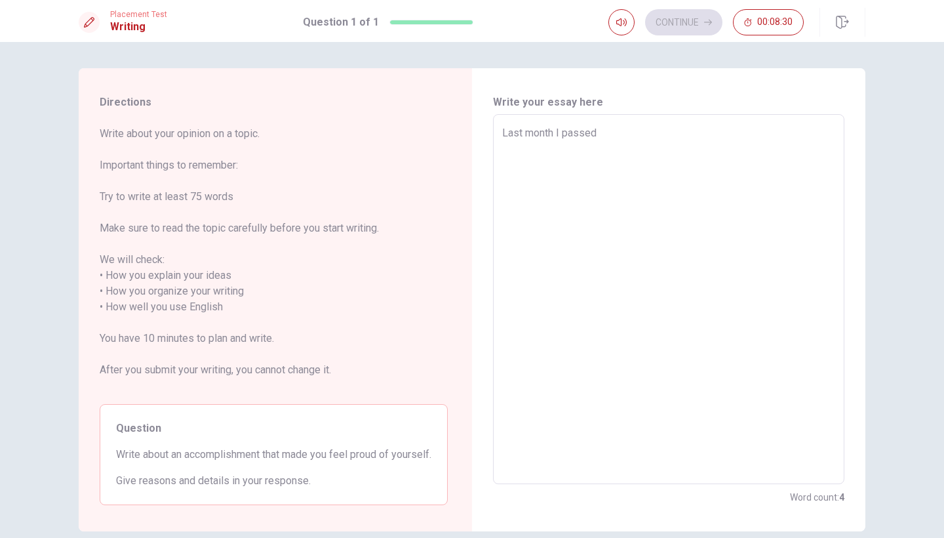
type textarea "x"
type textarea "Last month I passed m"
type textarea "x"
type textarea "Last month I passed my"
type textarea "x"
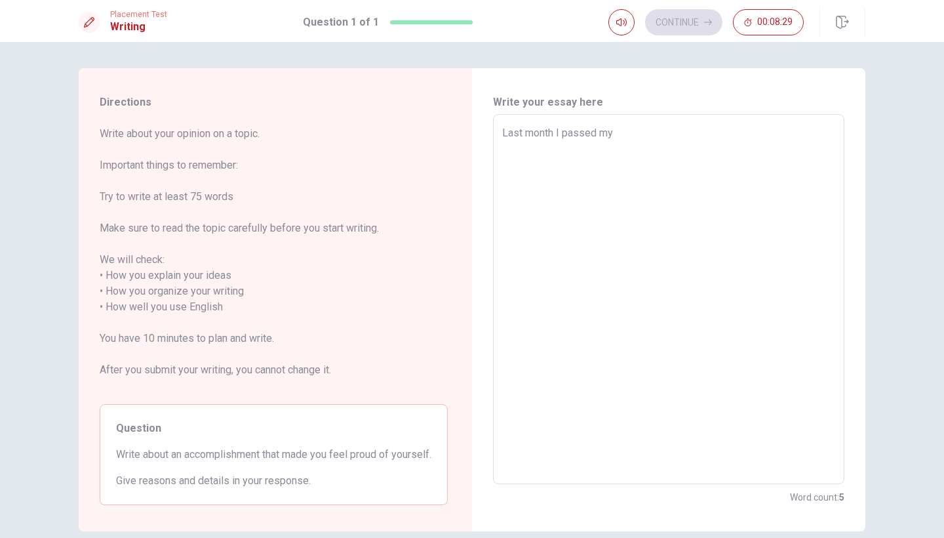
type textarea "Last month I passed my"
type textarea "x"
type textarea "Last month I passed my d"
type textarea "x"
type textarea "Last month I passed my dr"
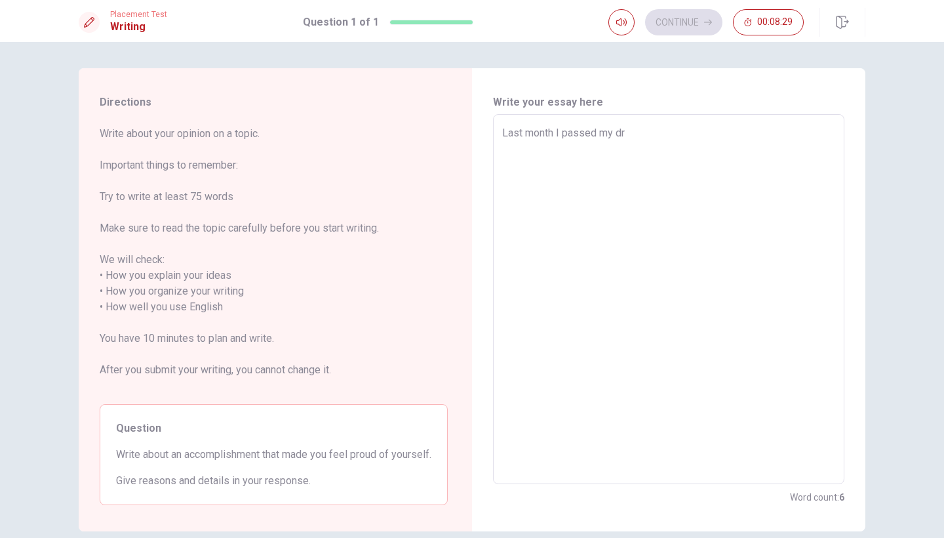
type textarea "x"
type textarea "Last month I passed my dri"
type textarea "x"
type textarea "Last month I passed my driv"
type textarea "x"
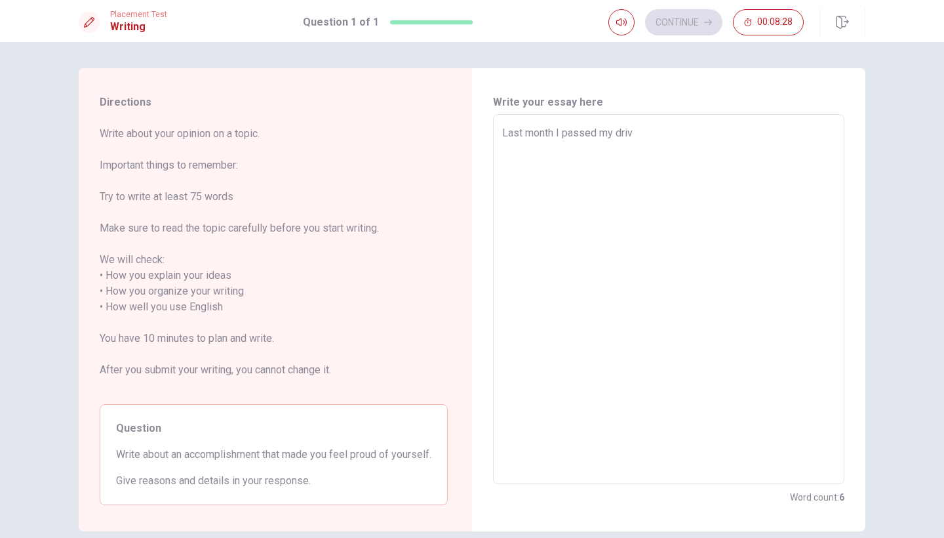
type textarea "Last month I passed my drive"
type textarea "x"
type textarea "Last month I passed my driver"
type textarea "x"
type textarea "Last month I passed my driver'"
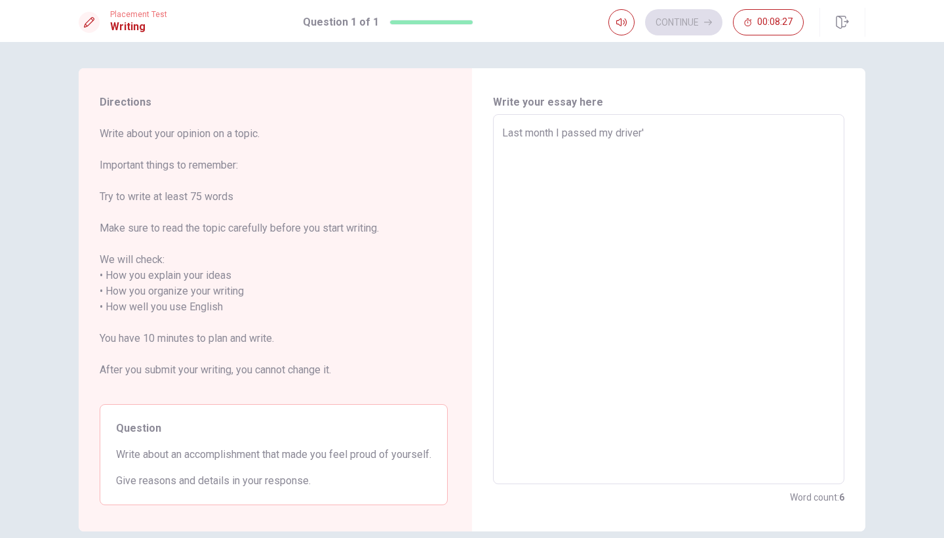
type textarea "x"
type textarea "Last month I passed my driver's"
type textarea "x"
type textarea "Last month I passed my driver's"
type textarea "x"
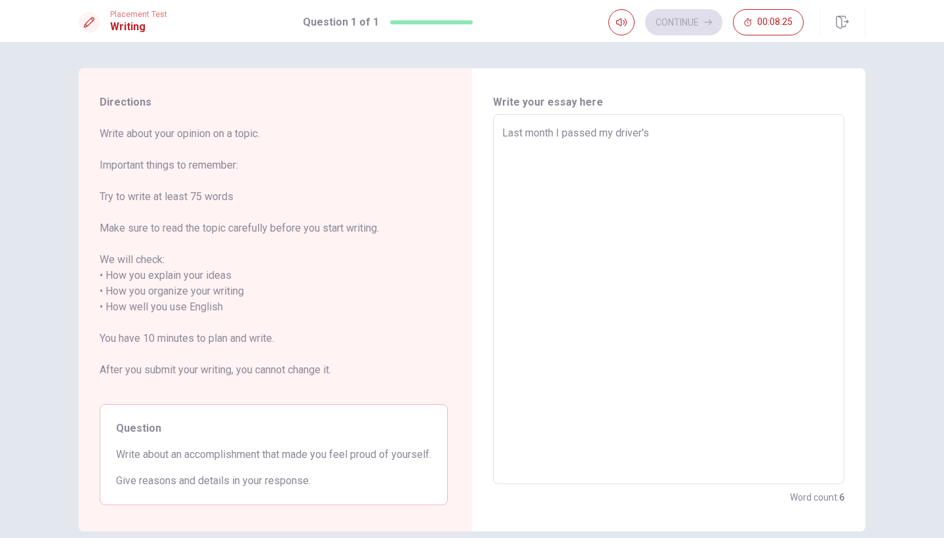
type textarea "Last month I passed my driver's l"
type textarea "x"
type textarea "Last month I passed my driver's li"
type textarea "x"
type textarea "Last month I passed my driver's lic"
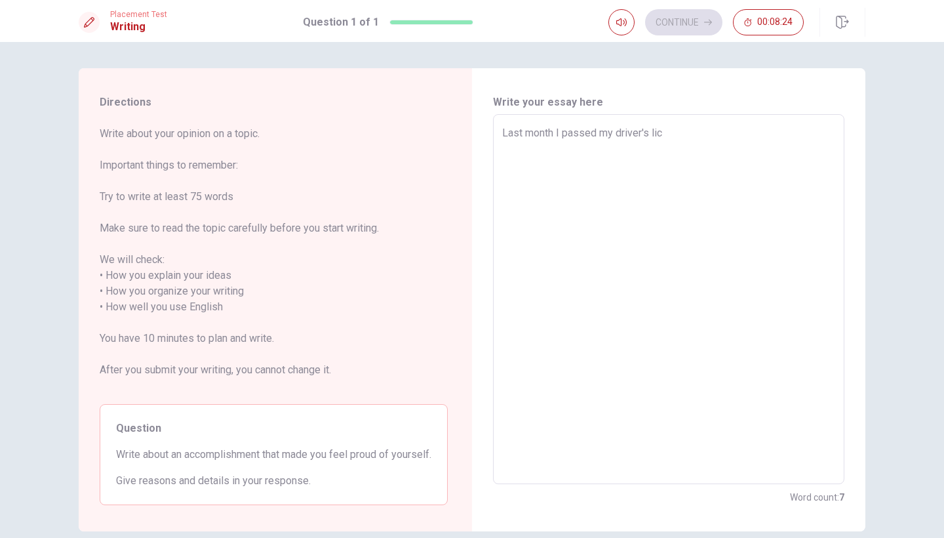
type textarea "x"
type textarea "Last month I passed my driver's lice"
type textarea "x"
type textarea "Last month I passed my driver's liceb"
type textarea "x"
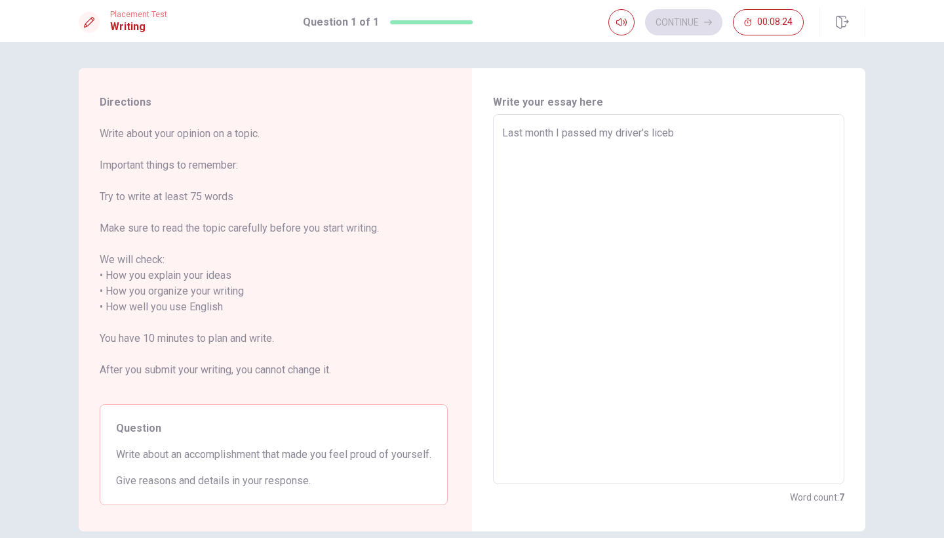
type textarea "Last month I passed my driver's licebs"
type textarea "x"
type textarea "Last month I passed my driver's licebse"
type textarea "x"
type textarea "Last month I passed my driver's licebs"
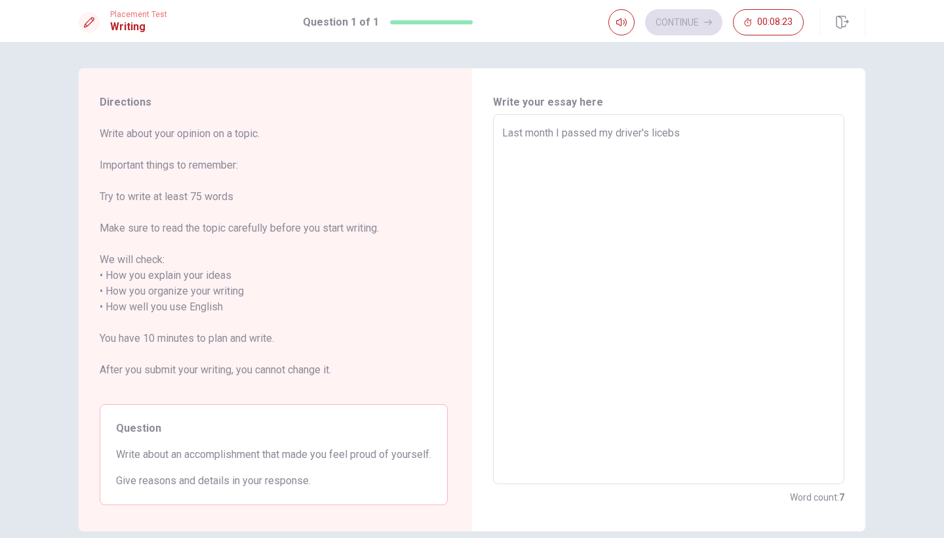
type textarea "x"
type textarea "Last month I passed my driver's liceb"
type textarea "x"
type textarea "Last month I passed my driver's lice"
type textarea "x"
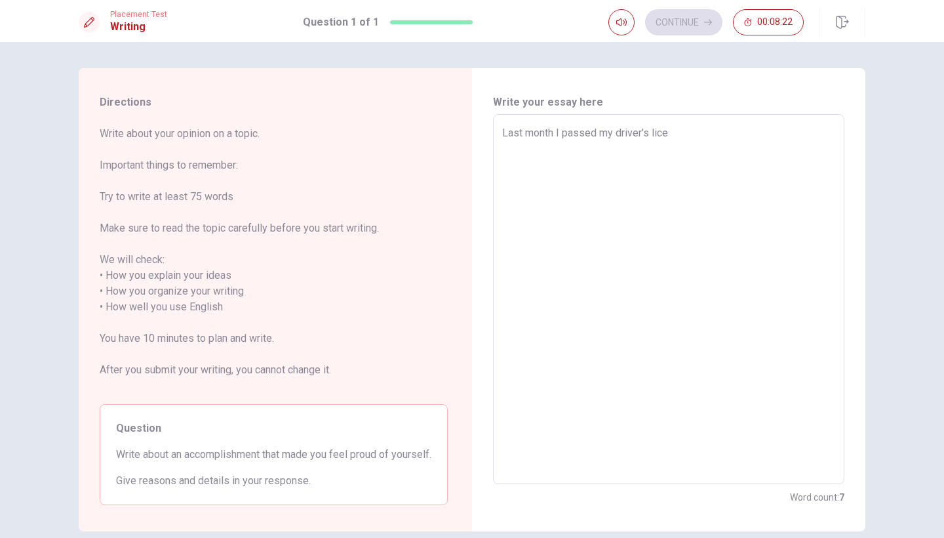
type textarea "Last month I passed my driver's licen"
type textarea "x"
type textarea "Last month I passed my driver's licens"
type textarea "x"
type textarea "Last month I passed my driver's license"
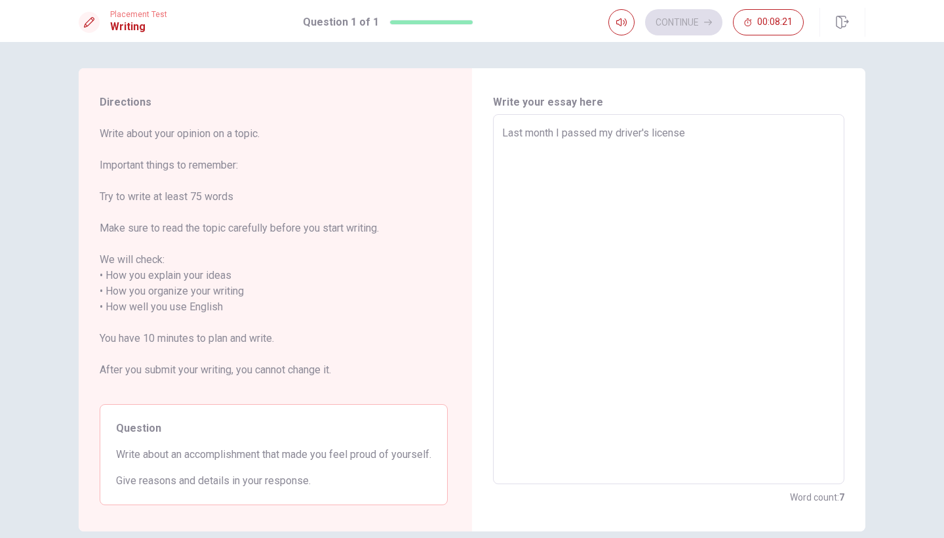
type textarea "x"
type textarea "Last month I passed my driver's license."
type textarea "x"
type textarea "Last month I passed my driver's license."
type textarea "x"
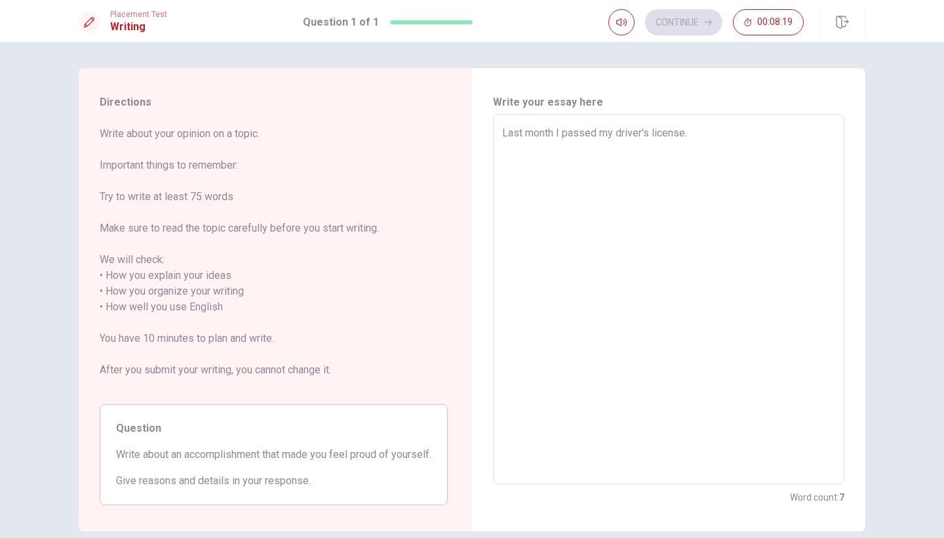
type textarea "Last month I passed my driver's license. I"
type textarea "x"
type textarea "Last month I passed my driver's license. I"
type textarea "x"
type textarea "Last month I passed my driver's license. I w"
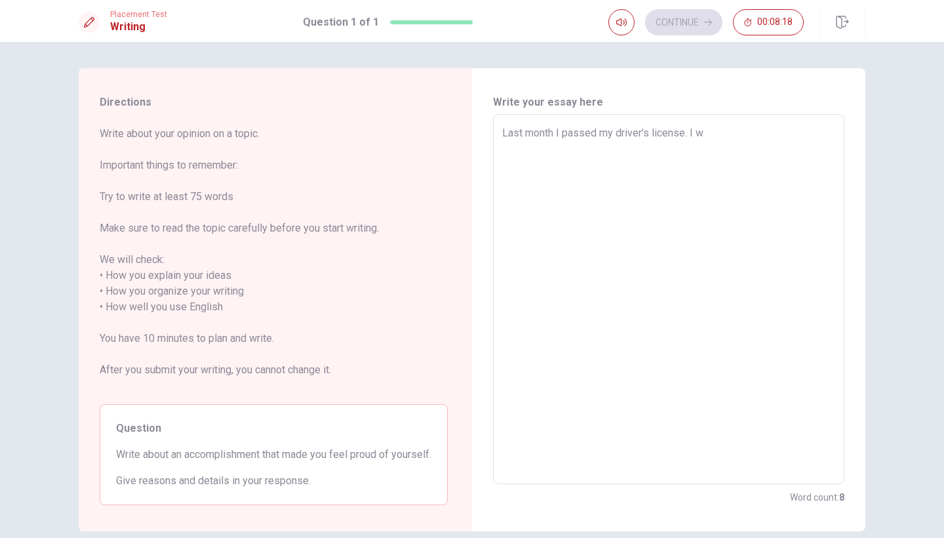
type textarea "x"
type textarea "Last month I passed my driver's license. I wa"
type textarea "x"
type textarea "Last month I passed my driver's license. I was"
type textarea "x"
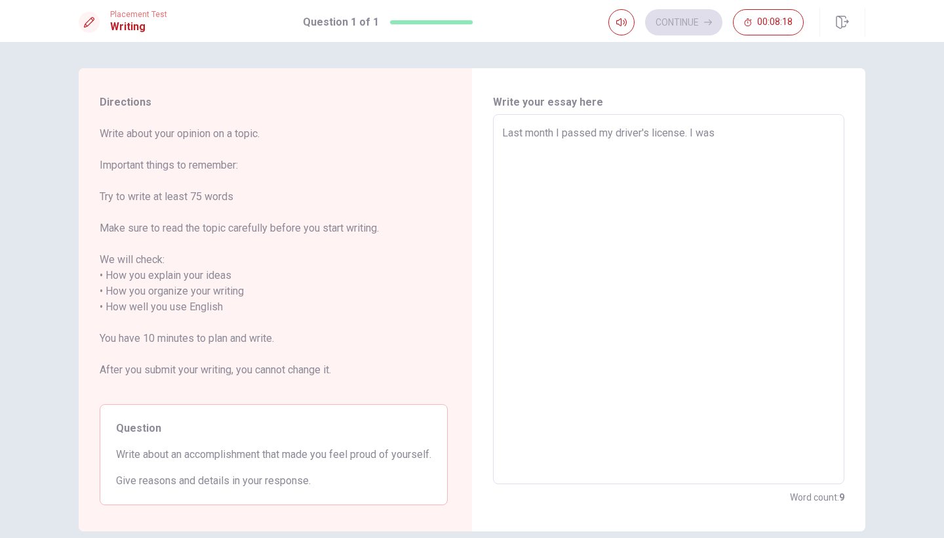
type textarea "Last month I passed my driver's license. I was"
type textarea "x"
type textarea "Last month I passed my driver's license. I was a"
type textarea "x"
type textarea "Last month I passed my driver's license. I was a"
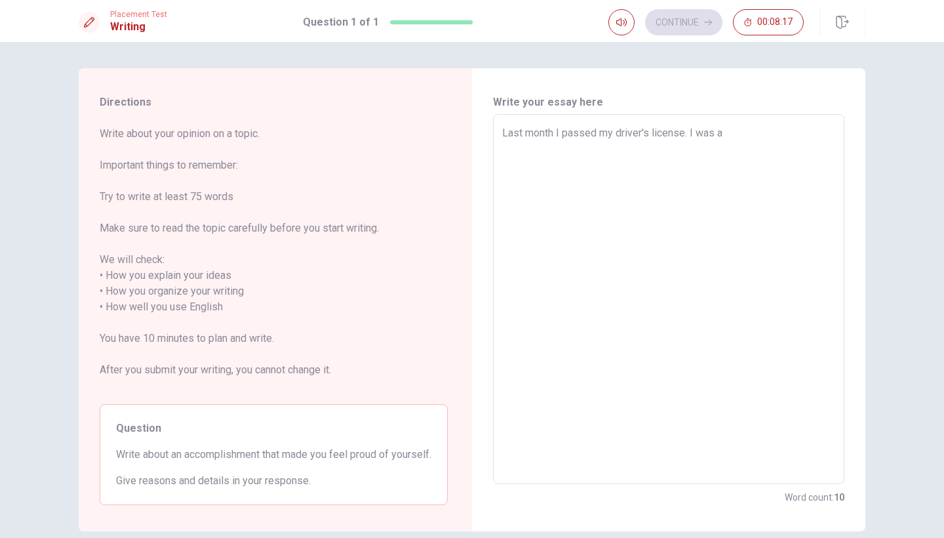
type textarea "x"
type textarea "Last month I passed my driver's license. I was a l"
type textarea "x"
type textarea "Last month I passed my driver's license. I was a li"
type textarea "x"
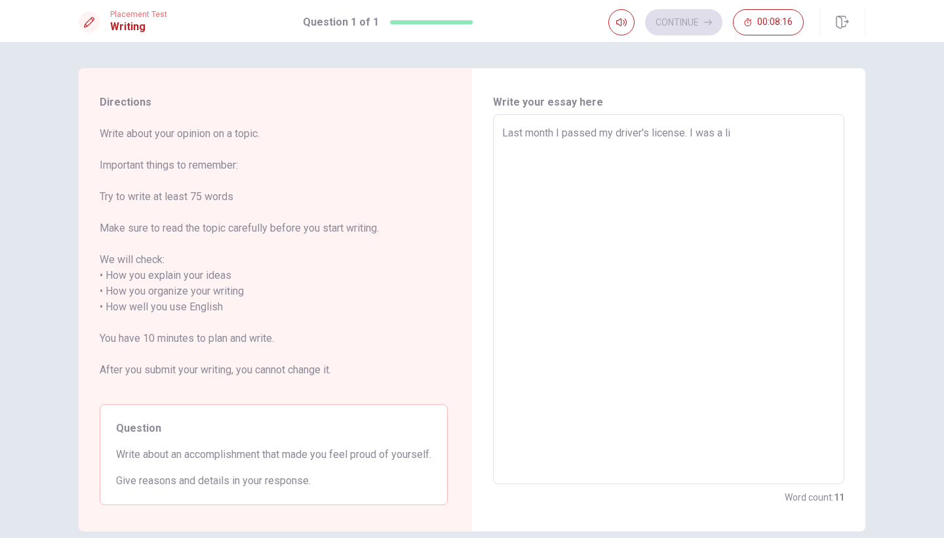
type textarea "Last month I passed my driver's license. I was a lit"
type textarea "x"
type textarea "Last month I passed my driver's license. I was a litt"
type textarea "x"
type textarea "Last month I passed my driver's license. I was a littl"
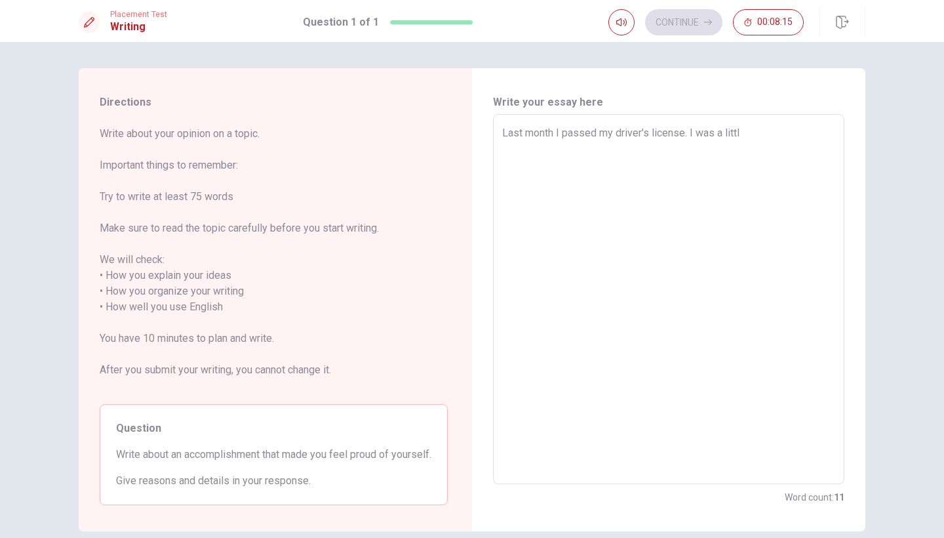
type textarea "x"
type textarea "Last month I passed my driver's license. I was a little"
type textarea "x"
type textarea "Last month I passed my driver's license. I was a little"
type textarea "x"
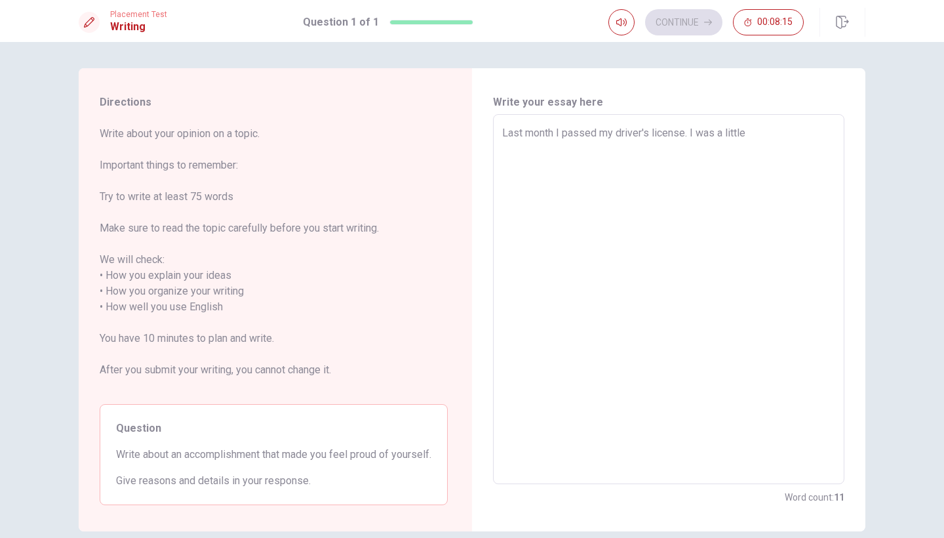
type textarea "Last month I passed my driver's license. I was a little b"
type textarea "x"
type textarea "Last month I passed my driver's license. I was a little bi"
type textarea "x"
type textarea "Last month I passed my driver's license. I was a little bit"
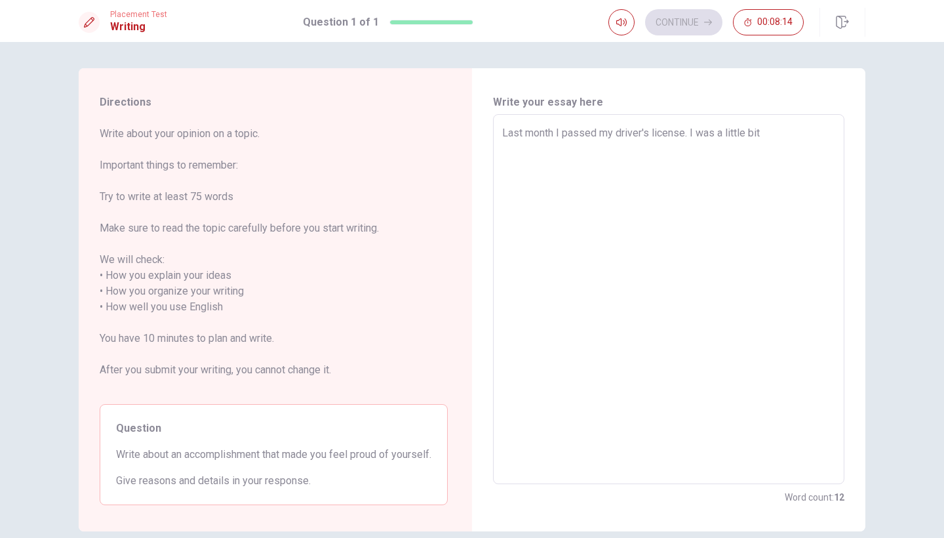
type textarea "x"
type textarea "Last month I passed my driver's license. I was a little bit"
type textarea "x"
type textarea "Last month I passed my driver's license. I was a little bit s"
type textarea "x"
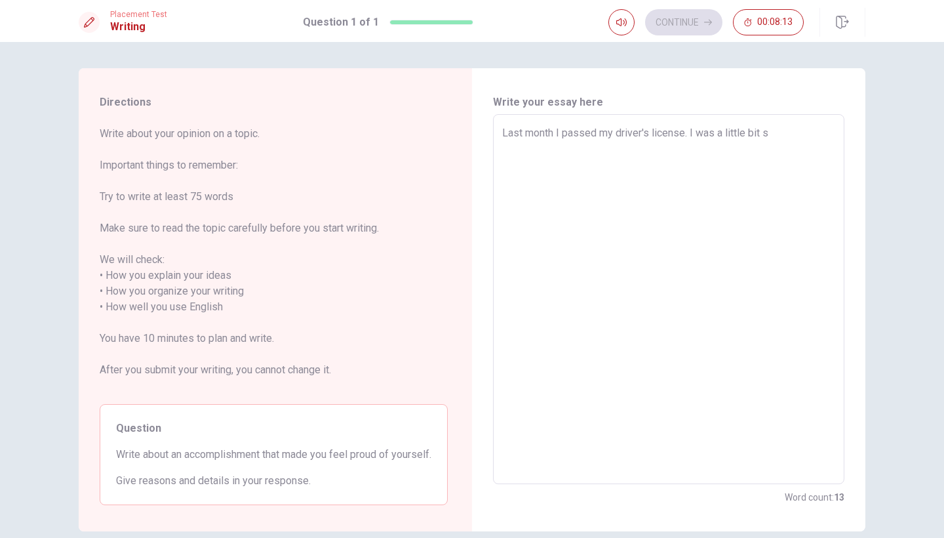
type textarea "Last month I passed my driver's license. I was a little bit st"
type textarea "x"
type textarea "Last month I passed my driver's license. I was a little bit str"
type textarea "x"
type textarea "Last month I passed my driver's license. I was a little bit stre"
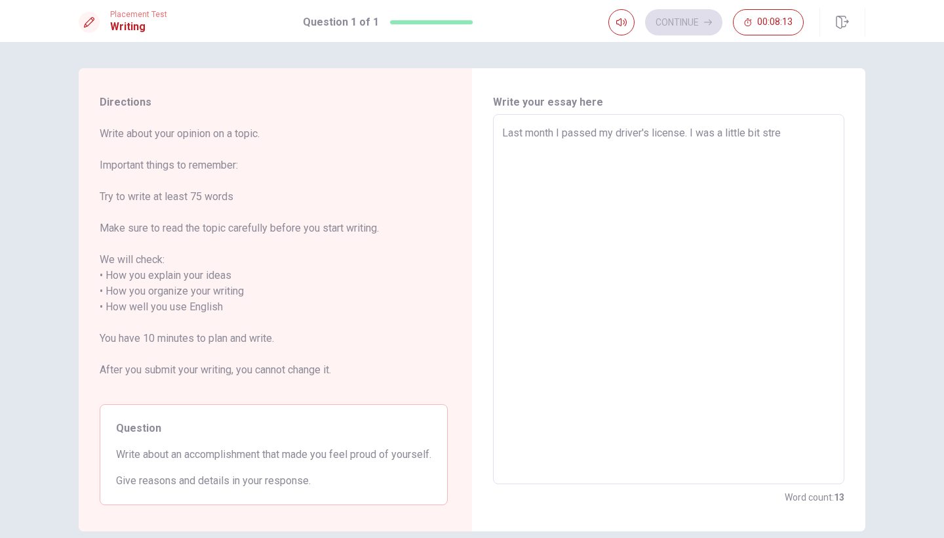
type textarea "x"
type textarea "Last month I passed my driver's license. I was a little bit stres"
type textarea "x"
type textarea "Last month I passed my driver's license. I was a little bit stress"
type textarea "x"
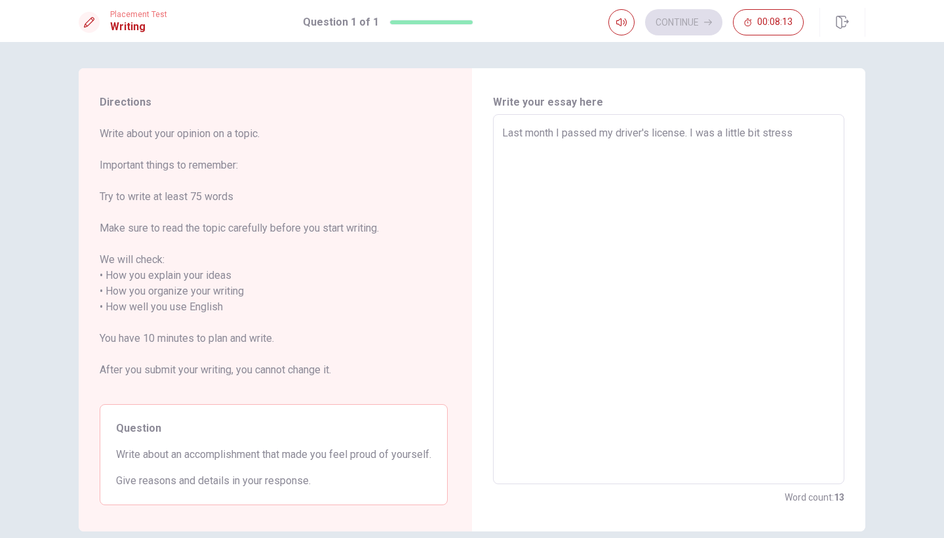
type textarea "Last month I passed my driver's license. I was a little bit stresse"
type textarea "x"
type textarea "Last month I passed my driver's license. I was a little bit stressed"
type textarea "x"
type textarea "Last month I passed my driver's license. I was a little bit stressed"
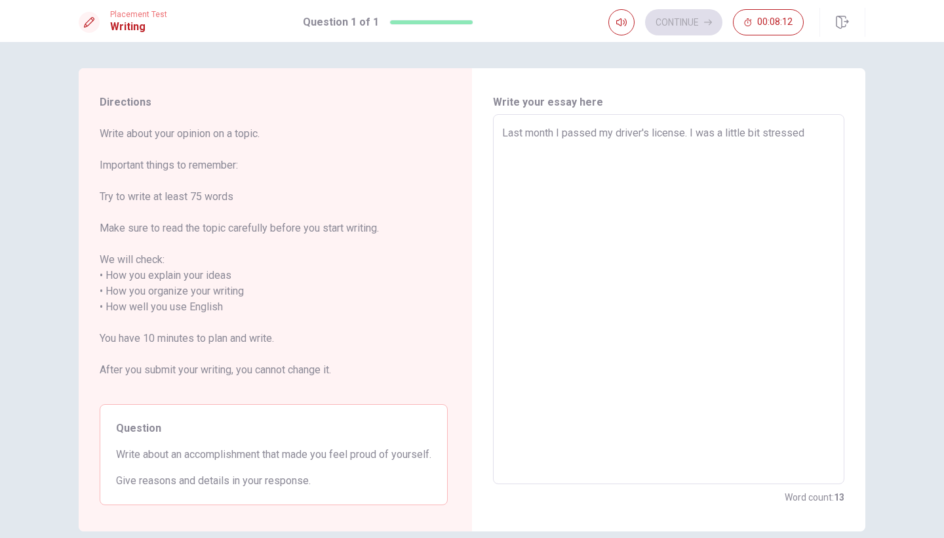
type textarea "x"
type textarea "Last month I passed my driver's license. I was a little bit stressed o"
type textarea "x"
type textarea "Last month I passed my driver's license. I was a little bit stressed of"
type textarea "x"
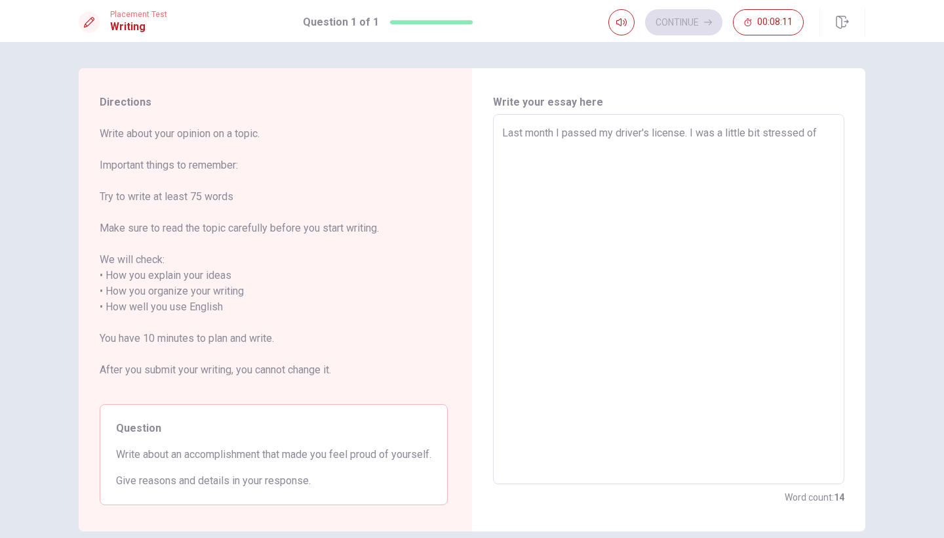
type textarea "Last month I passed my driver's license. I was a little bit stressed of"
type textarea "x"
type textarea "Last month I passed my driver's license. I was a little bit stressed of f"
type textarea "x"
type textarea "Last month I passed my driver's license. I was a little bit stressed of fa"
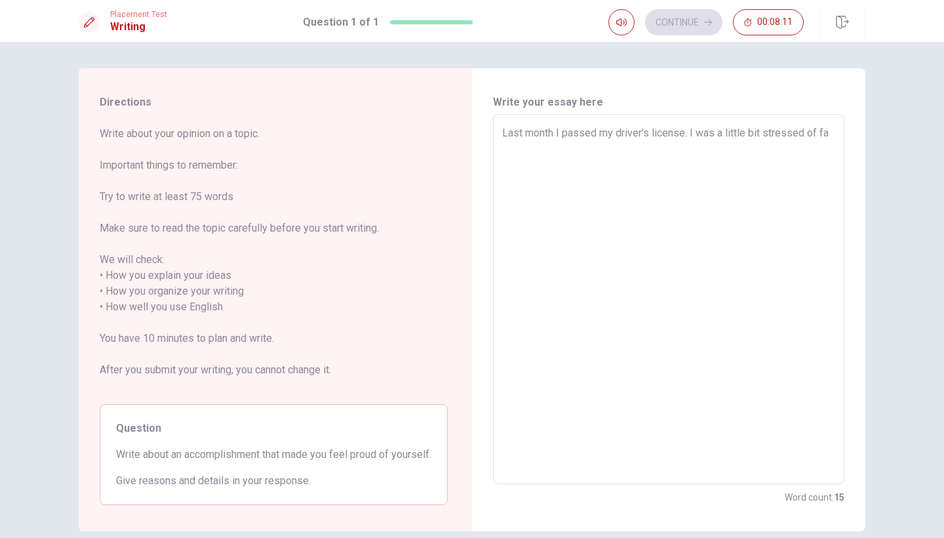
type textarea "x"
type textarea "Last month I passed my driver's license. I was a little bit stressed of fai"
type textarea "x"
type textarea "Last month I passed my driver's license. I was a little bit stressed of fail"
type textarea "x"
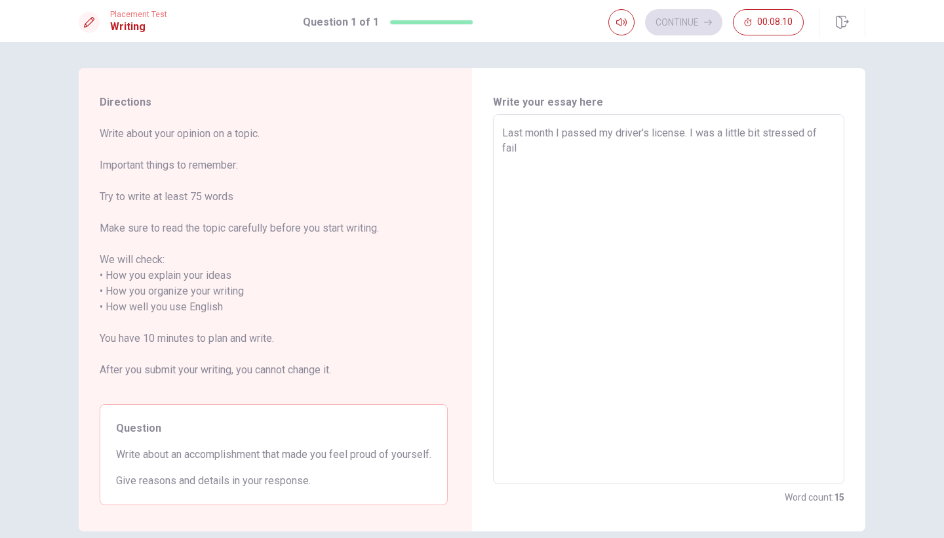
type textarea "Last month I passed my driver's license. I was a little bit stressed of faili"
type textarea "x"
type textarea "Last month I passed my driver's license. I was a little bit stressed of failin"
type textarea "x"
type textarea "Last month I passed my driver's license. I was a little bit stressed of failing"
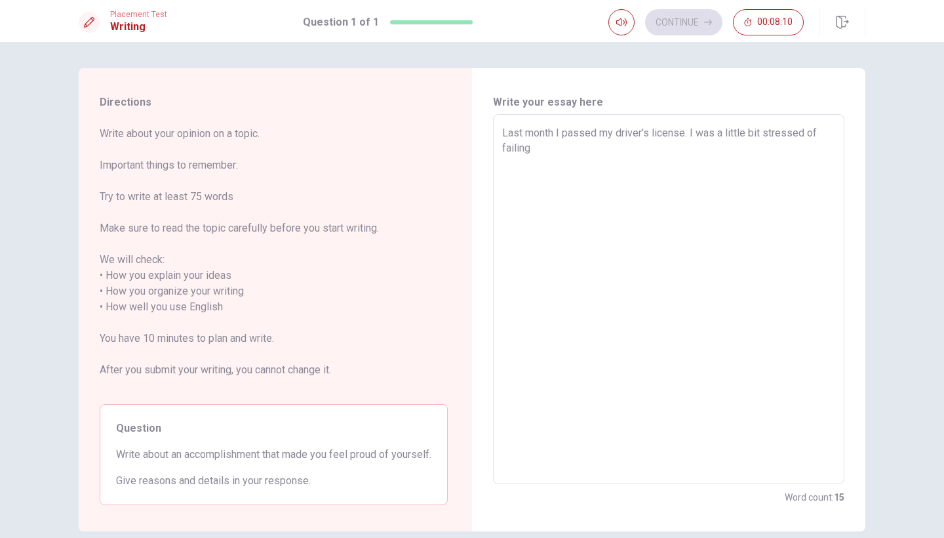
type textarea "x"
type textarea "Last month I passed my driver's license. I was a little bit stressed of failing"
type textarea "x"
type textarea "Last month I passed my driver's license. I was a little bit stressed of failing…"
type textarea "x"
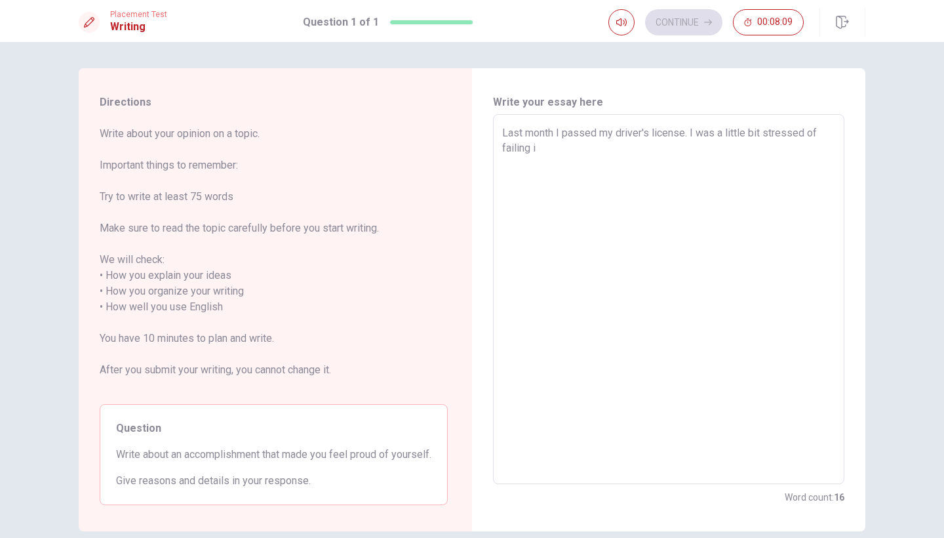
type textarea "Last month I passed my driver's license. I was a little bit stressed of failing…"
type textarea "x"
type textarea "Last month I passed my driver's license. I was a little bit stressed of failing…"
type textarea "x"
type textarea "Last month I passed my driver's license. I was a little bit stressed of failing…"
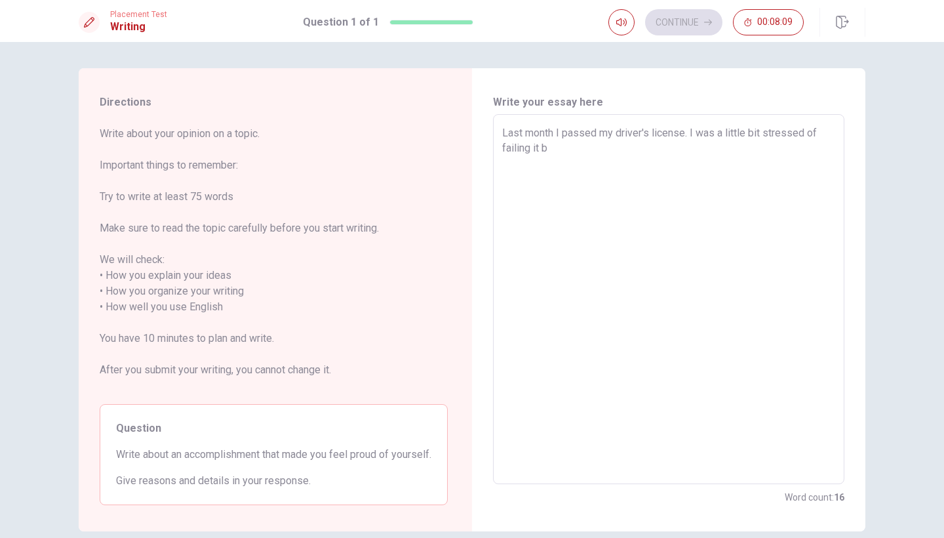
type textarea "x"
type textarea "Last month I passed my driver's license. I was a little bit stressed of failing…"
type textarea "x"
type textarea "Last month I passed my driver's license. I was a little bit stressed of failing…"
type textarea "x"
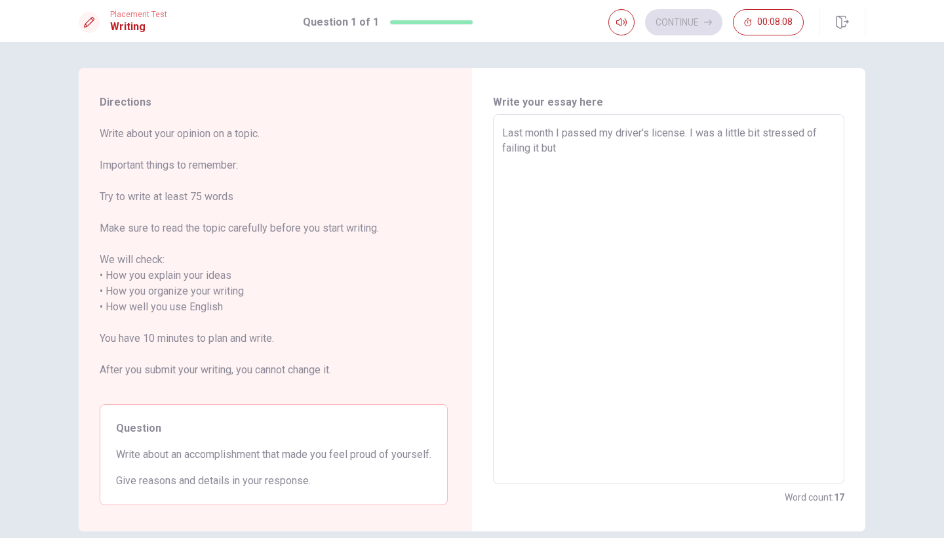
type textarea "Last month I passed my driver's license. I was a little bit stressed of failing…"
type textarea "x"
type textarea "Last month I passed my driver's license. I was a little bit stressed of failing…"
type textarea "x"
type textarea "Last month I passed my driver's license. I was a little bit stressed of failing…"
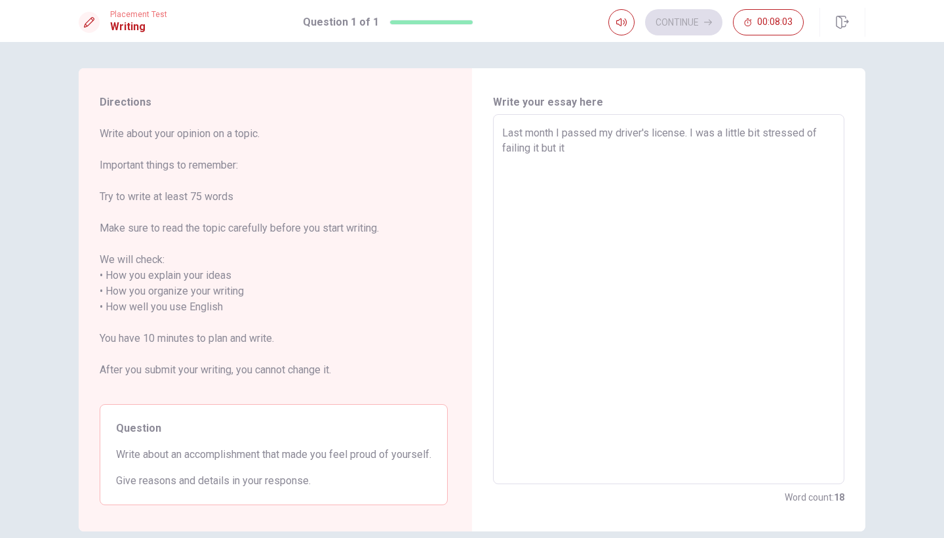
type textarea "x"
type textarea "Last month I passed my driver's license. I was a little bit stressed of failing…"
type textarea "x"
type textarea "Last month I passed my driver's license. I was a little bit stressed of failing…"
type textarea "x"
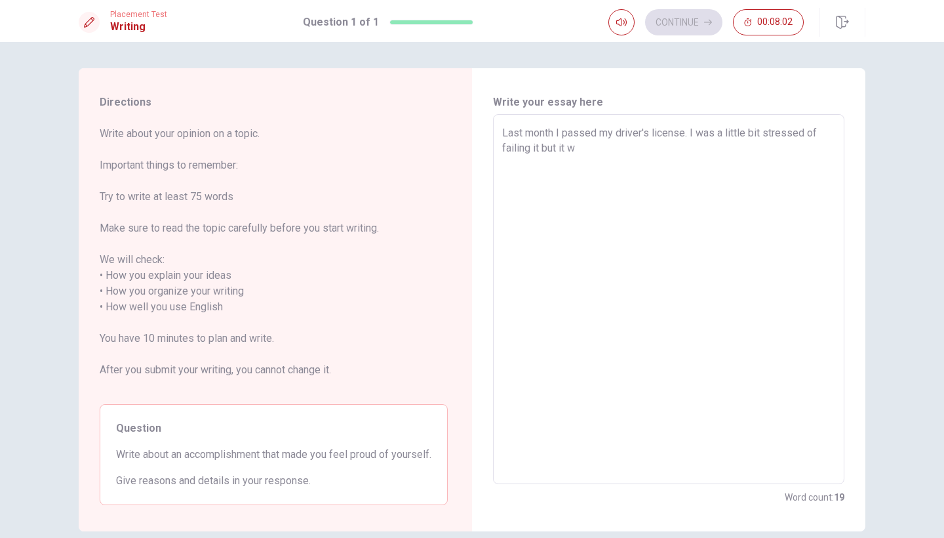
type textarea "Last month I passed my driver's license. I was a little bit stressed of failing…"
type textarea "x"
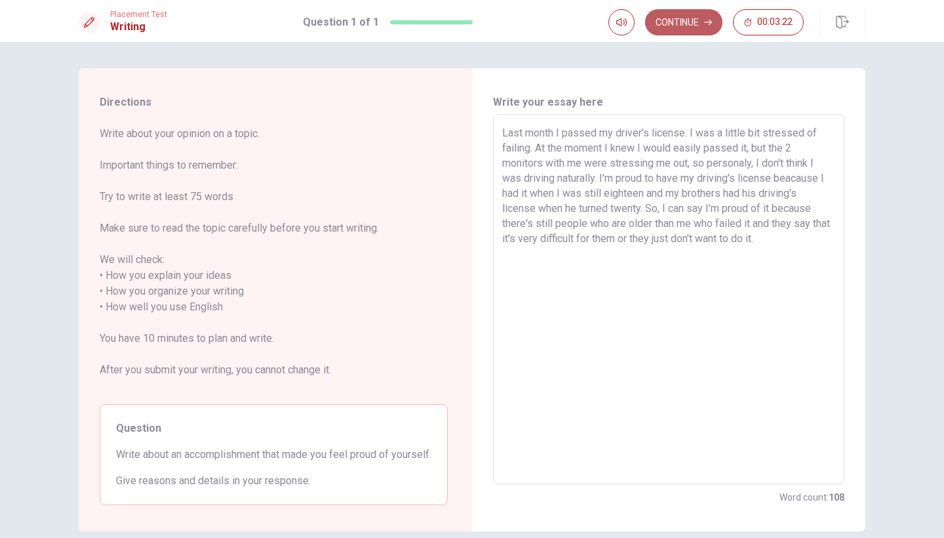
click at [612, 18] on button "Continue" at bounding box center [683, 22] width 77 height 26
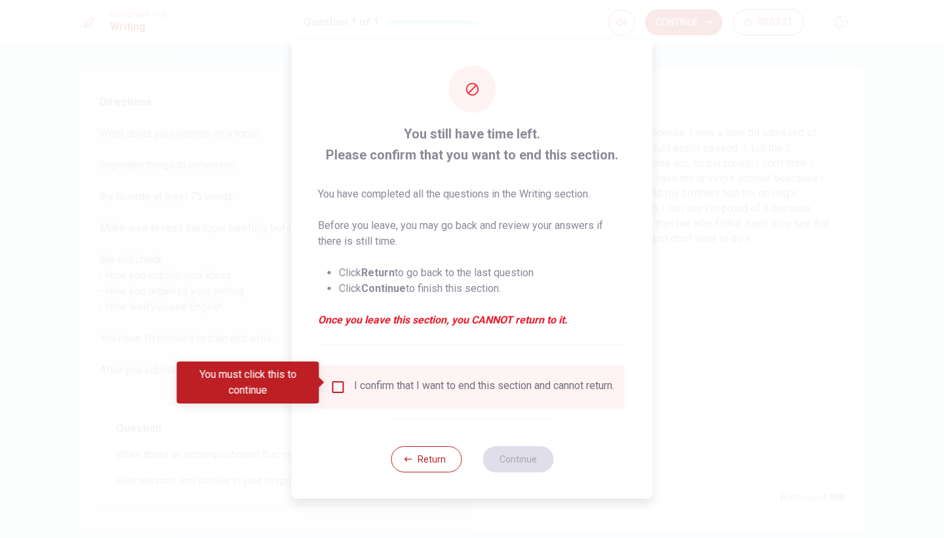
click at [336, 389] on input "You must click this to continue" at bounding box center [339, 387] width 16 height 16
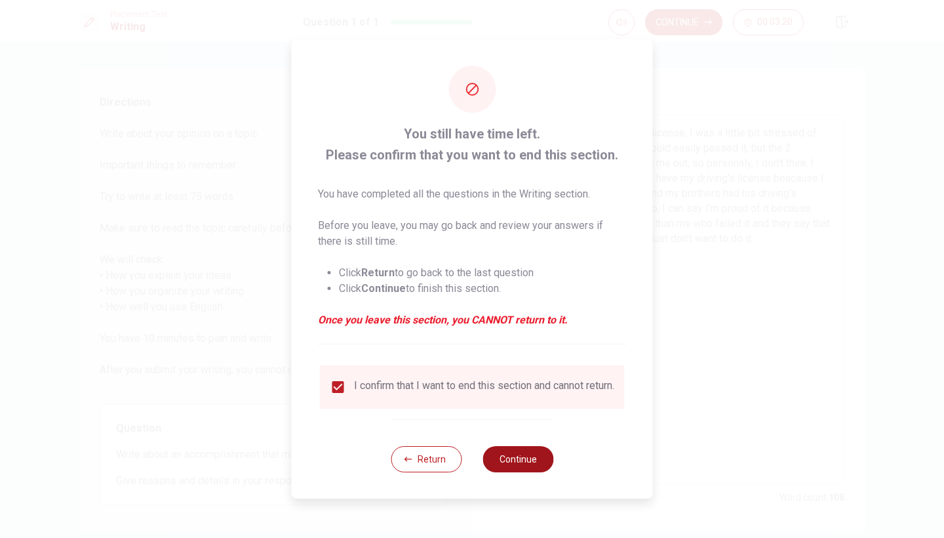
click at [508, 460] on button "Continue" at bounding box center [518, 459] width 71 height 26
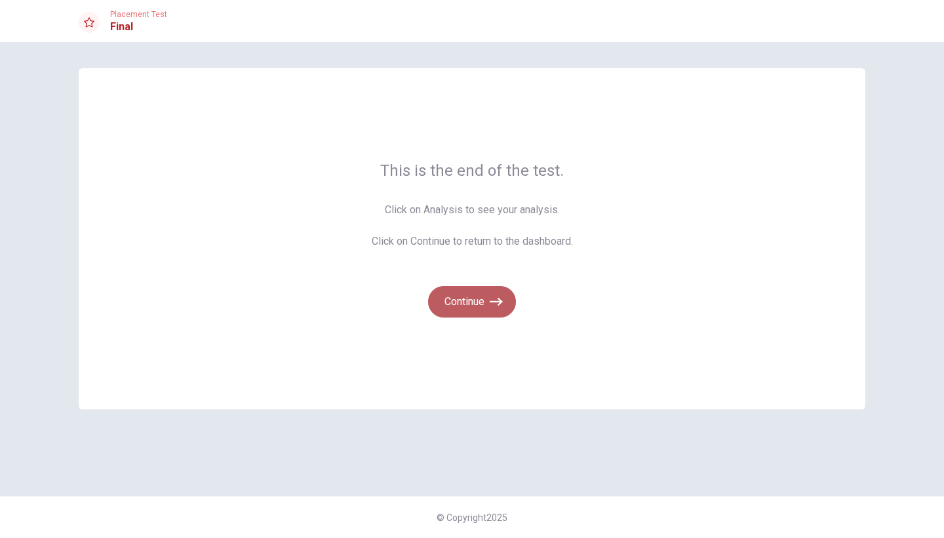
click at [483, 302] on button "Continue" at bounding box center [472, 301] width 88 height 31
